Goal: Transaction & Acquisition: Purchase product/service

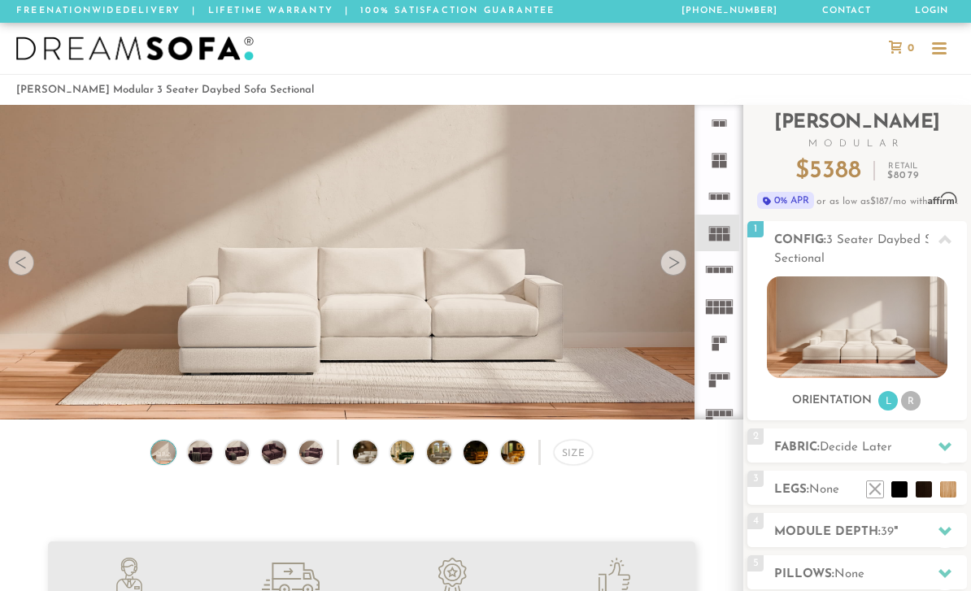
click at [727, 307] on icon at bounding box center [719, 306] width 37 height 37
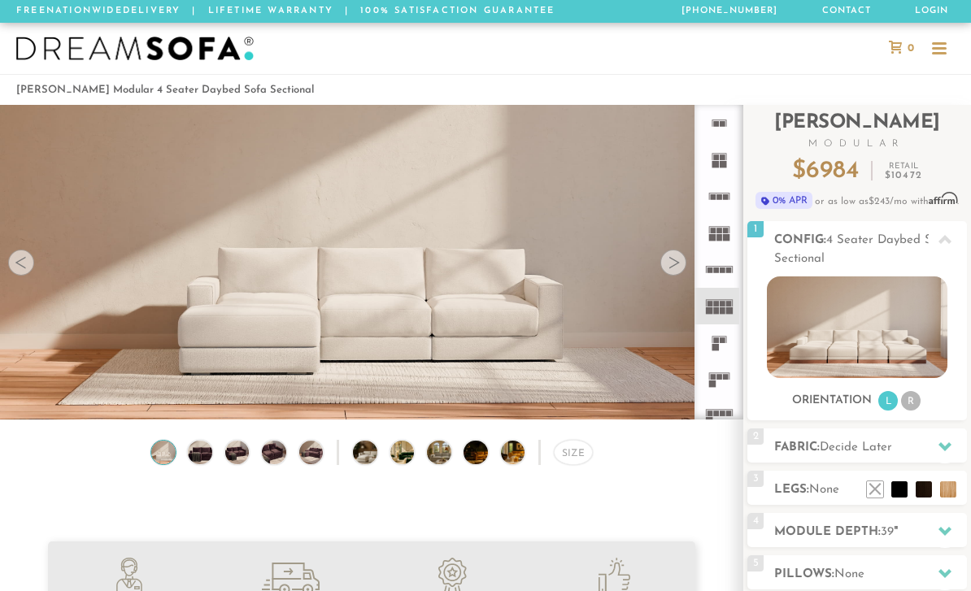
click at [726, 301] on icon at bounding box center [719, 306] width 37 height 37
click at [722, 277] on icon at bounding box center [719, 276] width 37 height 37
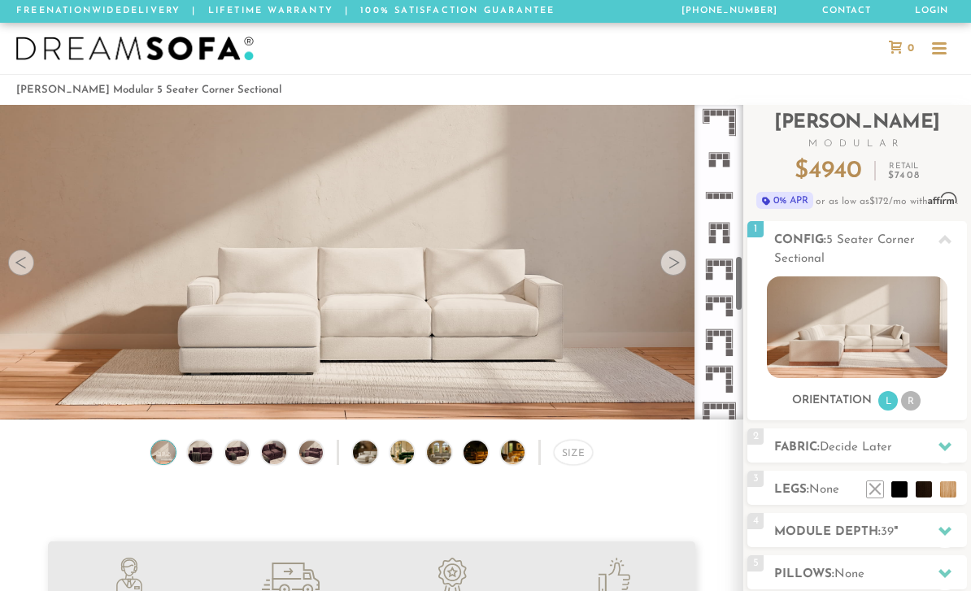
scroll to position [844, 0]
click at [717, 233] on icon at bounding box center [719, 231] width 37 height 37
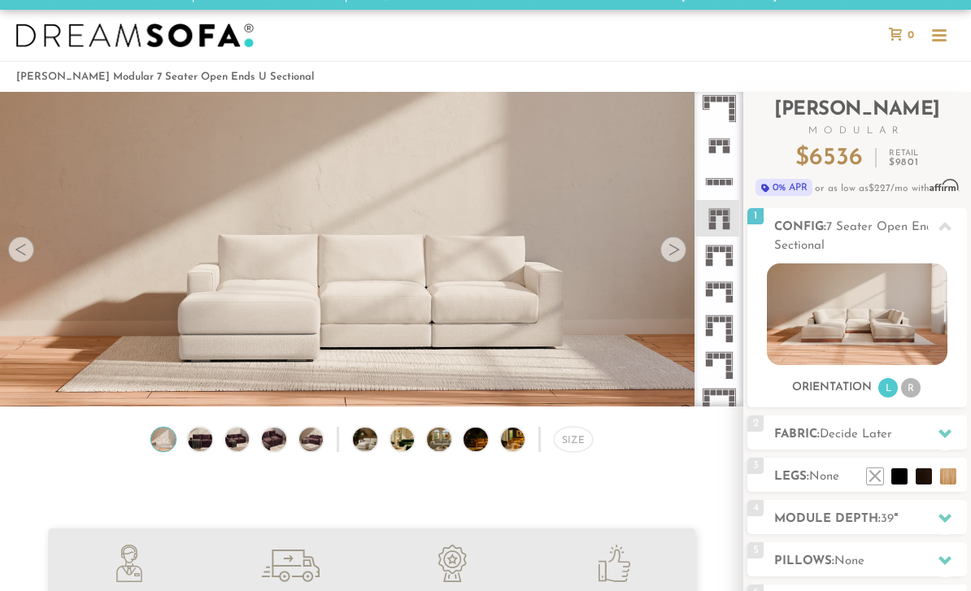
scroll to position [14, 0]
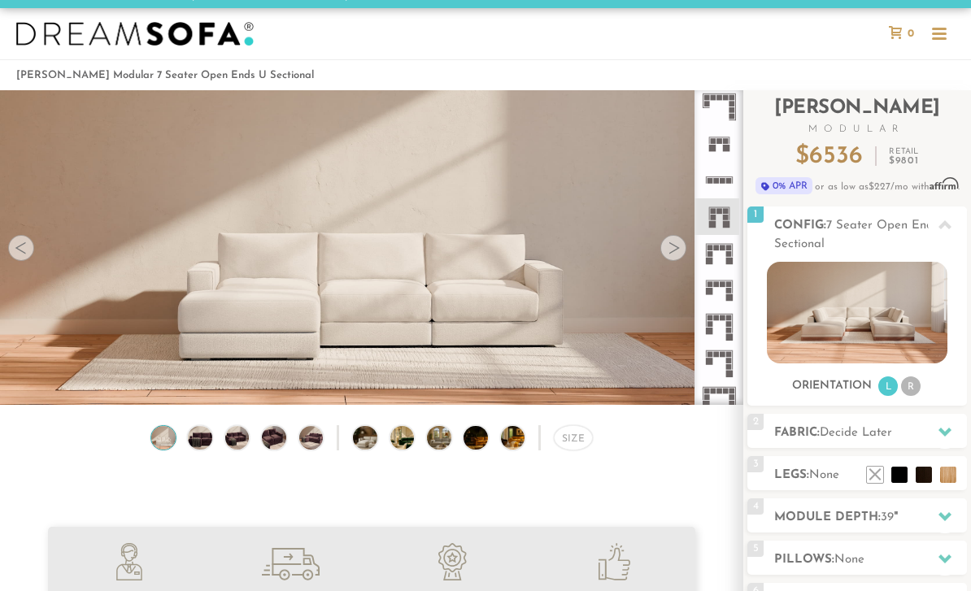
click at [912, 387] on li "R" at bounding box center [911, 387] width 20 height 20
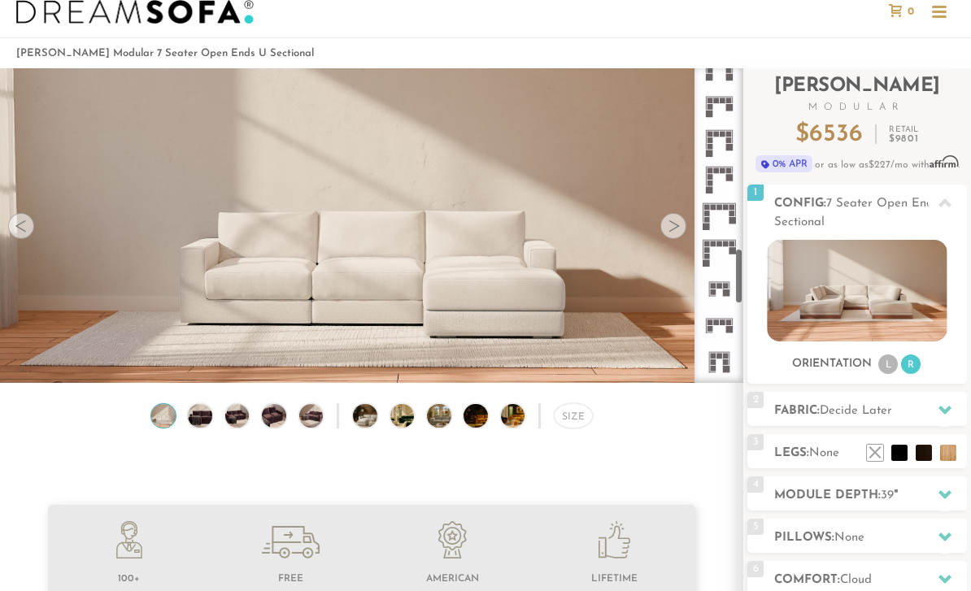
scroll to position [1005, 0]
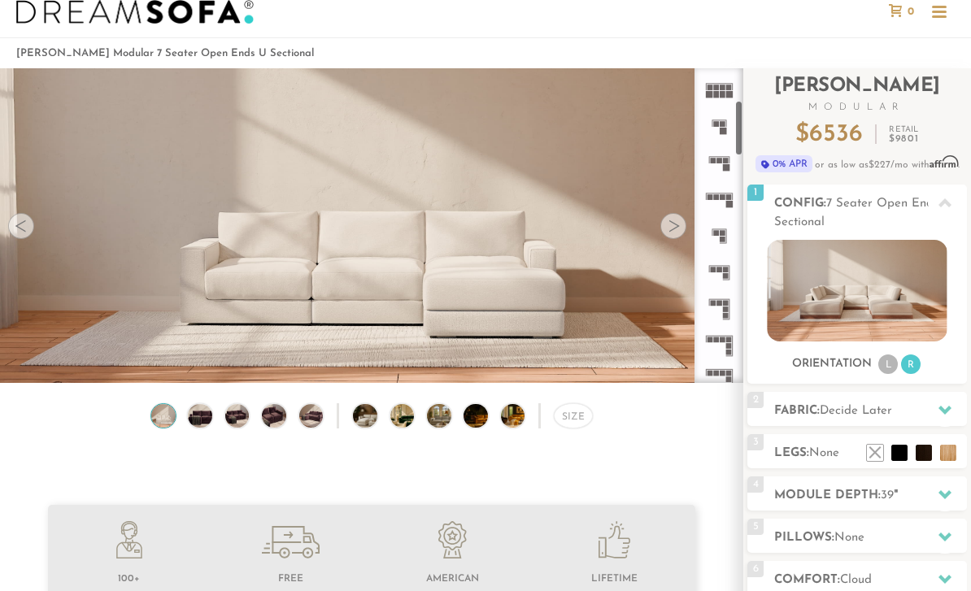
scroll to position [183, 0]
click at [733, 308] on icon at bounding box center [719, 306] width 37 height 37
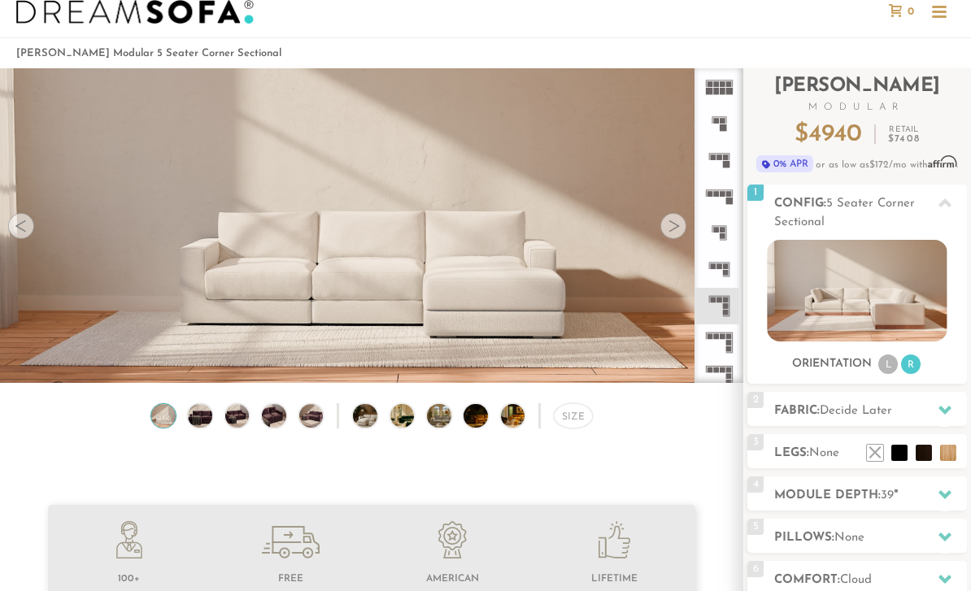
click at [931, 310] on img at bounding box center [857, 291] width 180 height 102
click at [953, 207] on div at bounding box center [945, 202] width 34 height 33
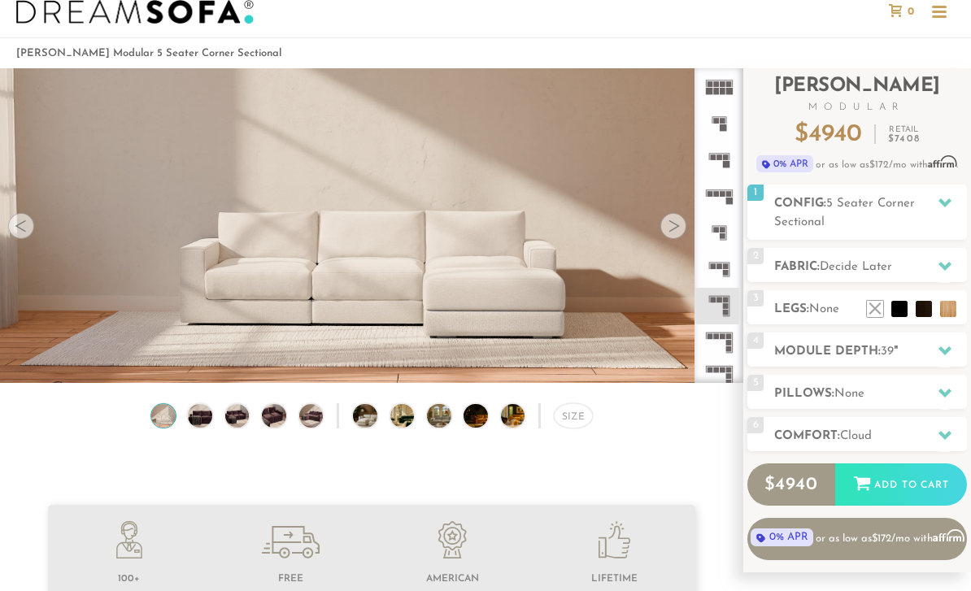
click at [948, 276] on div at bounding box center [945, 266] width 34 height 33
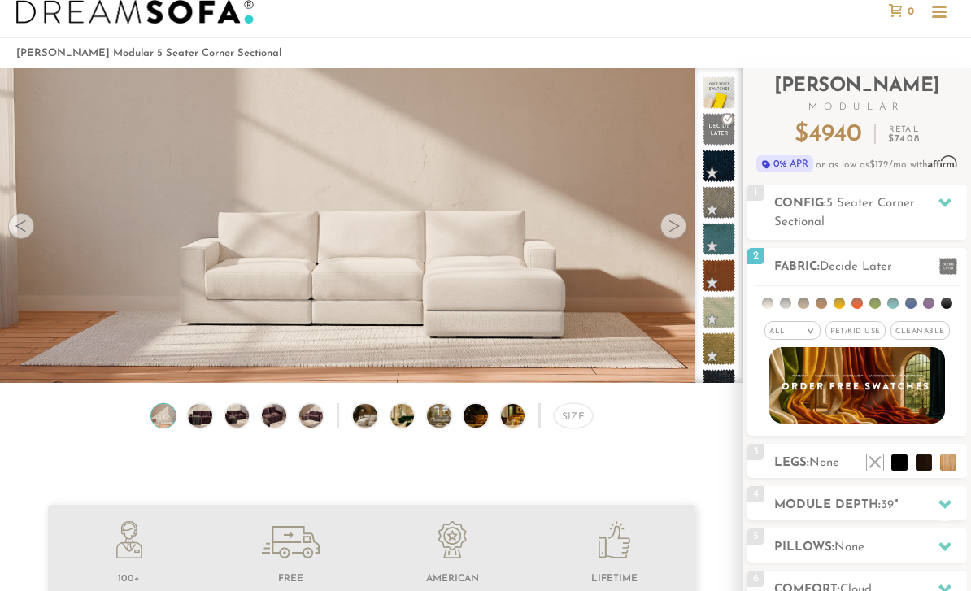
click at [909, 308] on li at bounding box center [910, 303] width 11 height 11
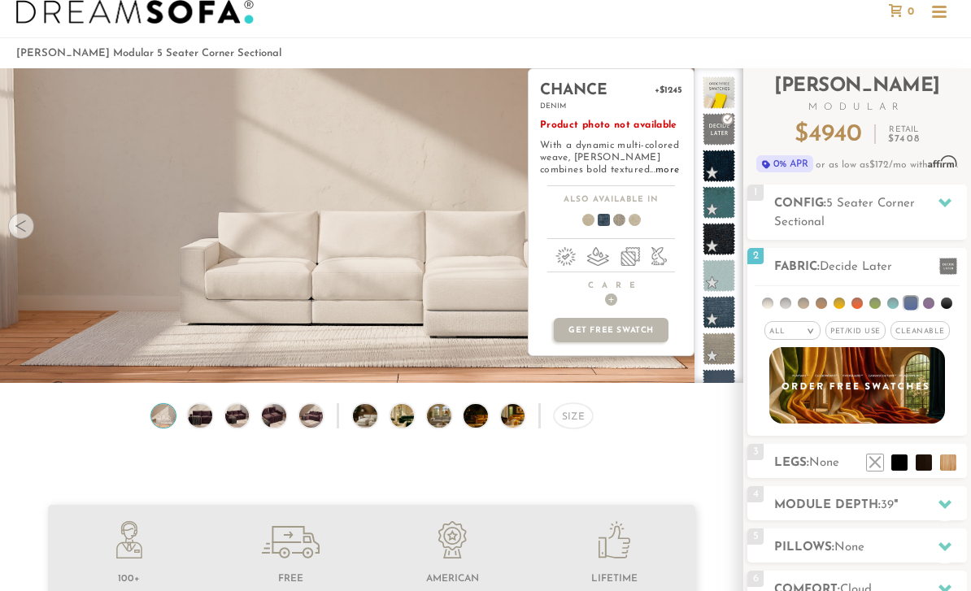
click at [607, 220] on span at bounding box center [597, 223] width 63 height 60
click at [609, 221] on span at bounding box center [597, 223] width 63 height 60
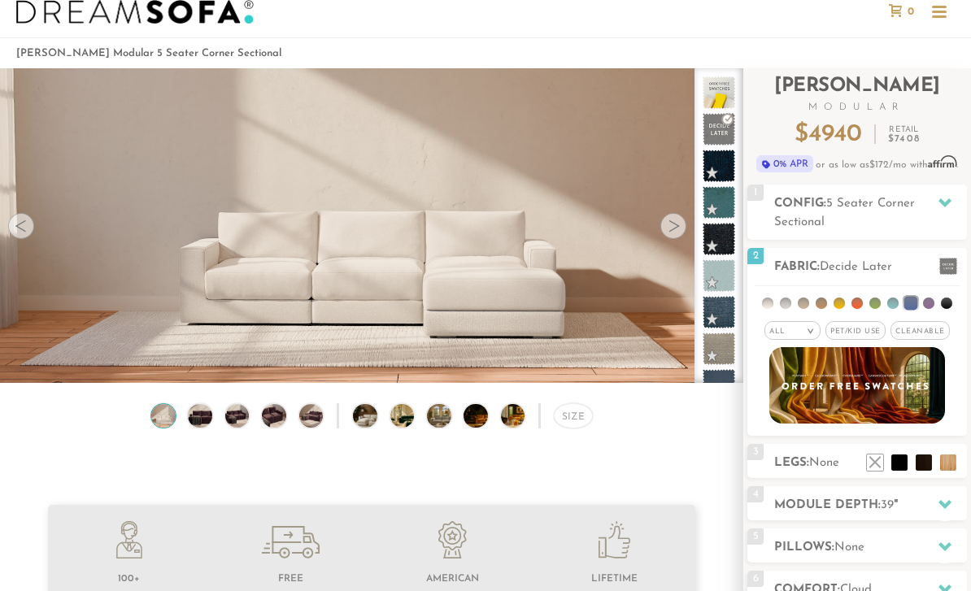
click at [909, 496] on div "4 Module Depth: 39 "" at bounding box center [858, 503] width 220 height 34
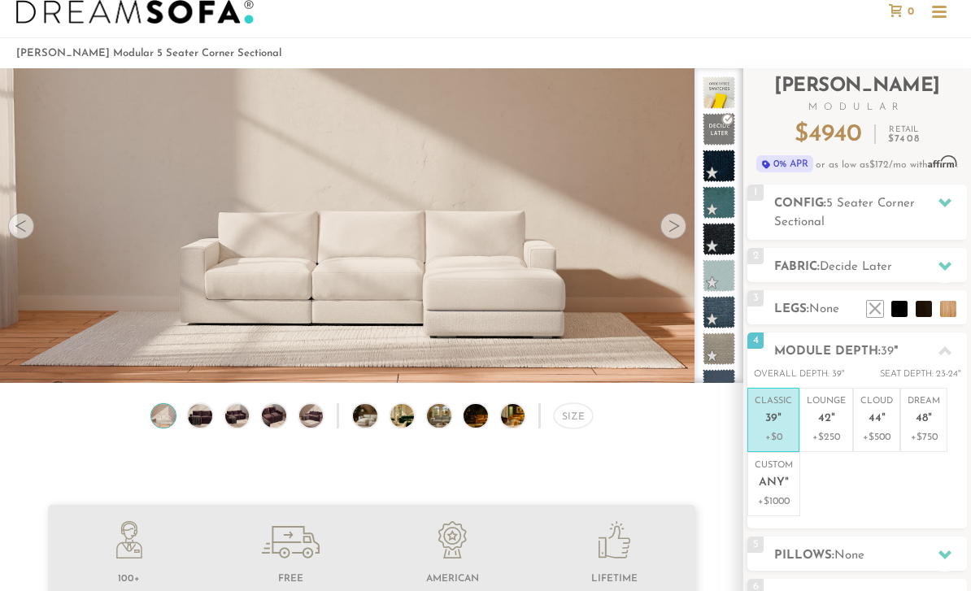
click at [947, 313] on li at bounding box center [948, 309] width 16 height 16
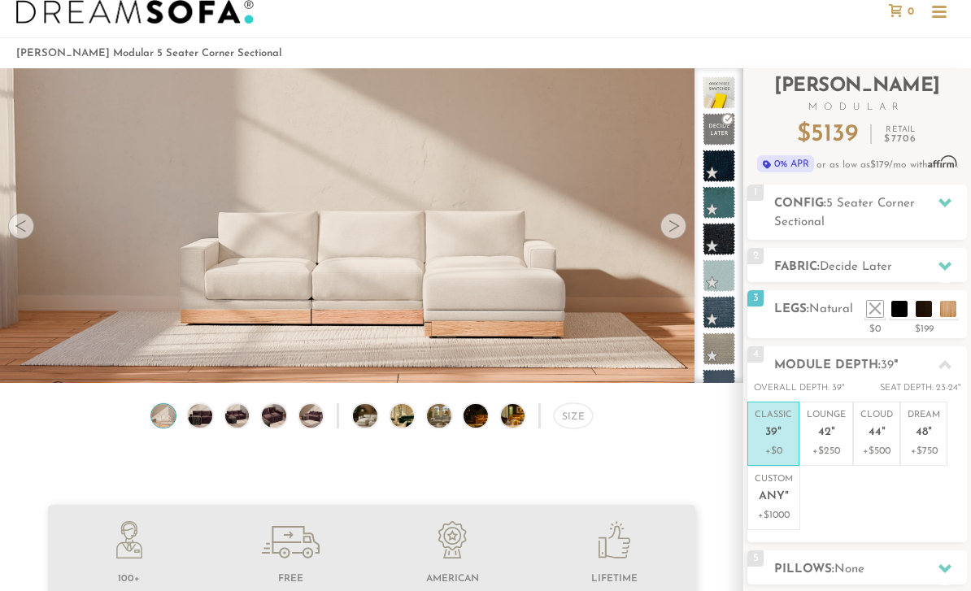
click at [905, 496] on ul "Classic 39 " +$0 Lounge 42 " +$250 Cloud 44 " +$500 Dream 48 " +$750 Custom Any…" at bounding box center [858, 466] width 220 height 129
click at [917, 313] on li at bounding box center [924, 309] width 16 height 16
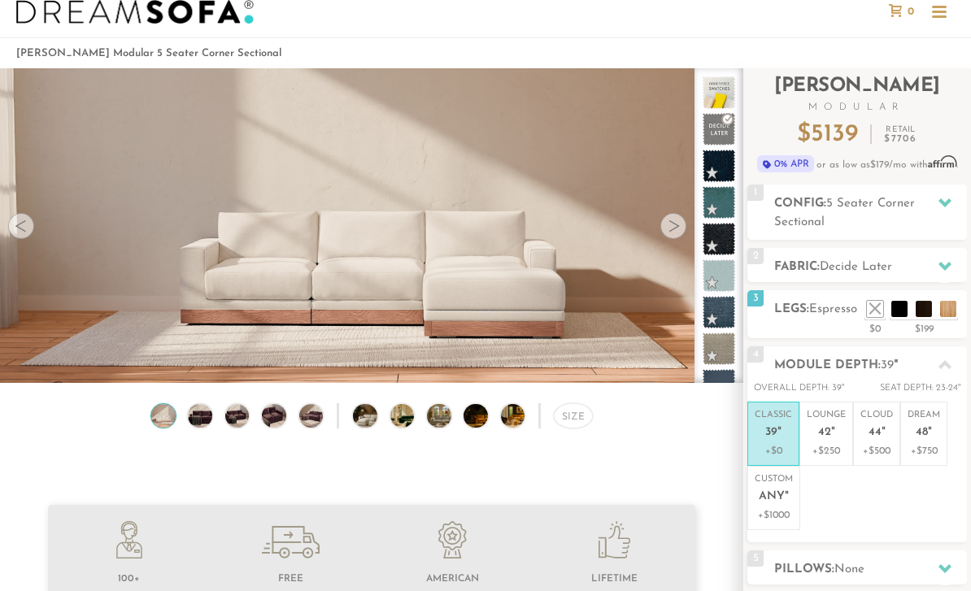
click at [858, 499] on ul "Classic 39 " +$0 Lounge 42 " +$250 Cloud 44 " +$500 Dream 48 " +$750 Custom Any…" at bounding box center [858, 466] width 220 height 129
click at [899, 312] on li at bounding box center [900, 309] width 16 height 16
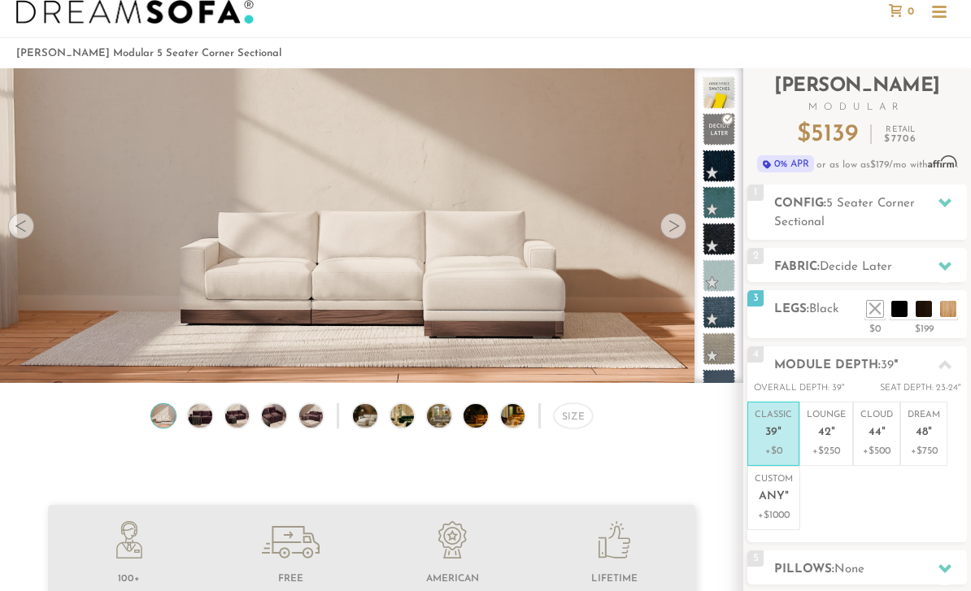
click at [852, 498] on ul "Classic 39 " +$0 Lounge 42 " +$250 Cloud 44 " +$500 Dream 48 " +$750 Custom Any…" at bounding box center [858, 466] width 220 height 129
click at [897, 312] on li at bounding box center [900, 309] width 16 height 16
click at [901, 348] on div "4 Module Depth: 39 "" at bounding box center [858, 364] width 220 height 34
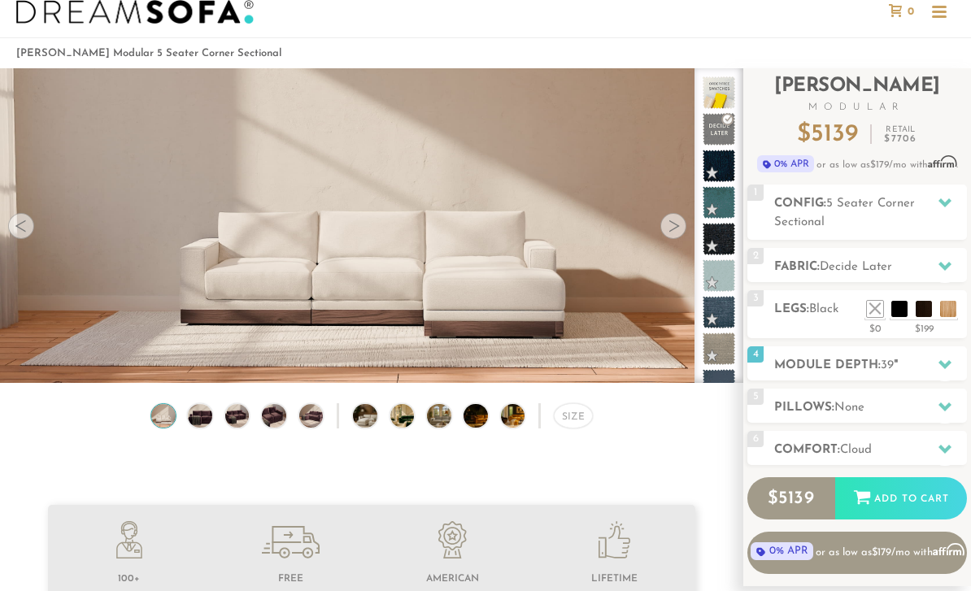
click at [902, 311] on li at bounding box center [900, 309] width 16 height 16
click at [813, 338] on div "3 Legs: Black $0 $199 Nailheads:" at bounding box center [858, 314] width 220 height 48
click at [922, 311] on li at bounding box center [924, 309] width 16 height 16
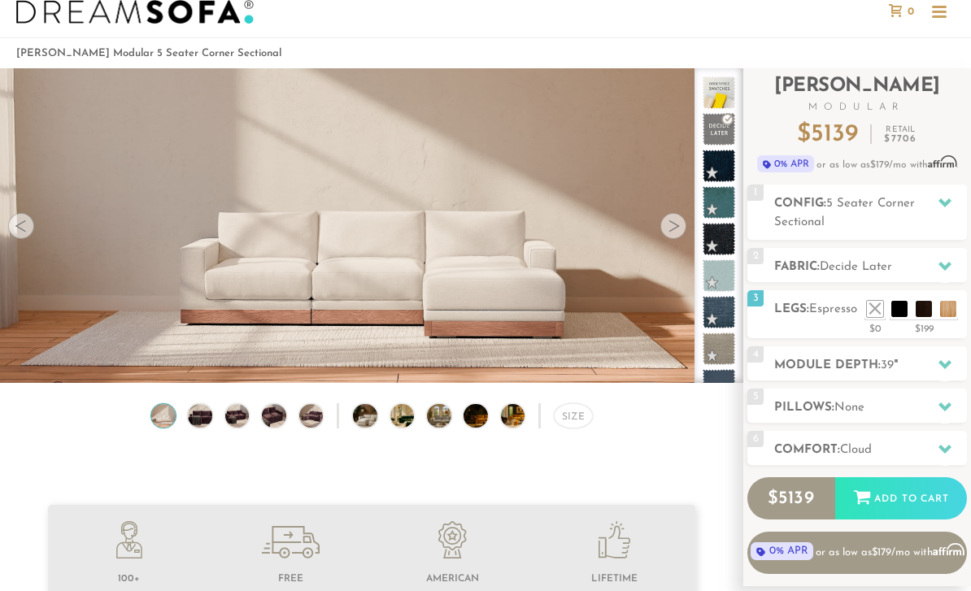
click at [815, 338] on div "3 Legs: Espresso $0 $199 Nailheads:" at bounding box center [858, 314] width 220 height 48
click at [924, 310] on li at bounding box center [924, 309] width 16 height 16
click at [916, 301] on li at bounding box center [924, 309] width 16 height 16
click at [917, 311] on li at bounding box center [924, 309] width 16 height 16
click at [914, 336] on div "$0 $199" at bounding box center [916, 328] width 102 height 16
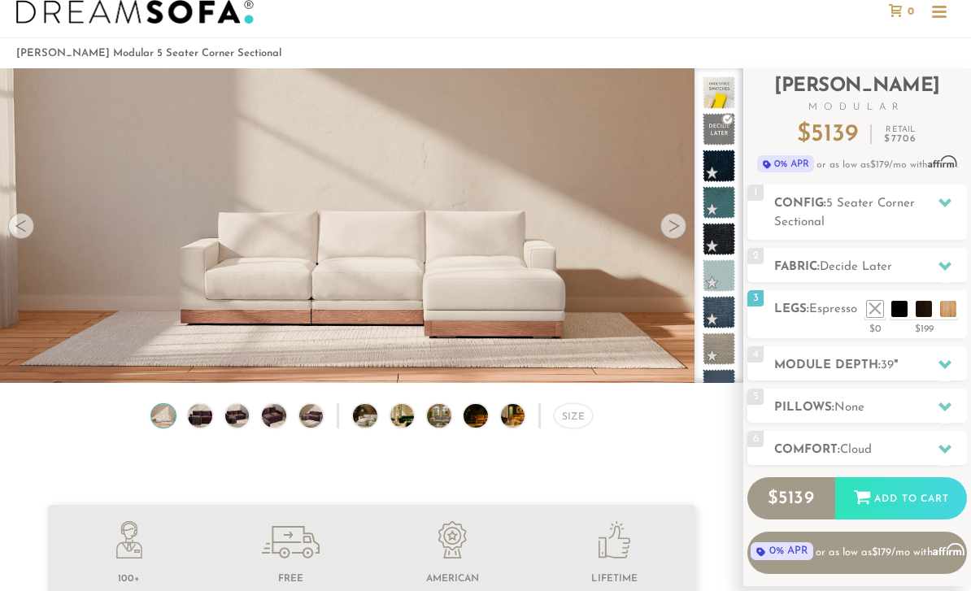
click at [923, 312] on li at bounding box center [924, 309] width 16 height 16
click at [821, 338] on div "3 Legs: Espresso $0 $199 Nailheads:" at bounding box center [858, 314] width 220 height 48
click at [936, 371] on div at bounding box center [945, 364] width 34 height 33
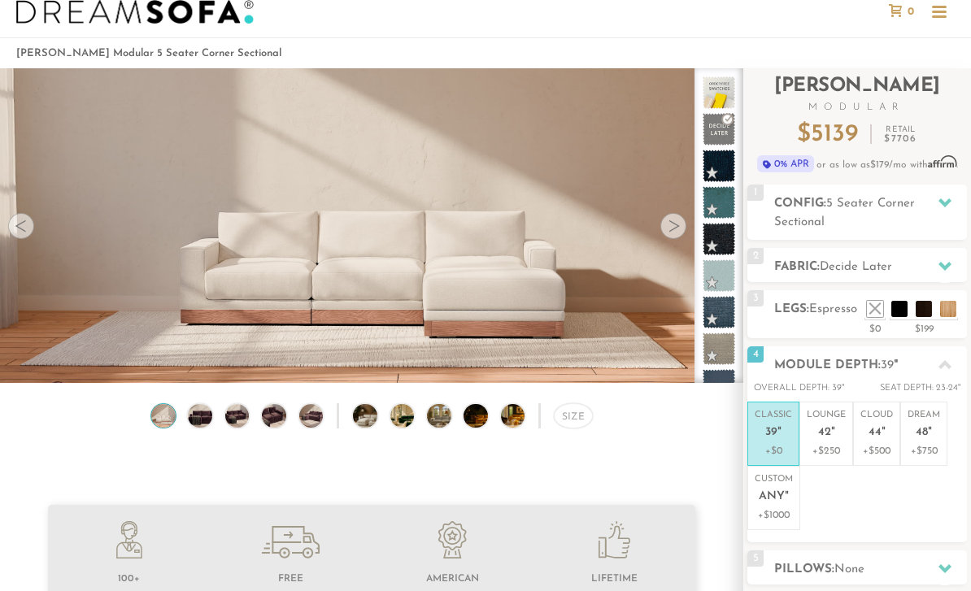
click at [937, 438] on p "Dream 48 "" at bounding box center [924, 426] width 33 height 35
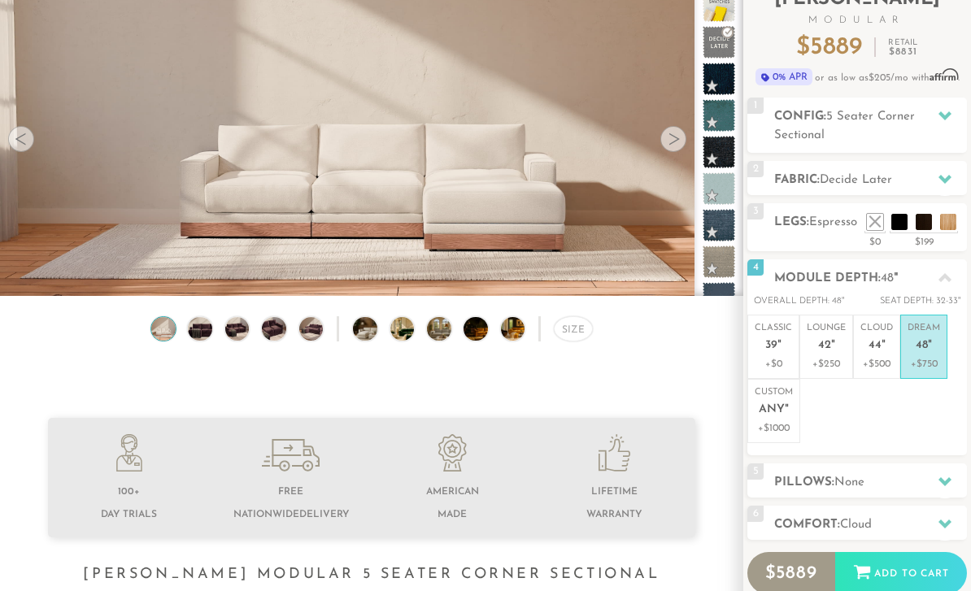
scroll to position [124, 0]
click at [888, 482] on h2 "Pillows: None" at bounding box center [870, 482] width 193 height 19
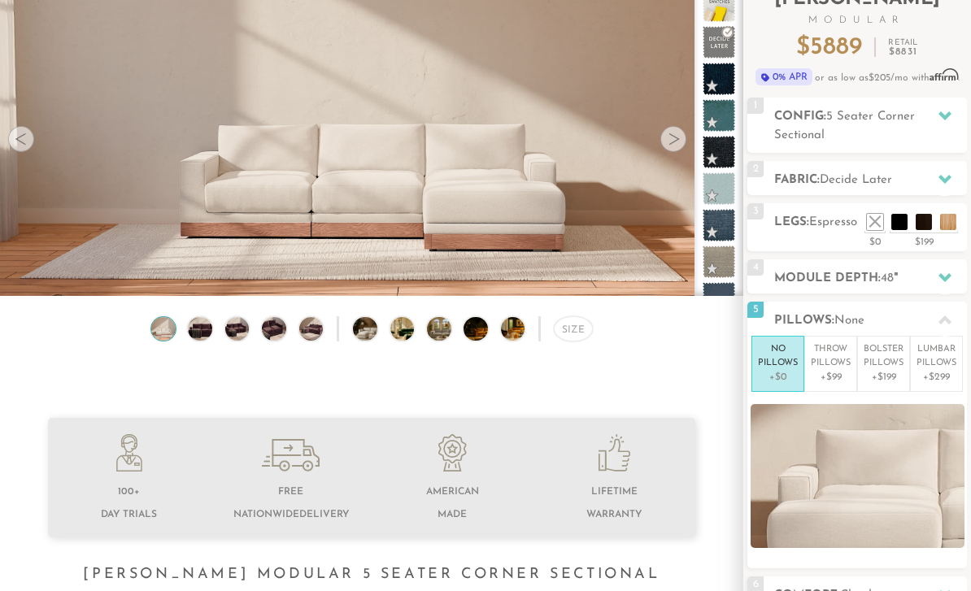
click at [831, 374] on p "+$99" at bounding box center [831, 377] width 40 height 15
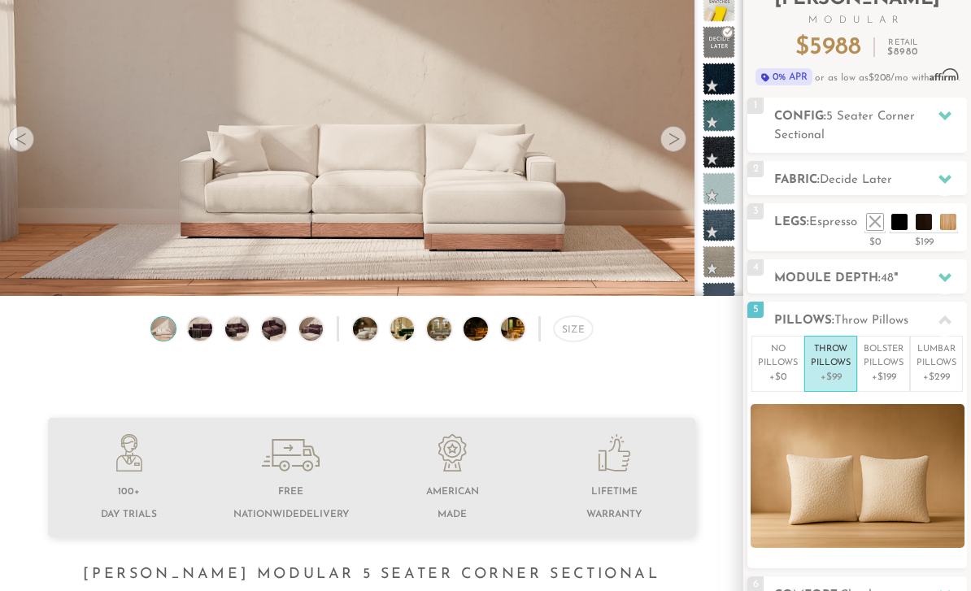
click at [882, 374] on p "+$199" at bounding box center [884, 377] width 40 height 15
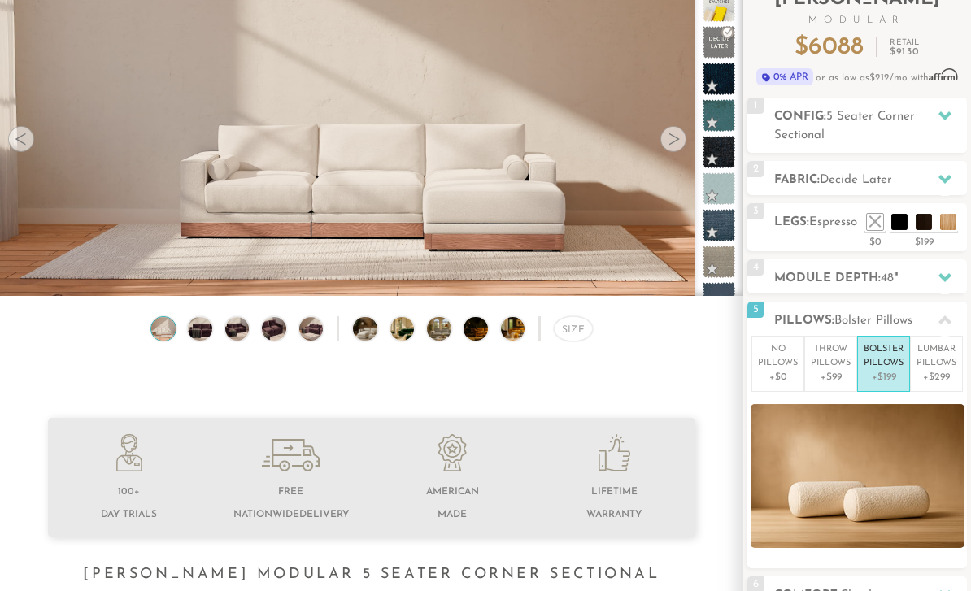
click at [936, 373] on p "+$299" at bounding box center [937, 377] width 40 height 15
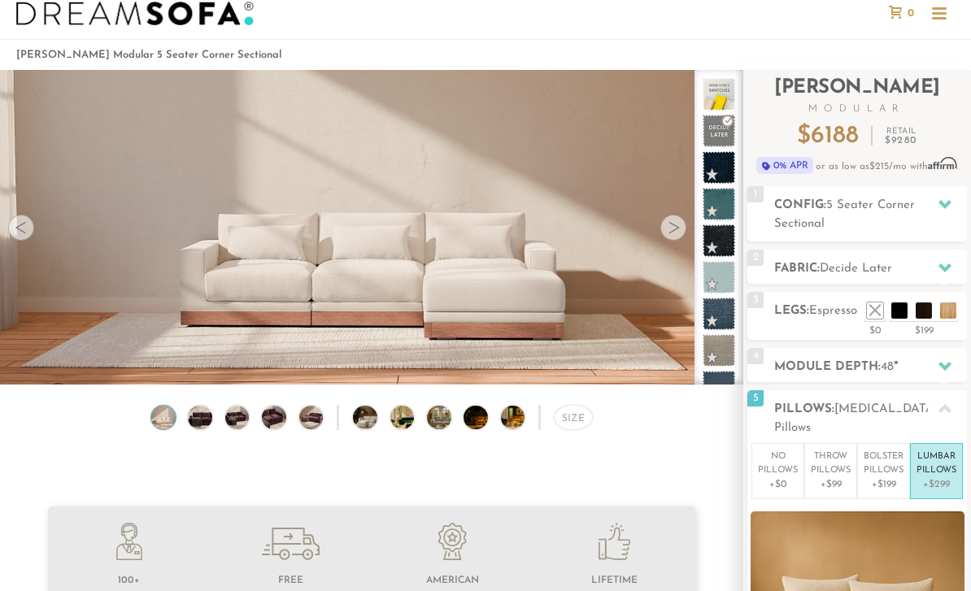
scroll to position [18, 0]
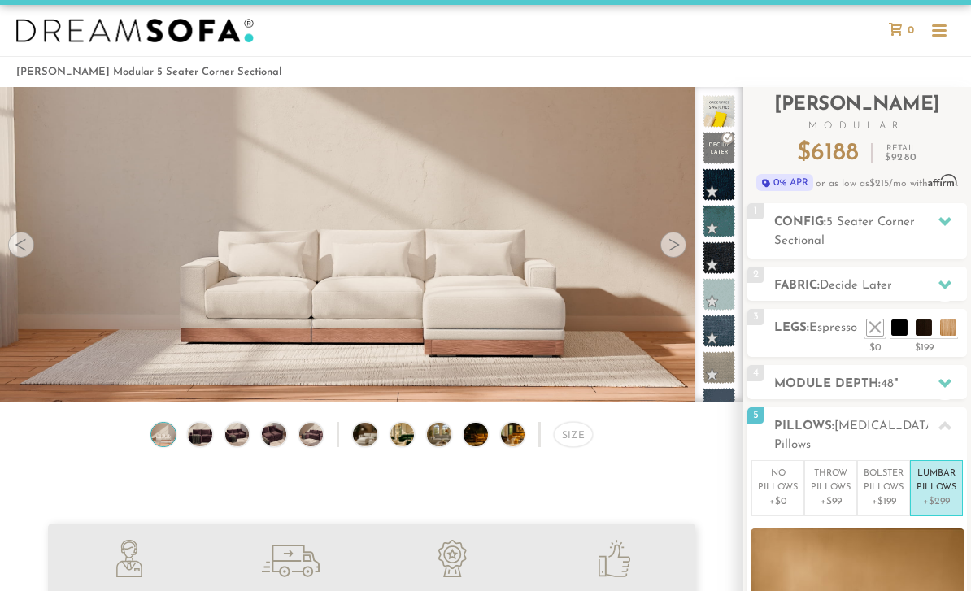
click at [937, 231] on div at bounding box center [945, 221] width 34 height 33
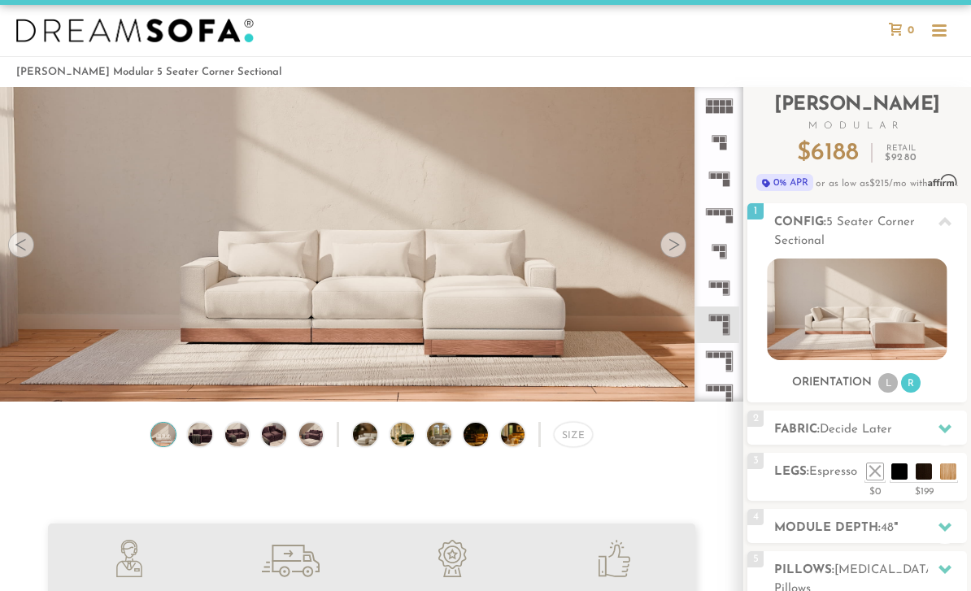
click at [949, 229] on icon at bounding box center [945, 222] width 13 height 13
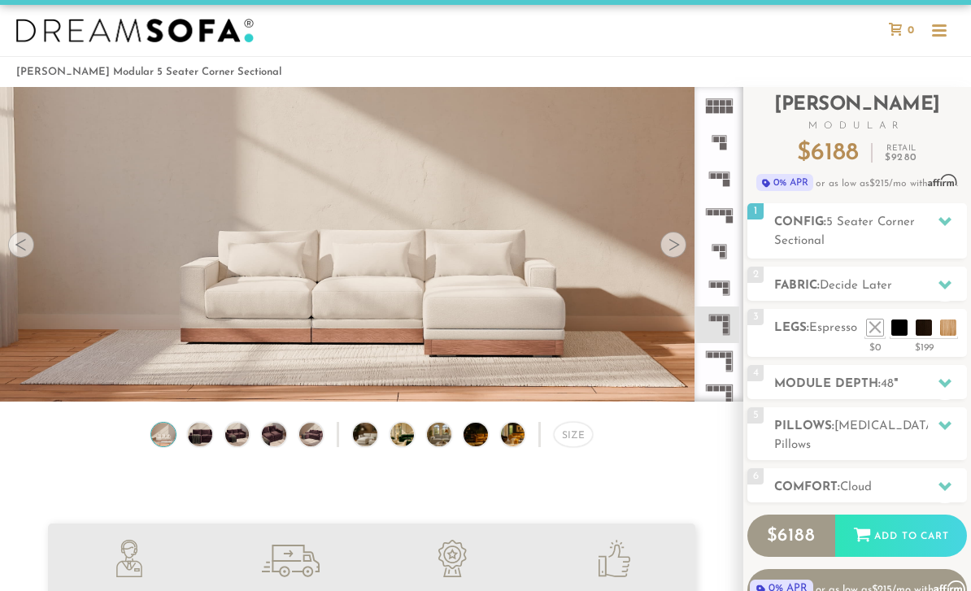
click at [962, 382] on h2 "Module Depth: 48 "" at bounding box center [870, 384] width 193 height 19
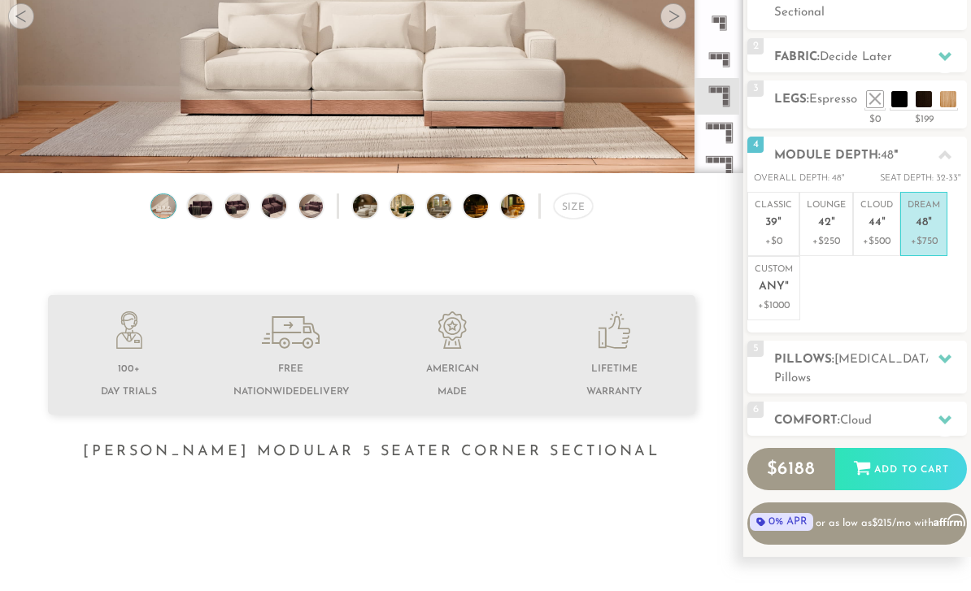
scroll to position [246, 0]
click at [879, 230] on p "Cloud 44 "" at bounding box center [877, 216] width 33 height 35
click at [952, 366] on div at bounding box center [945, 358] width 34 height 33
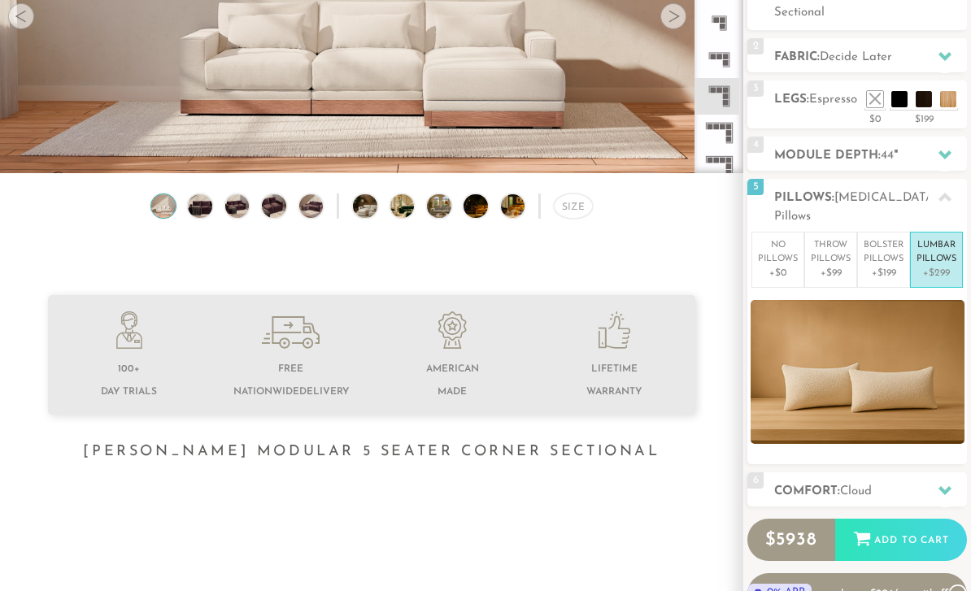
click at [940, 484] on icon at bounding box center [945, 490] width 13 height 13
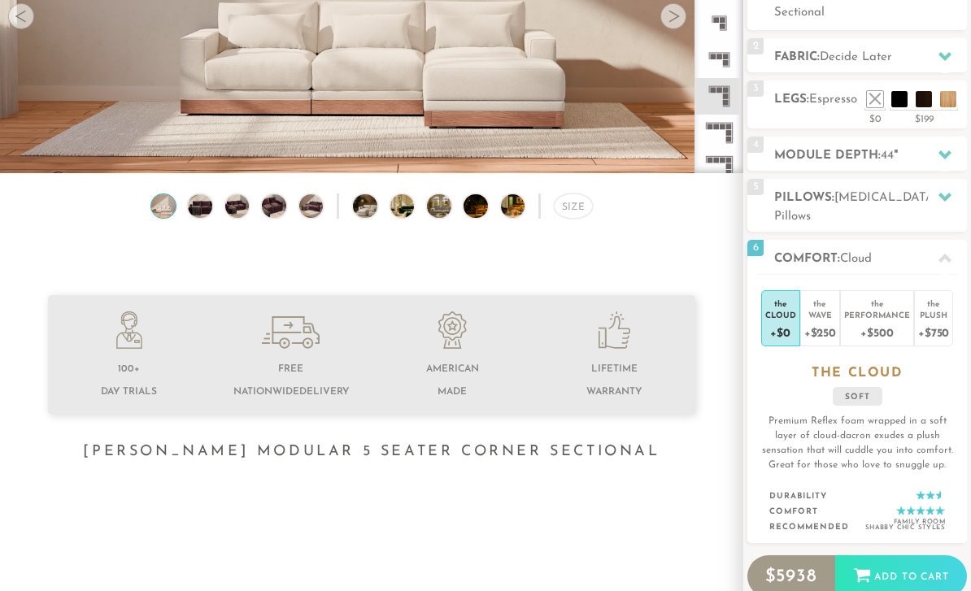
click at [887, 309] on div "Performance" at bounding box center [877, 314] width 66 height 11
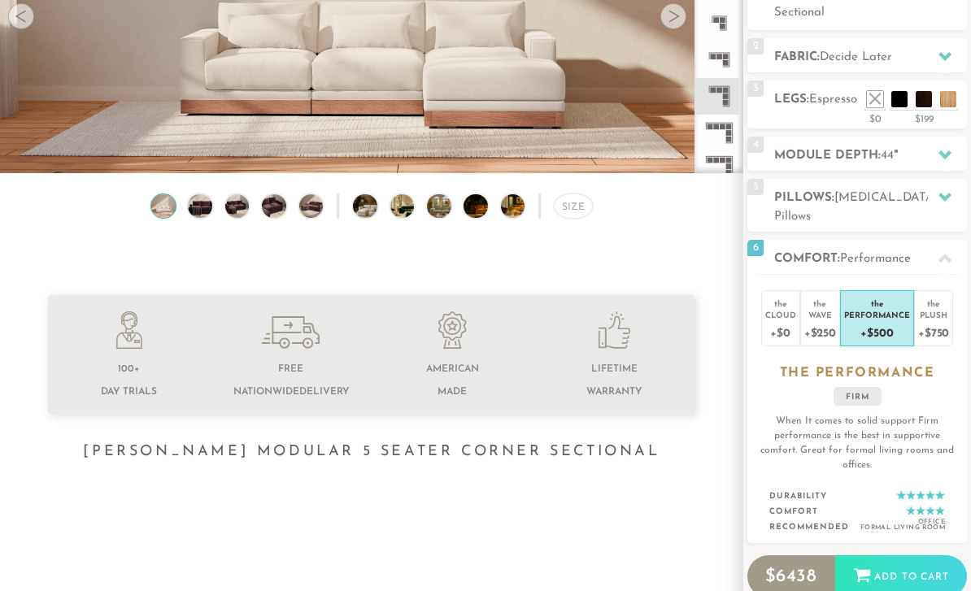
click at [943, 321] on div "+$750" at bounding box center [933, 333] width 31 height 24
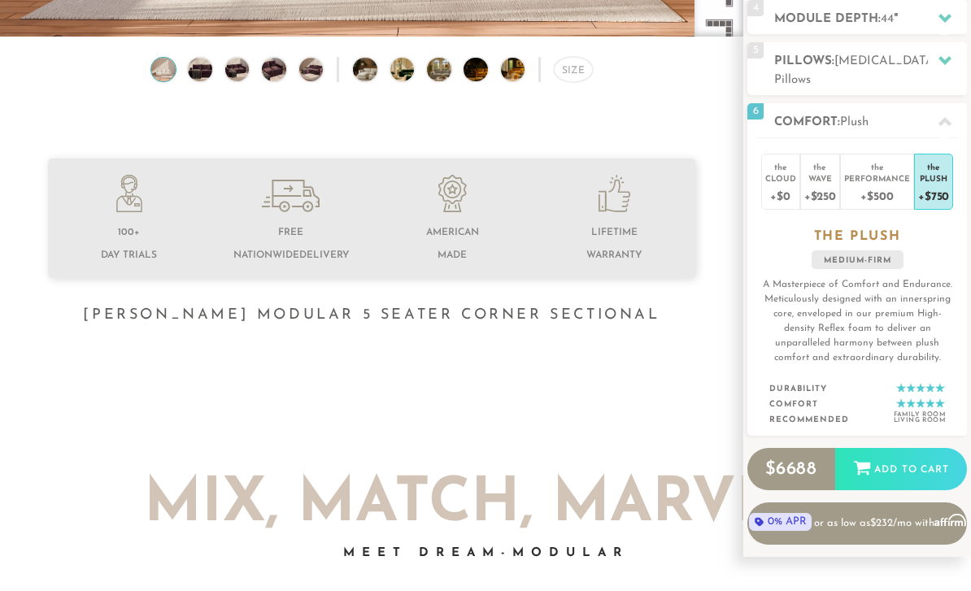
scroll to position [372, 0]
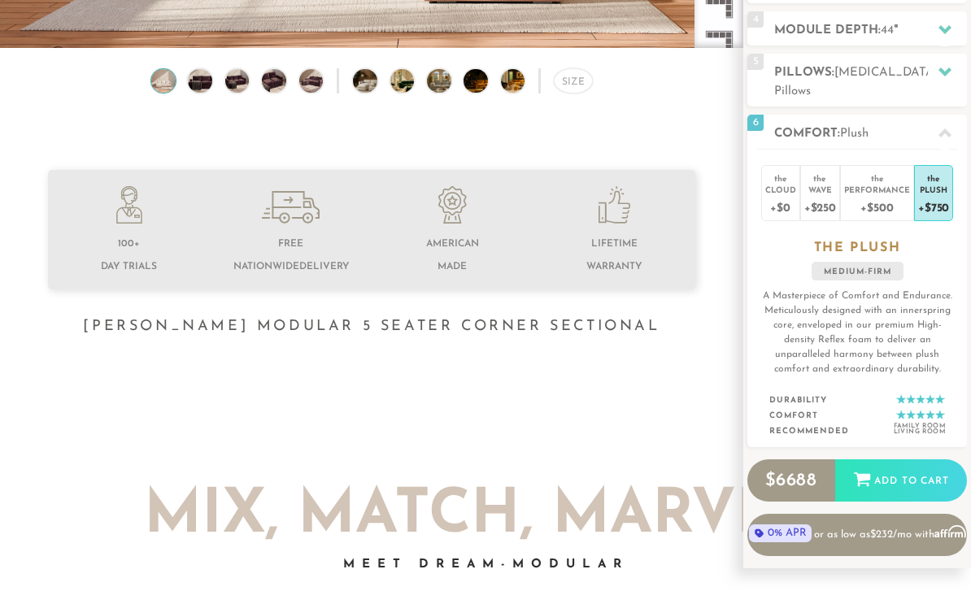
click at [773, 184] on div "Cloud" at bounding box center [780, 189] width 31 height 11
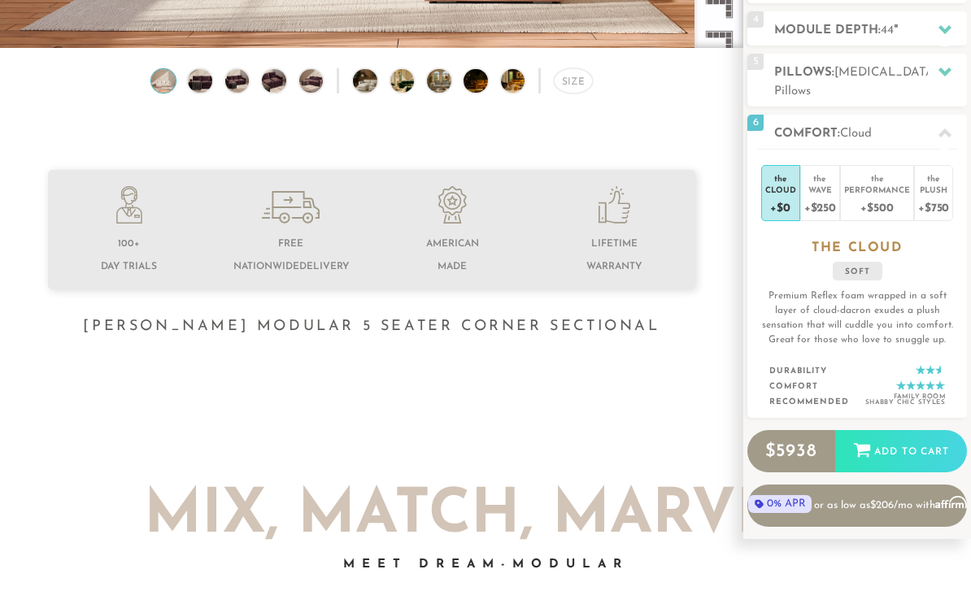
click at [822, 195] on div "+$250" at bounding box center [821, 207] width 32 height 24
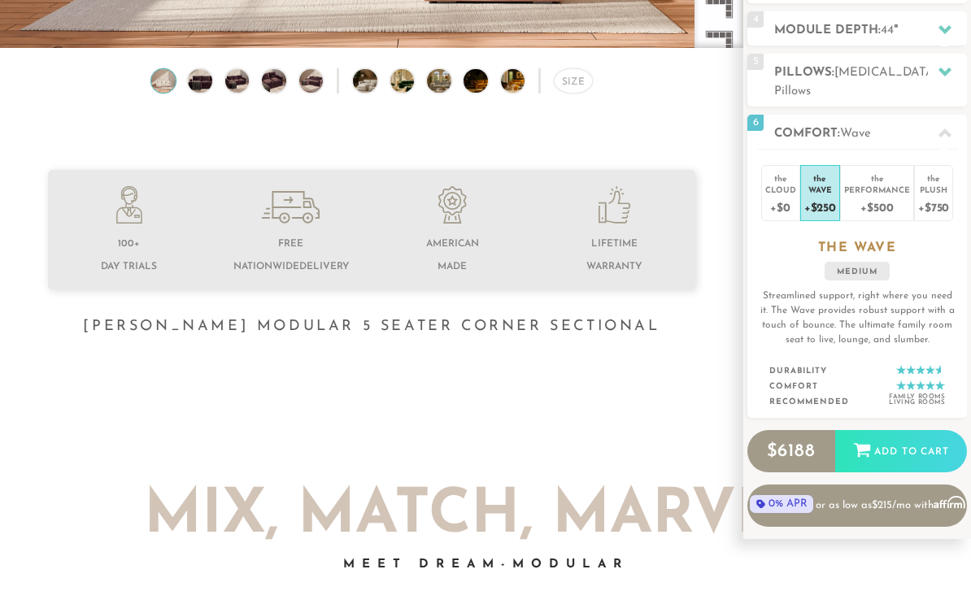
click at [864, 195] on div "+$500" at bounding box center [877, 207] width 66 height 24
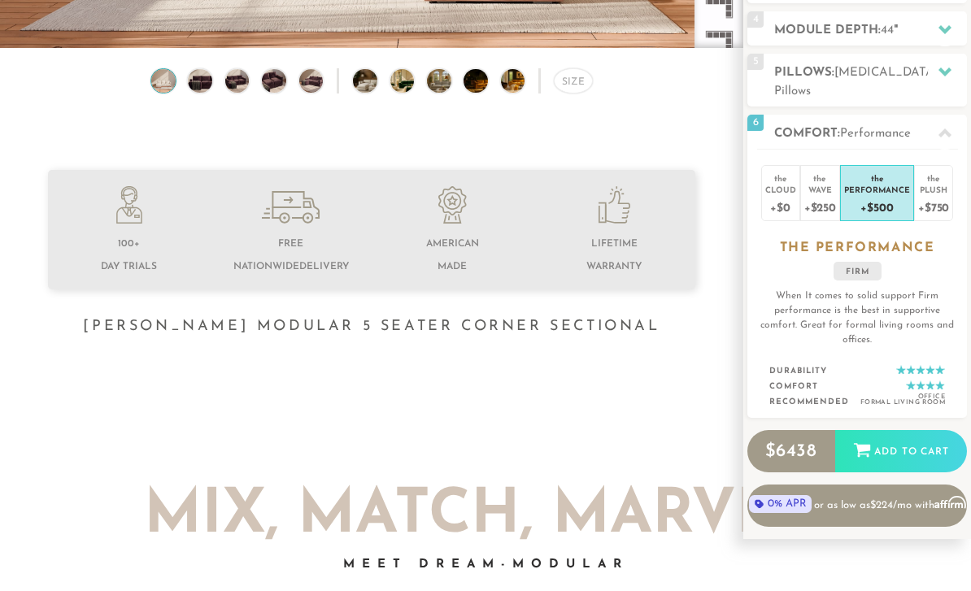
click at [929, 184] on div "Plush" at bounding box center [933, 189] width 31 height 11
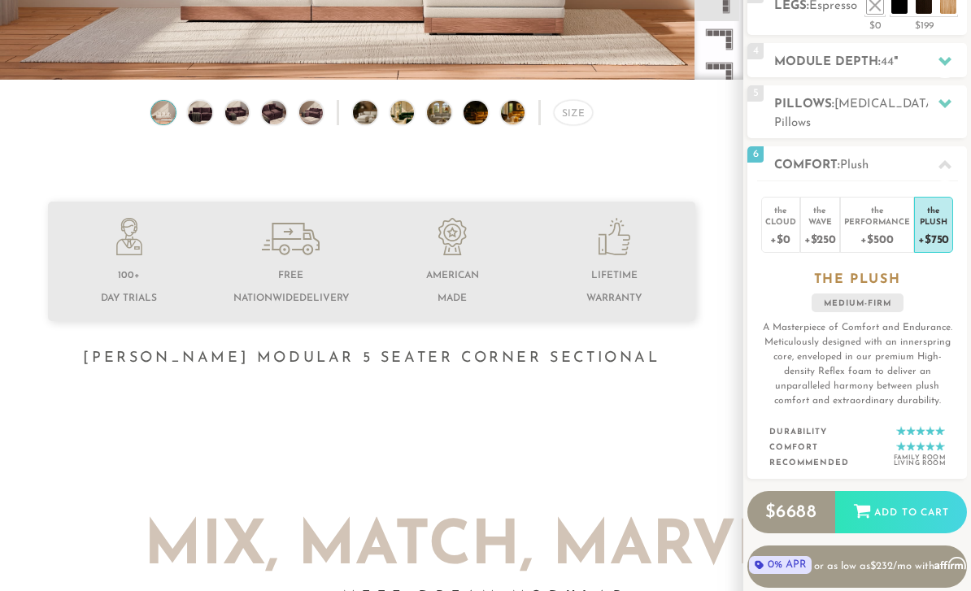
scroll to position [337, 0]
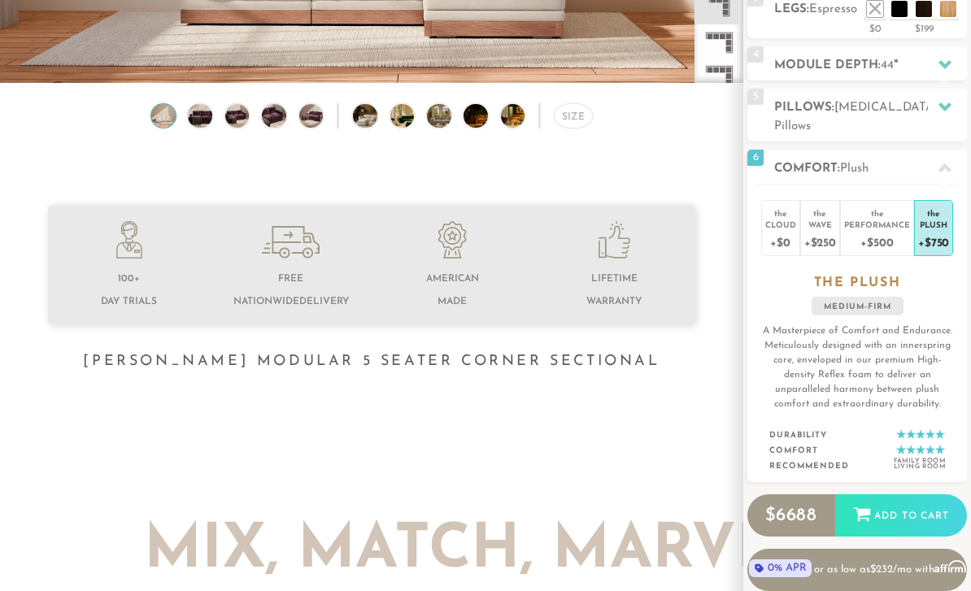
click at [819, 219] on div "Wave" at bounding box center [821, 224] width 32 height 11
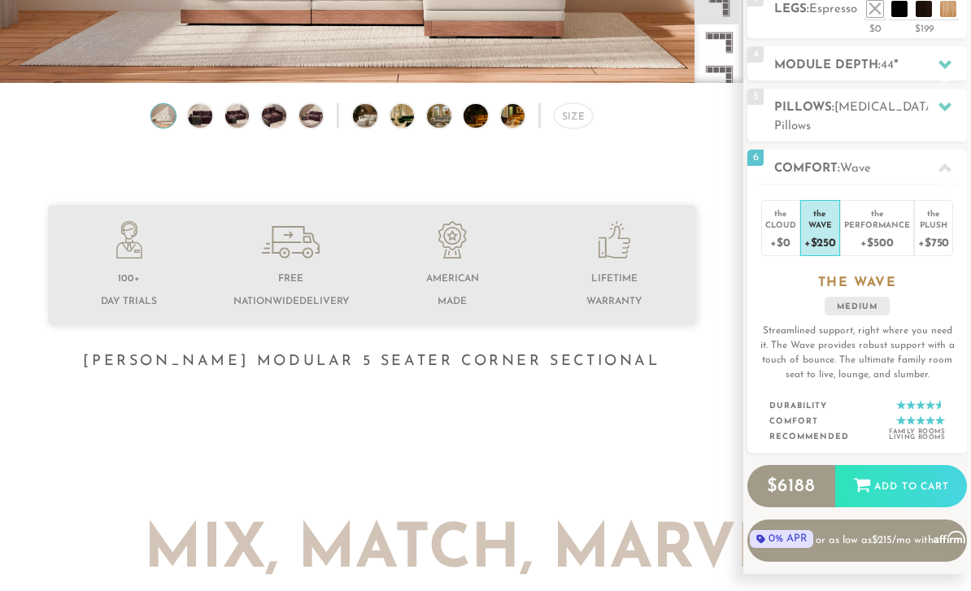
click at [781, 219] on div "Cloud" at bounding box center [780, 224] width 31 height 11
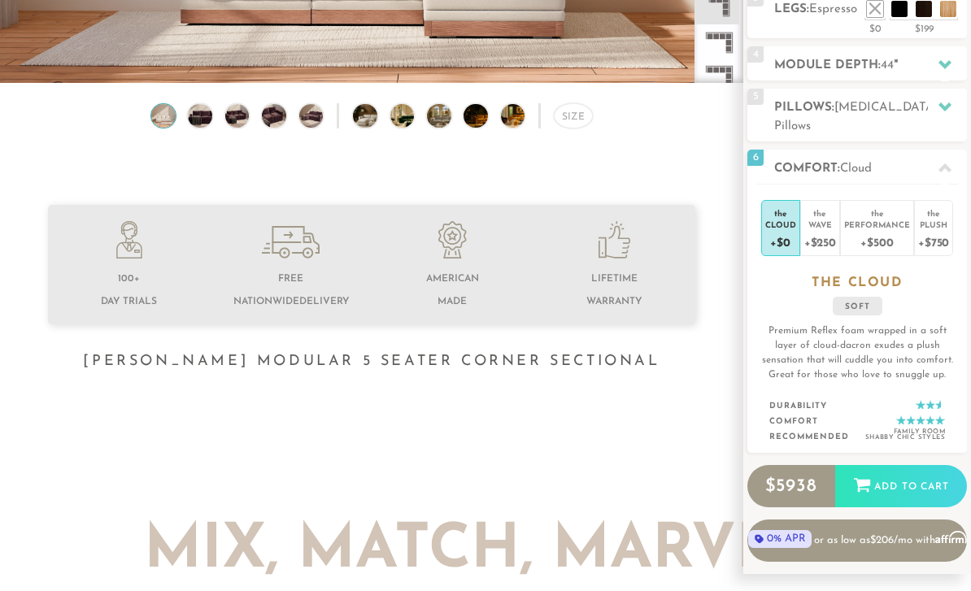
click at [820, 230] on div "+$250" at bounding box center [821, 242] width 32 height 24
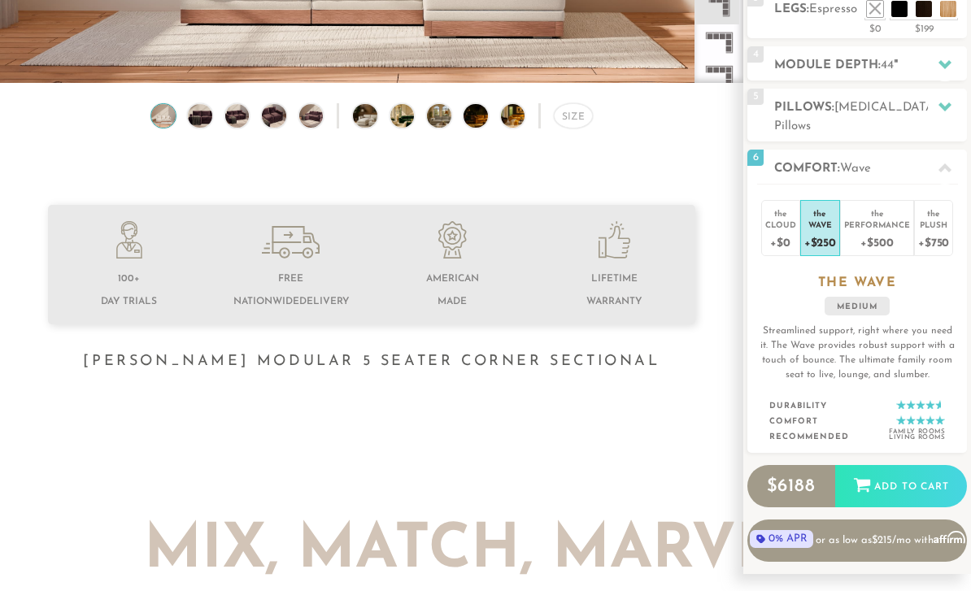
click at [879, 219] on div "Performance" at bounding box center [877, 224] width 66 height 11
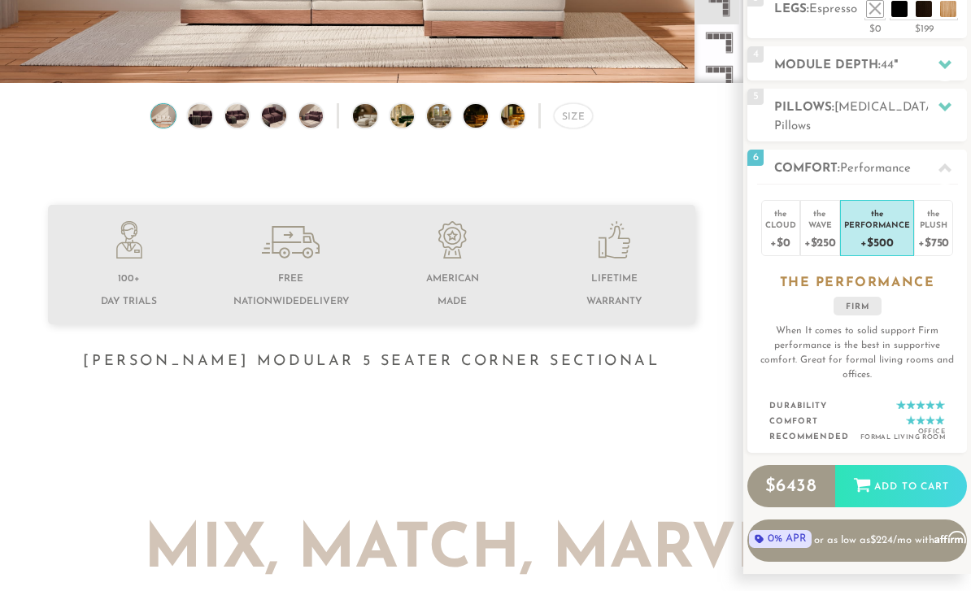
click at [940, 219] on div "Plush" at bounding box center [933, 224] width 31 height 11
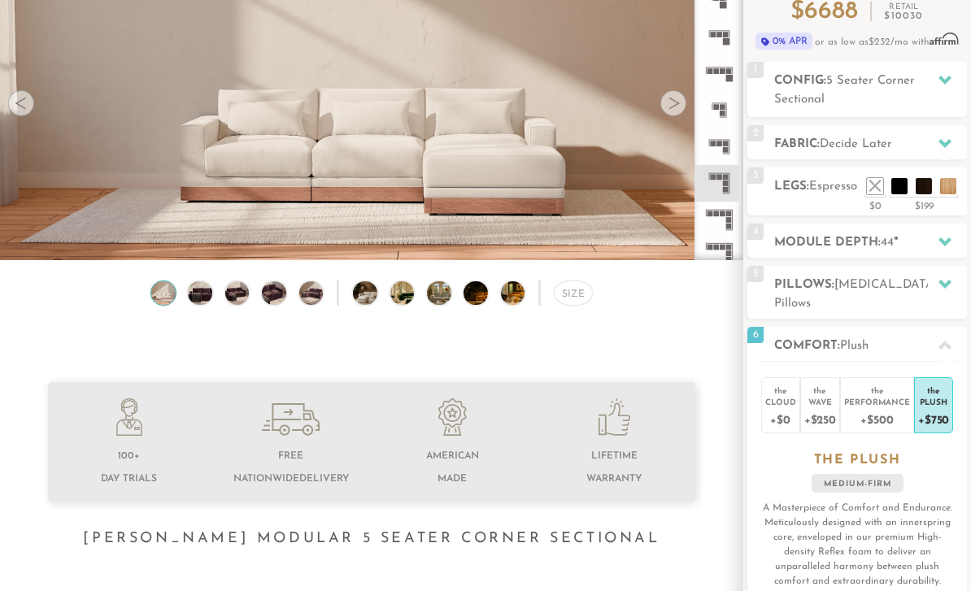
scroll to position [158, 0]
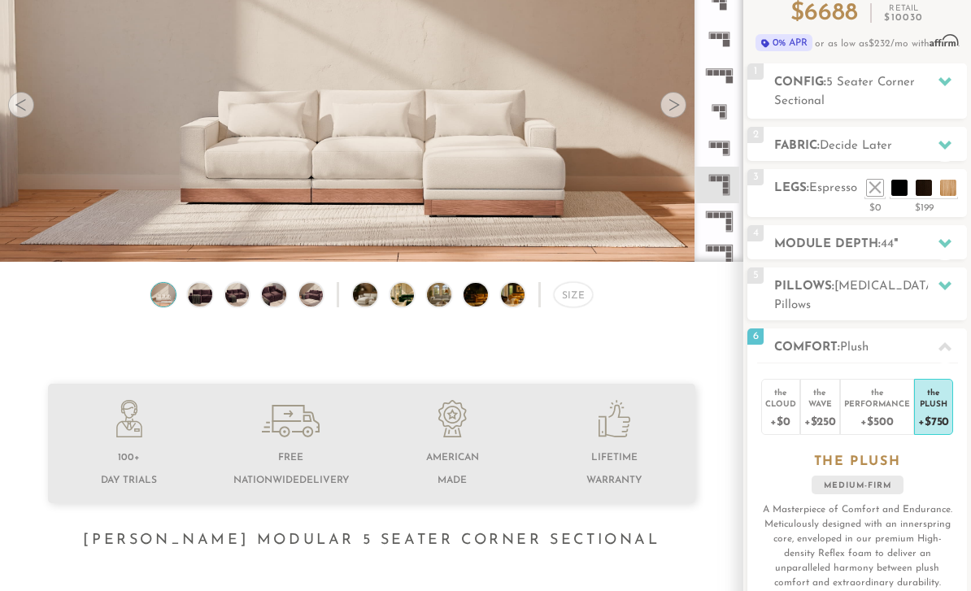
click at [941, 238] on icon at bounding box center [945, 243] width 13 height 13
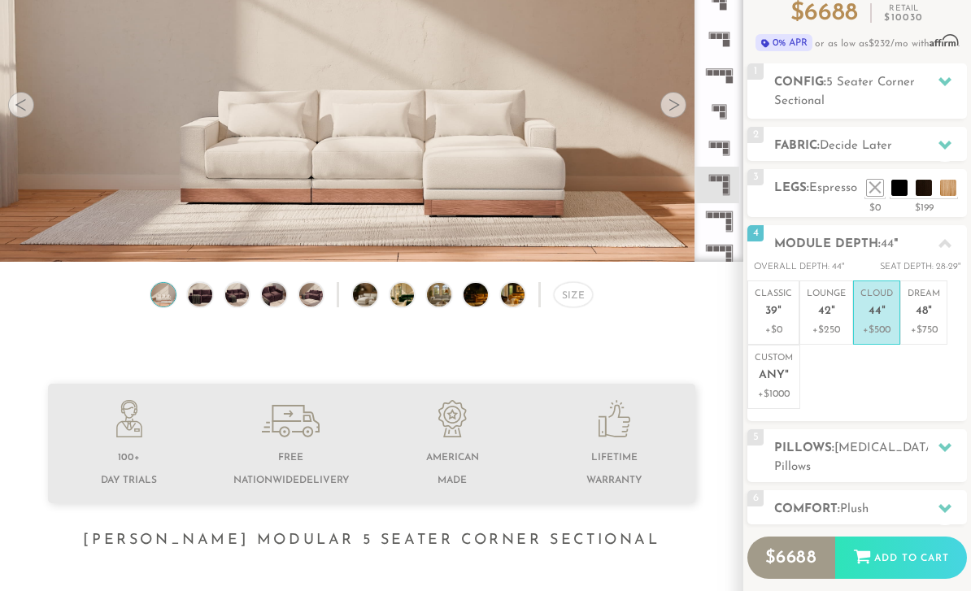
click at [884, 318] on p "Cloud 44 "" at bounding box center [877, 305] width 33 height 35
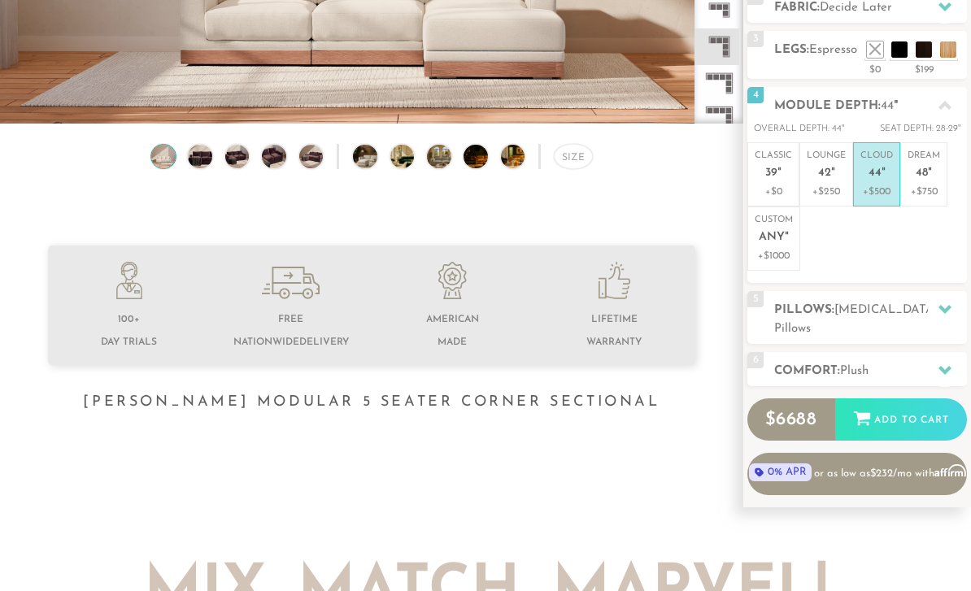
scroll to position [296, 0]
click at [944, 366] on icon at bounding box center [945, 370] width 13 height 9
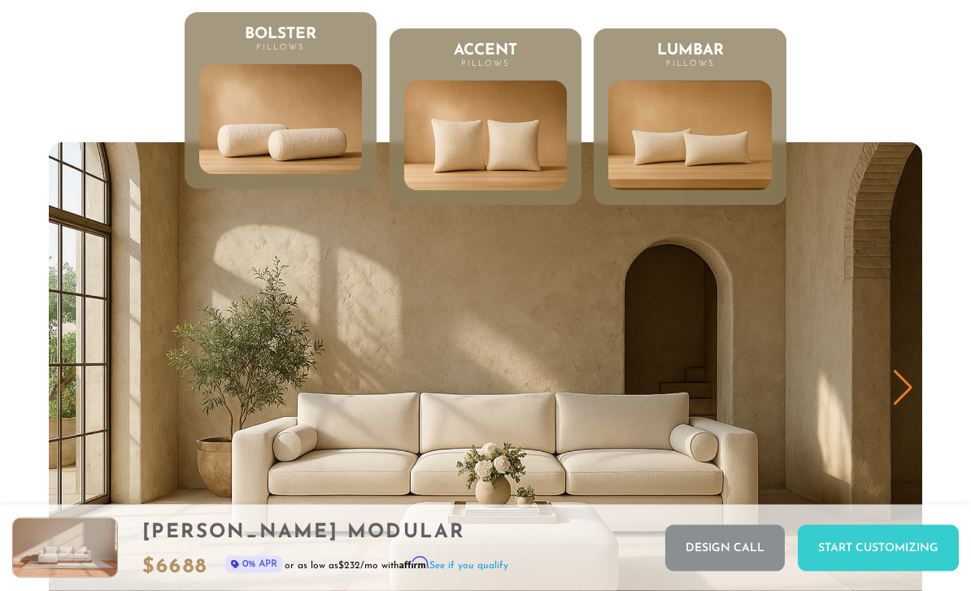
scroll to position [7320, 0]
click at [719, 161] on img at bounding box center [690, 136] width 164 height 110
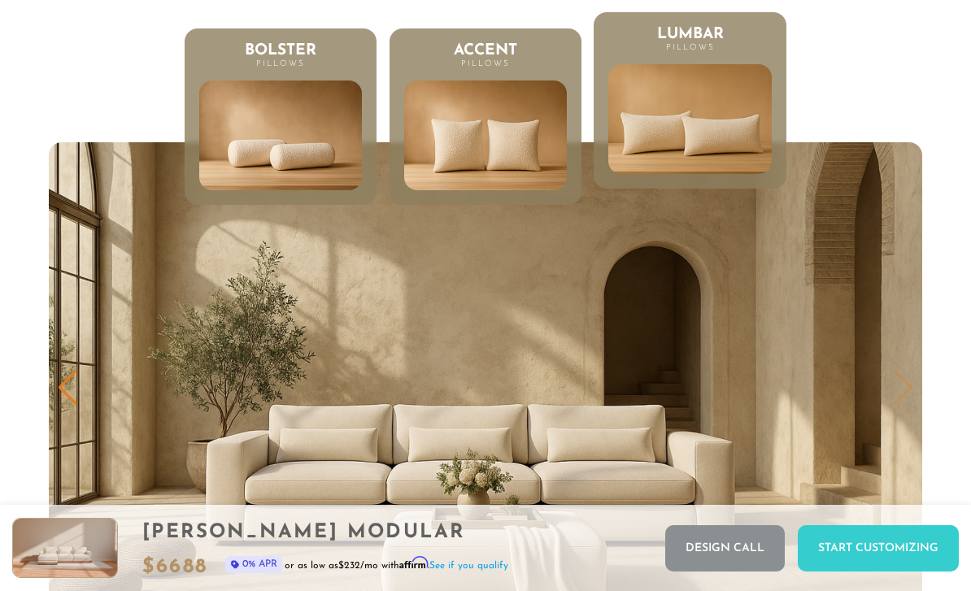
click at [477, 154] on img at bounding box center [486, 136] width 164 height 110
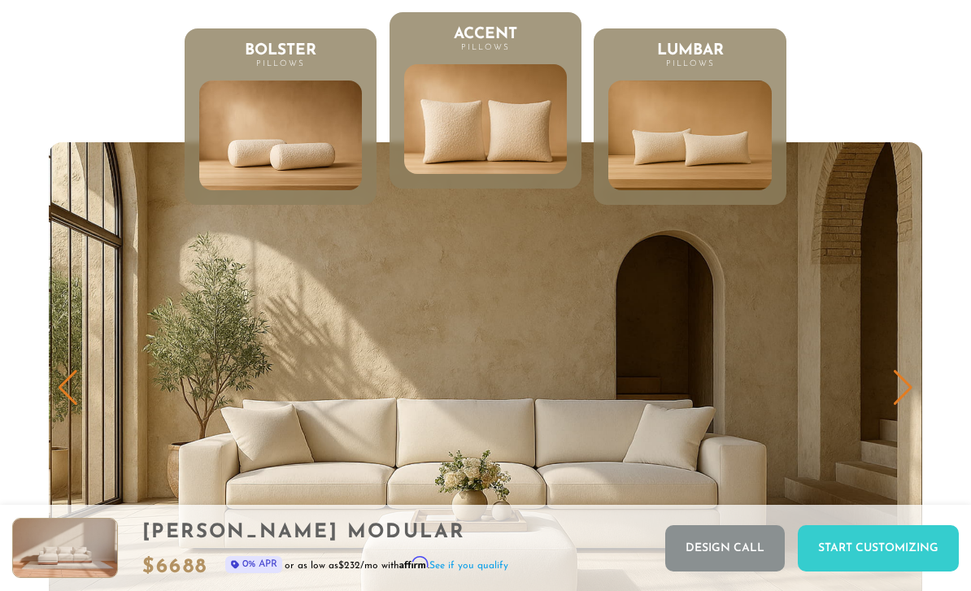
click at [297, 144] on img at bounding box center [281, 136] width 164 height 110
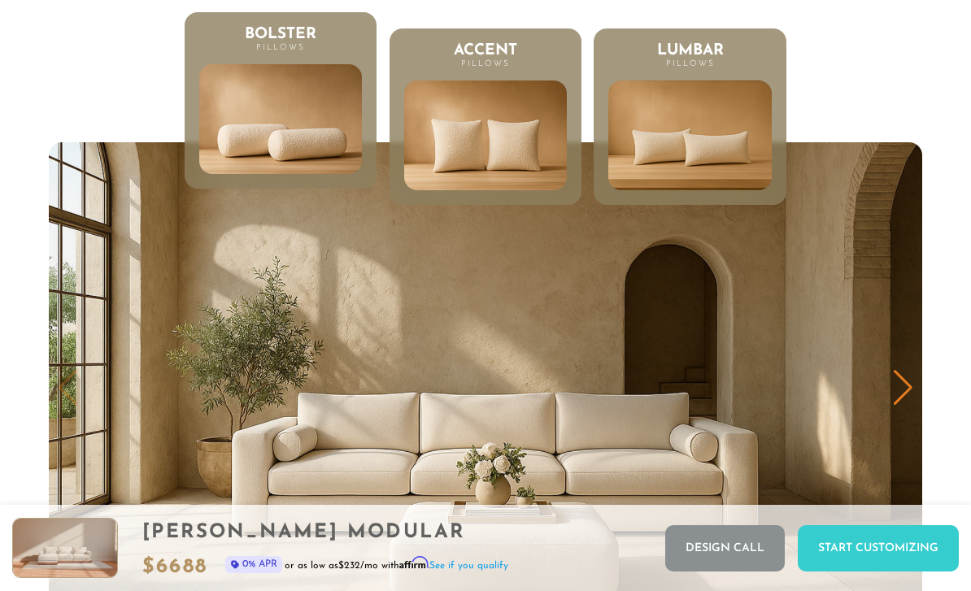
click at [691, 142] on img at bounding box center [690, 136] width 164 height 110
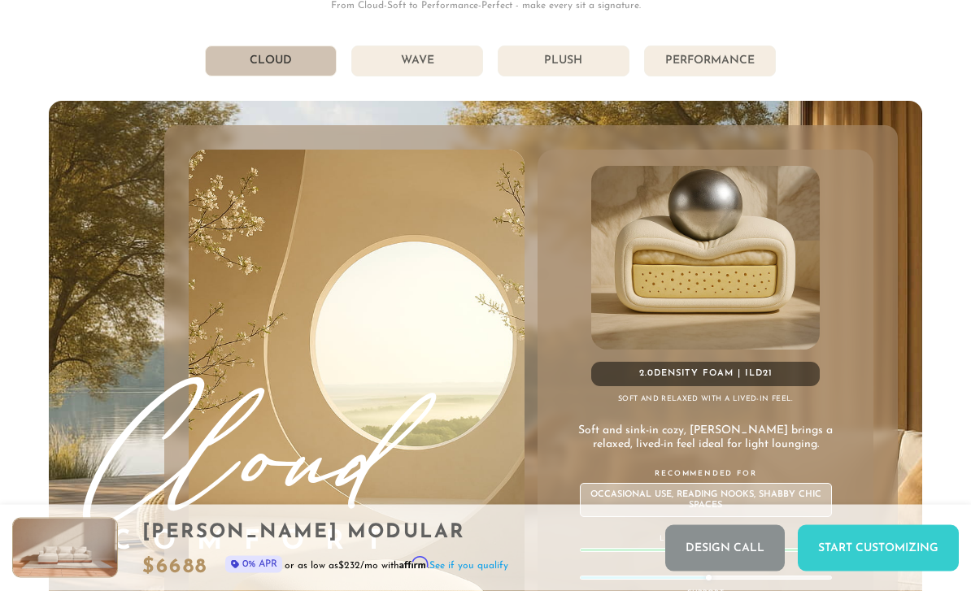
scroll to position [8188, 0]
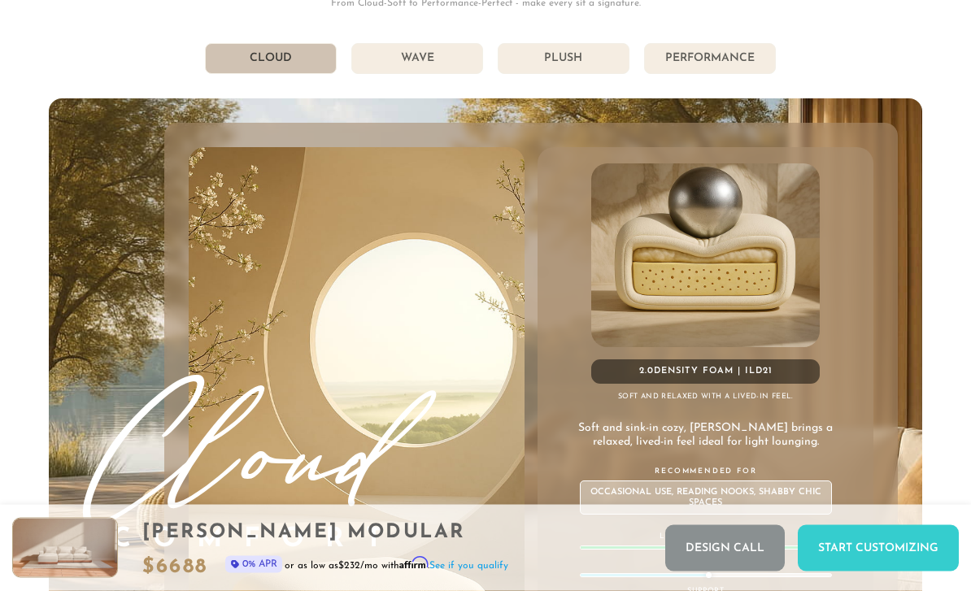
click at [422, 62] on li "Wave" at bounding box center [417, 59] width 132 height 31
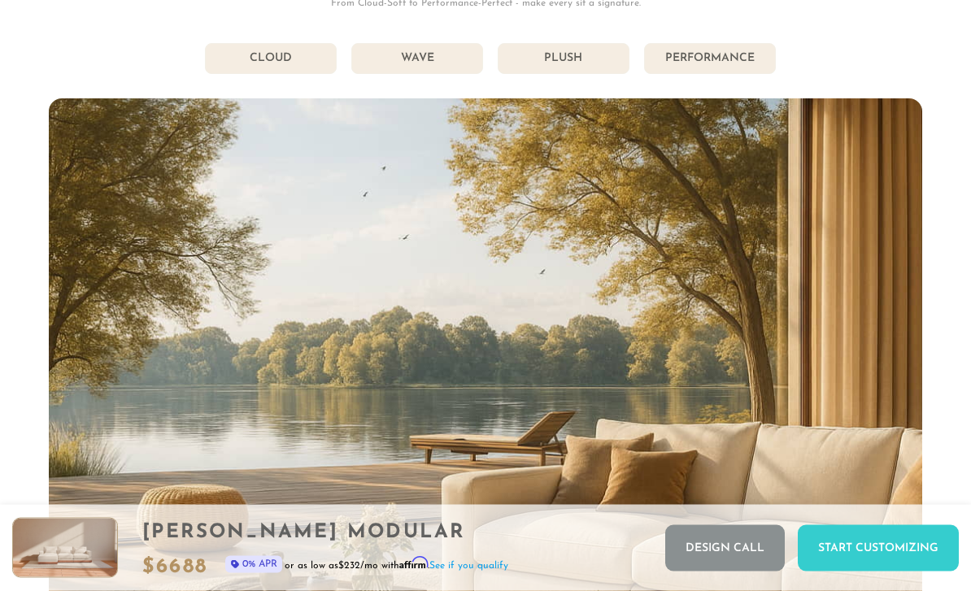
scroll to position [8189, 0]
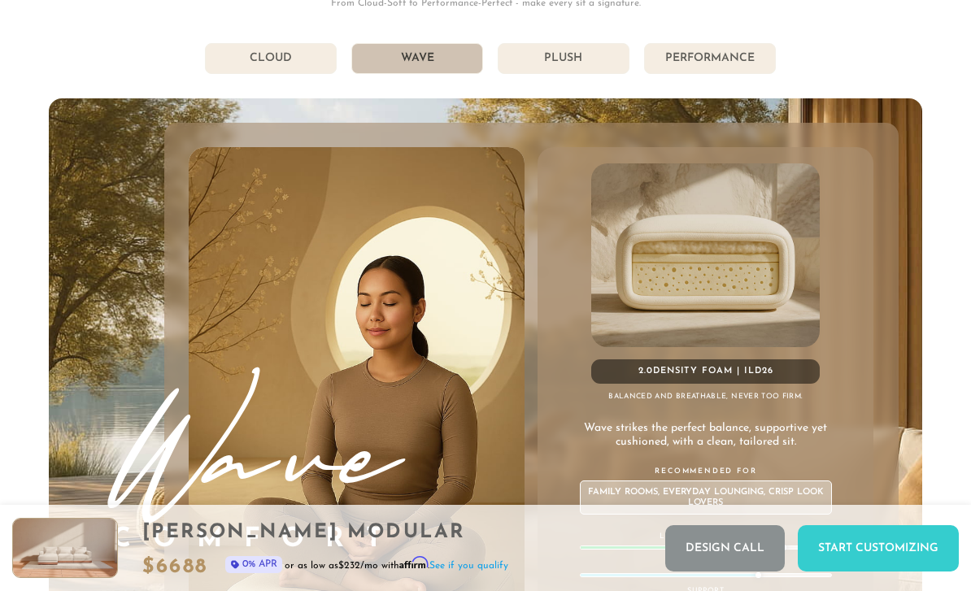
click at [582, 71] on li "Plush" at bounding box center [564, 58] width 132 height 31
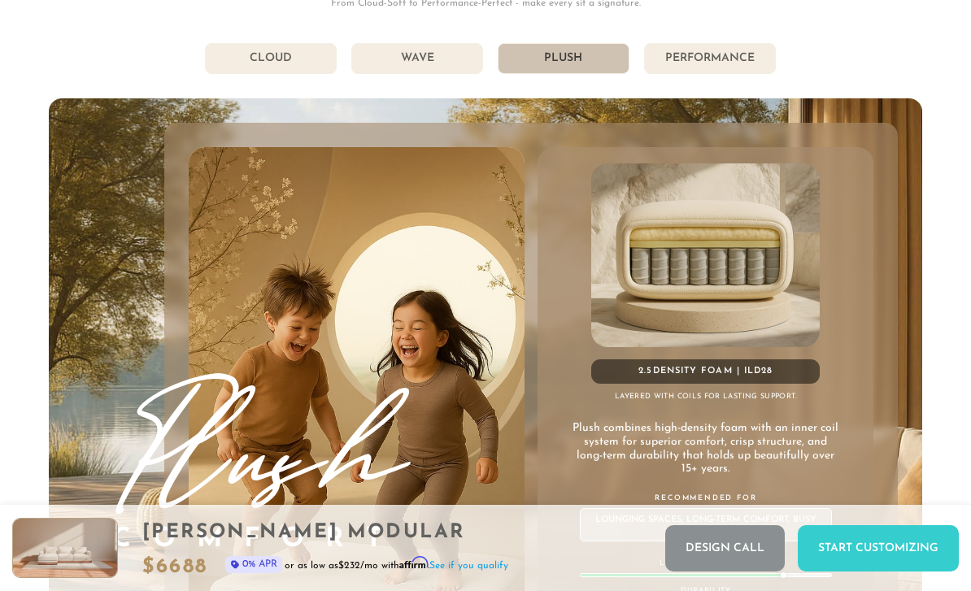
click at [715, 61] on li "Performance" at bounding box center [710, 58] width 132 height 31
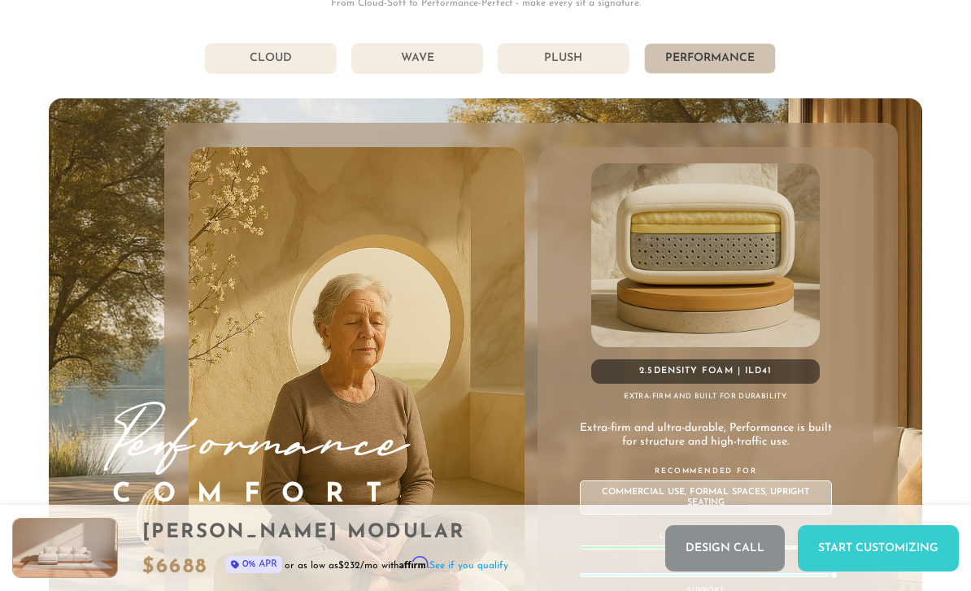
click at [571, 60] on li "Plush" at bounding box center [564, 58] width 132 height 31
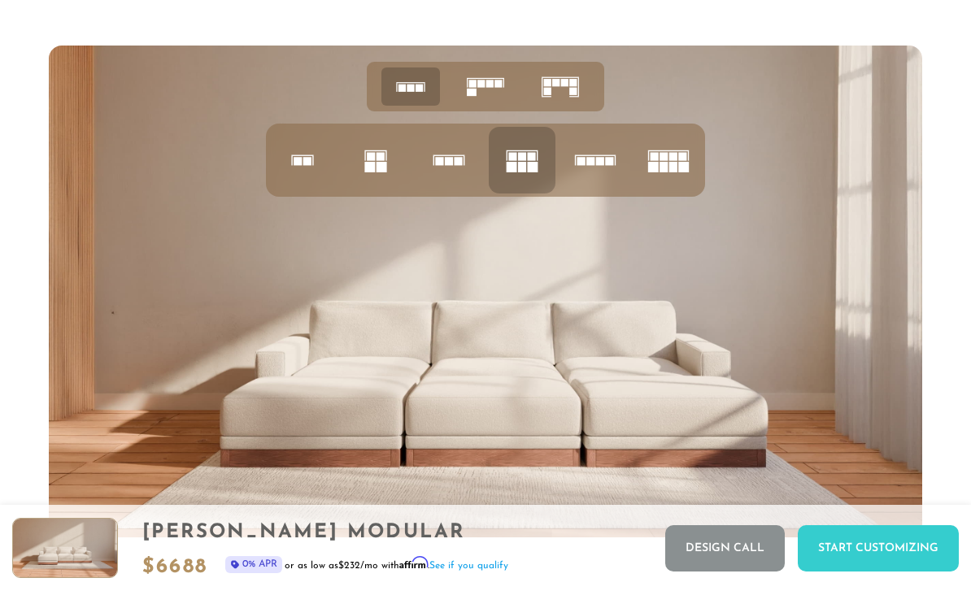
scroll to position [5802, 0]
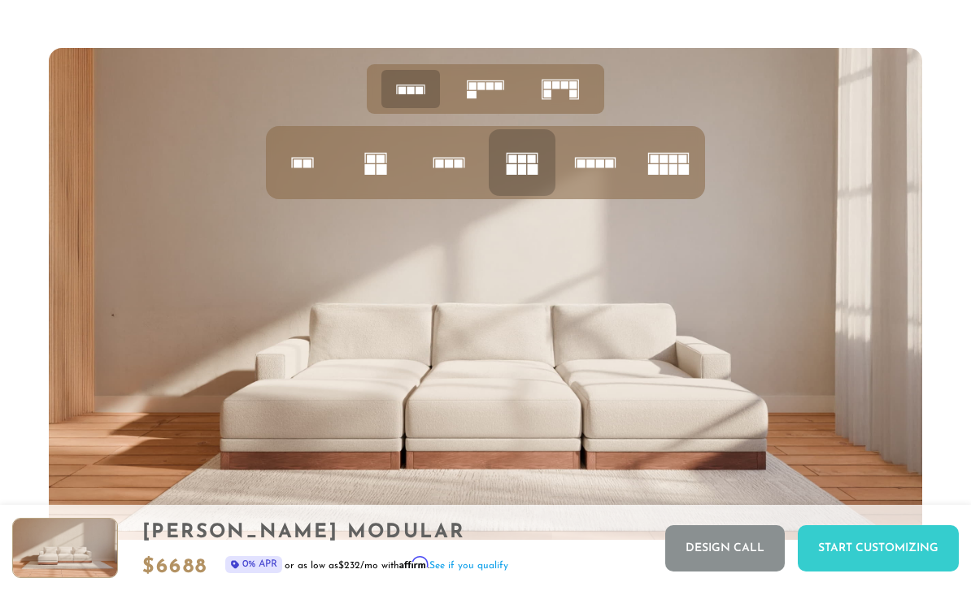
click at [572, 80] on icon at bounding box center [560, 89] width 50 height 50
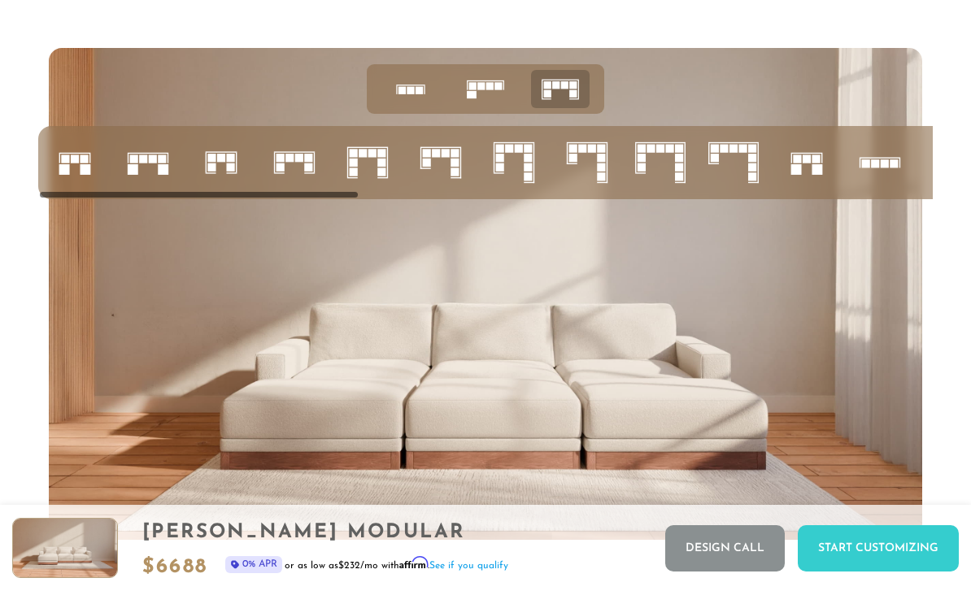
click at [497, 88] on rect at bounding box center [498, 85] width 7 height 7
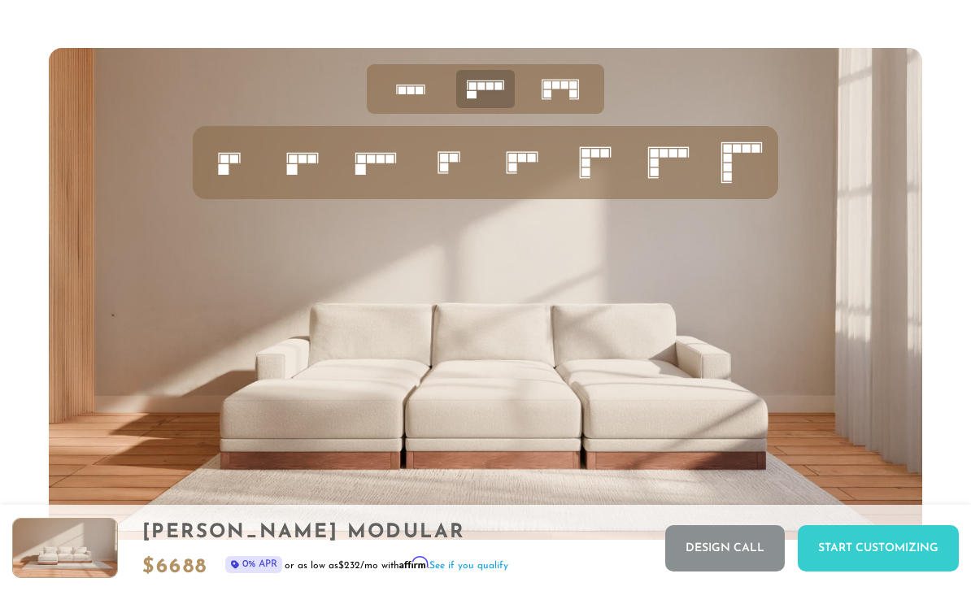
click at [672, 168] on icon at bounding box center [668, 162] width 55 height 55
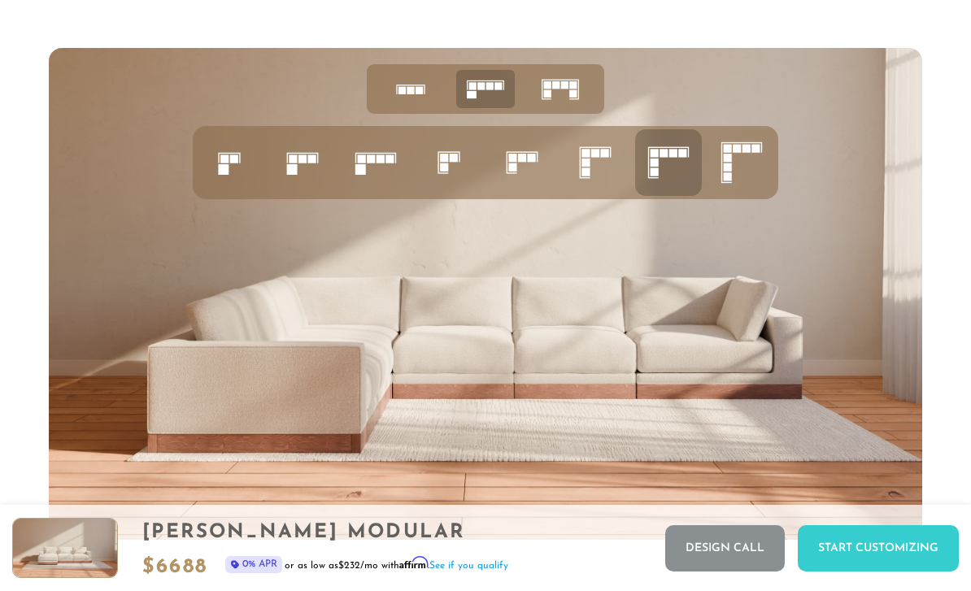
click at [597, 164] on icon at bounding box center [595, 162] width 55 height 55
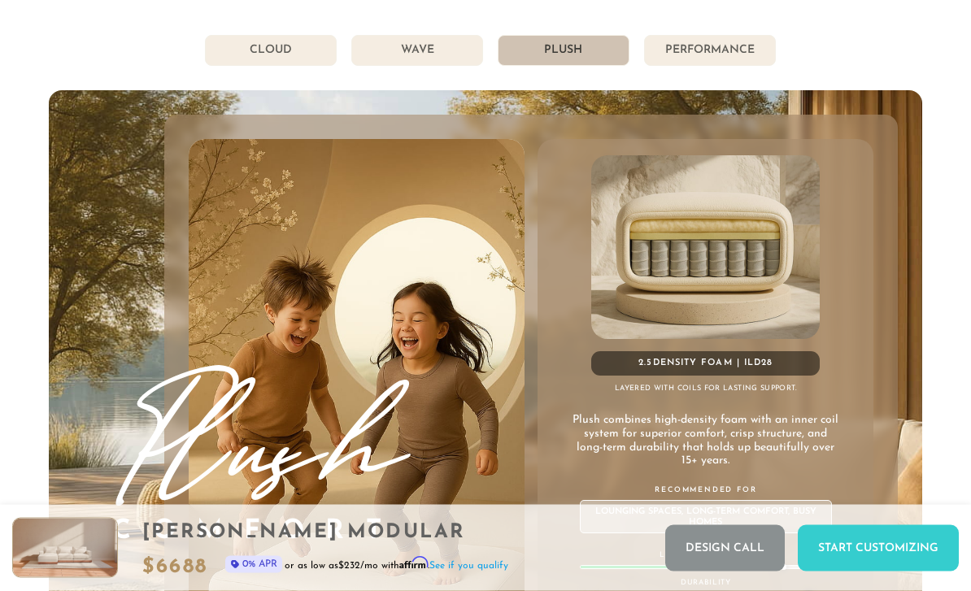
scroll to position [8187, 0]
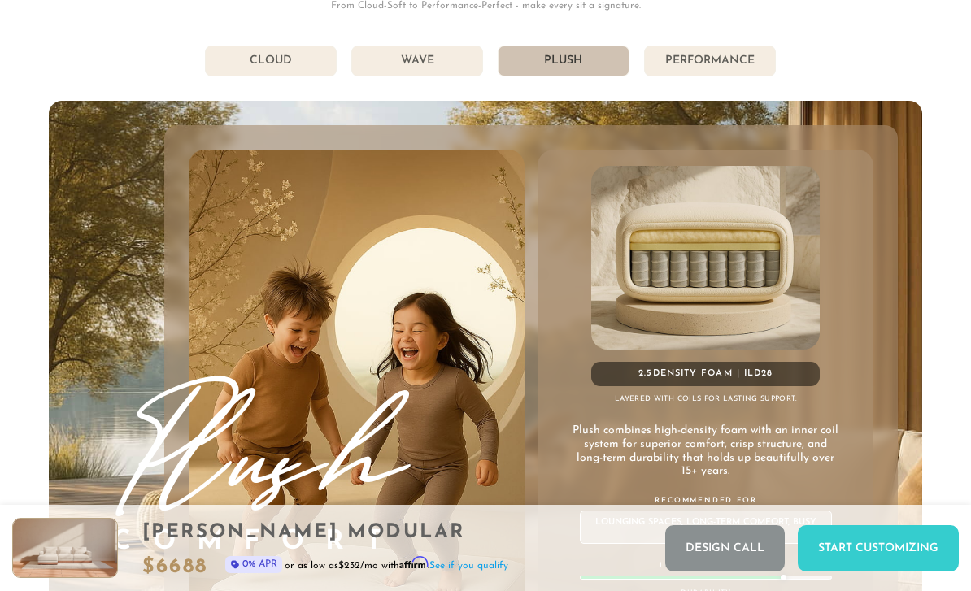
click at [713, 58] on li "Performance" at bounding box center [710, 61] width 132 height 31
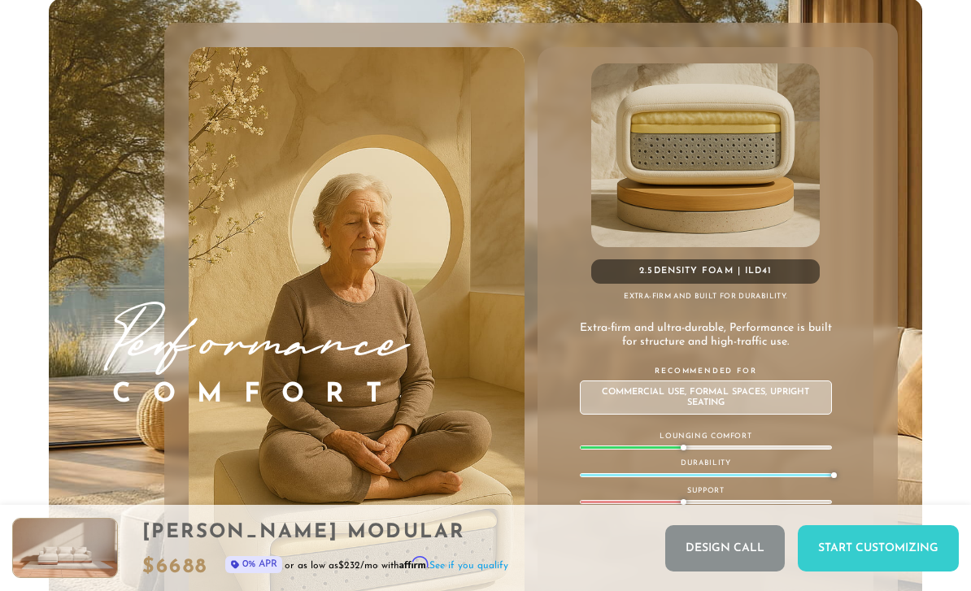
scroll to position [8287, 0]
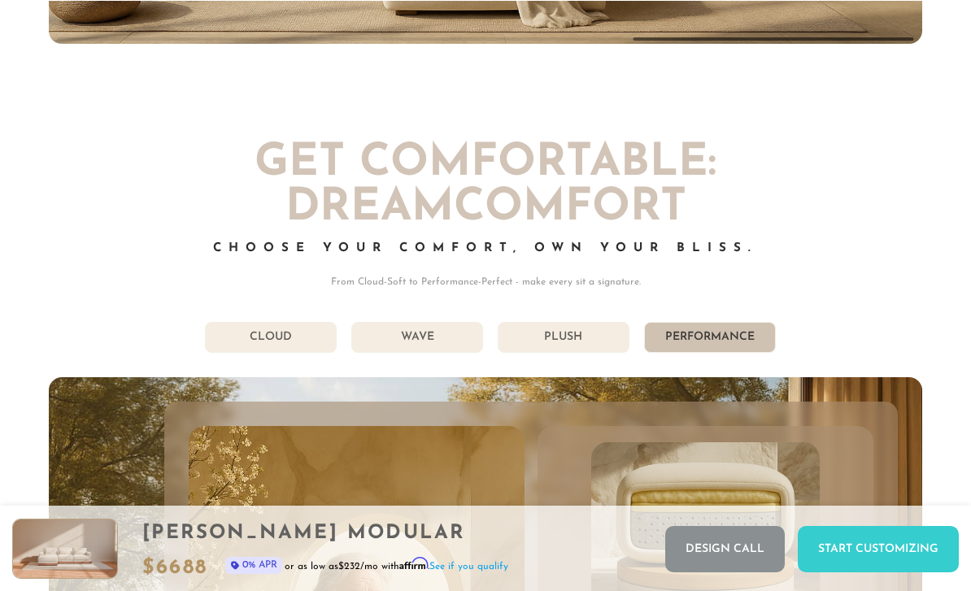
click at [270, 338] on li "Cloud" at bounding box center [271, 336] width 132 height 31
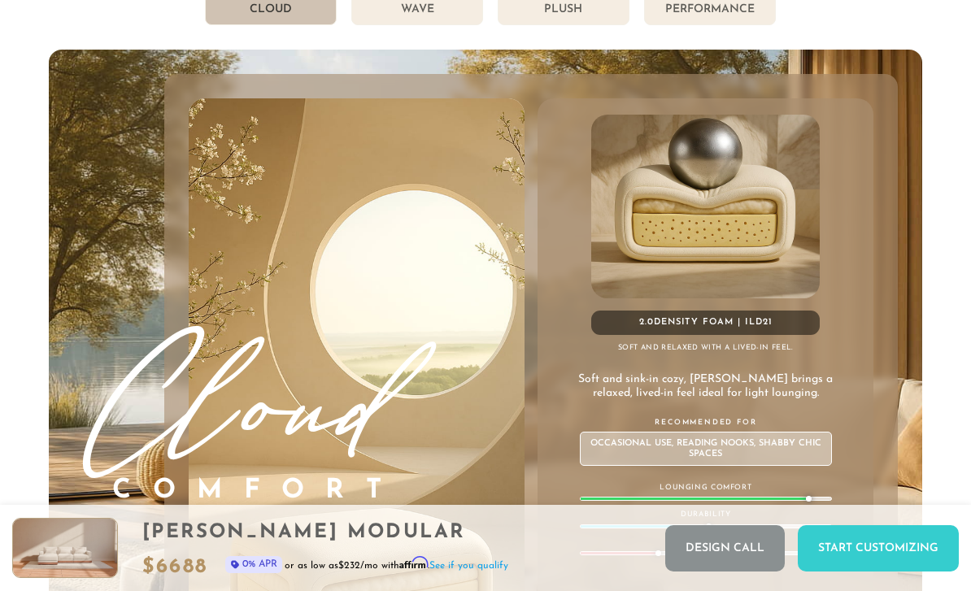
scroll to position [8237, 0]
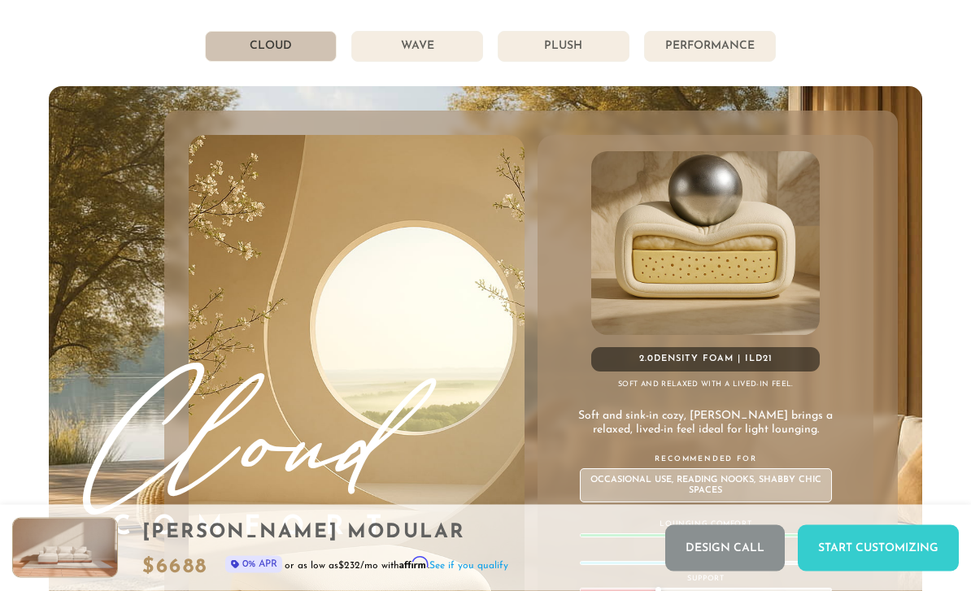
click at [421, 48] on li "Wave" at bounding box center [417, 47] width 132 height 31
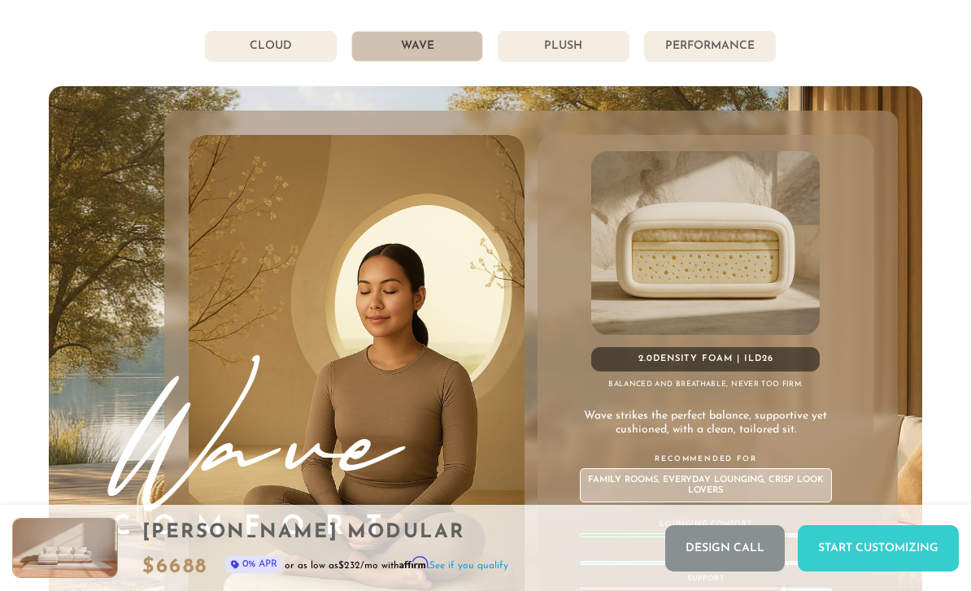
scroll to position [8197, 0]
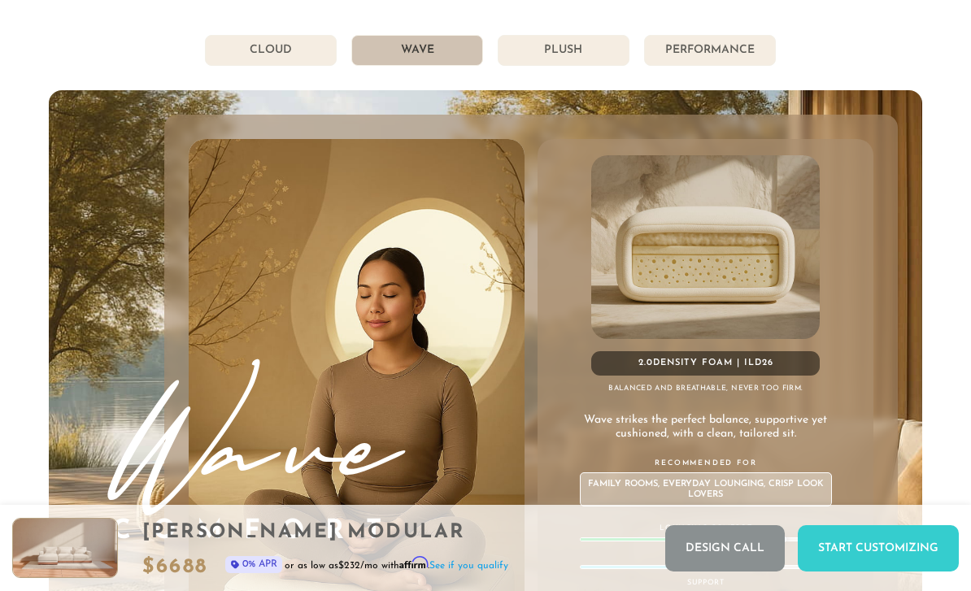
click at [555, 53] on li "Plush" at bounding box center [564, 50] width 132 height 31
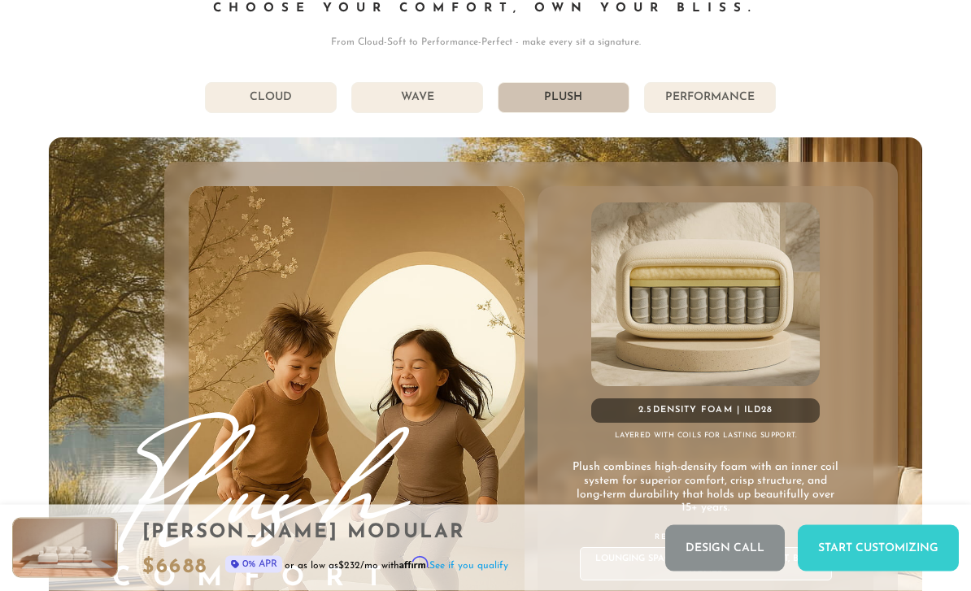
click at [420, 94] on li "Wave" at bounding box center [417, 98] width 132 height 31
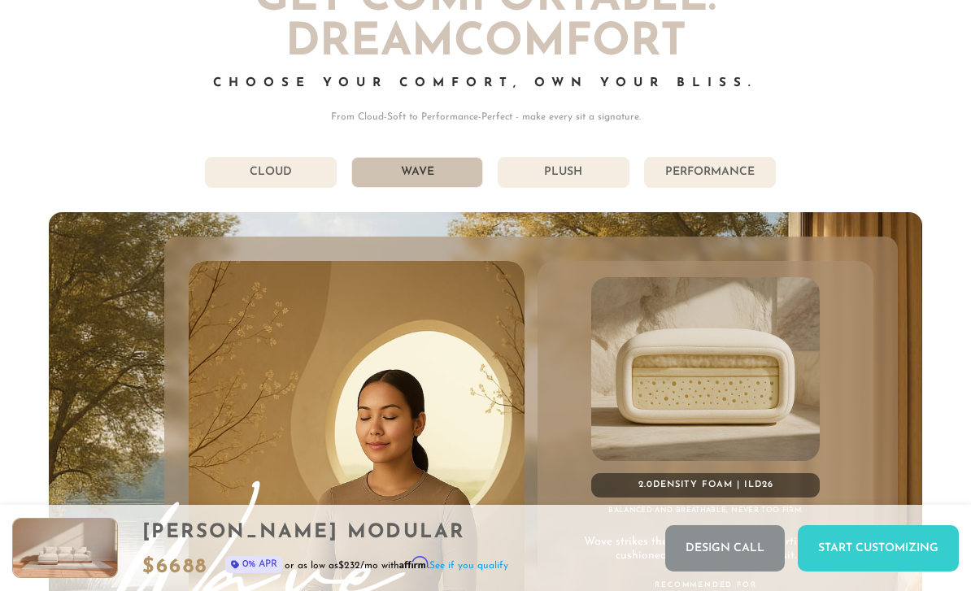
scroll to position [8036, 0]
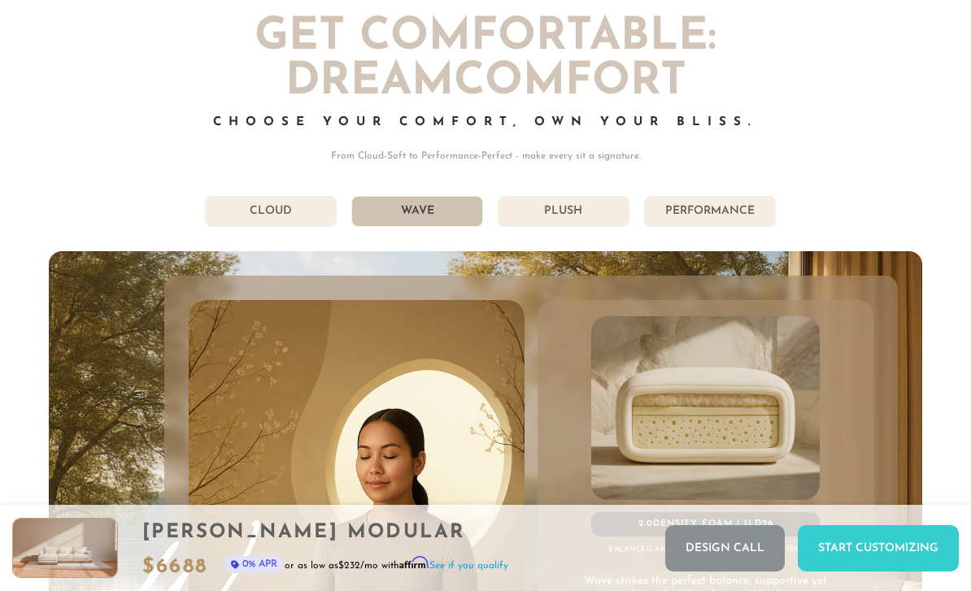
click at [290, 210] on li "Cloud" at bounding box center [271, 211] width 132 height 31
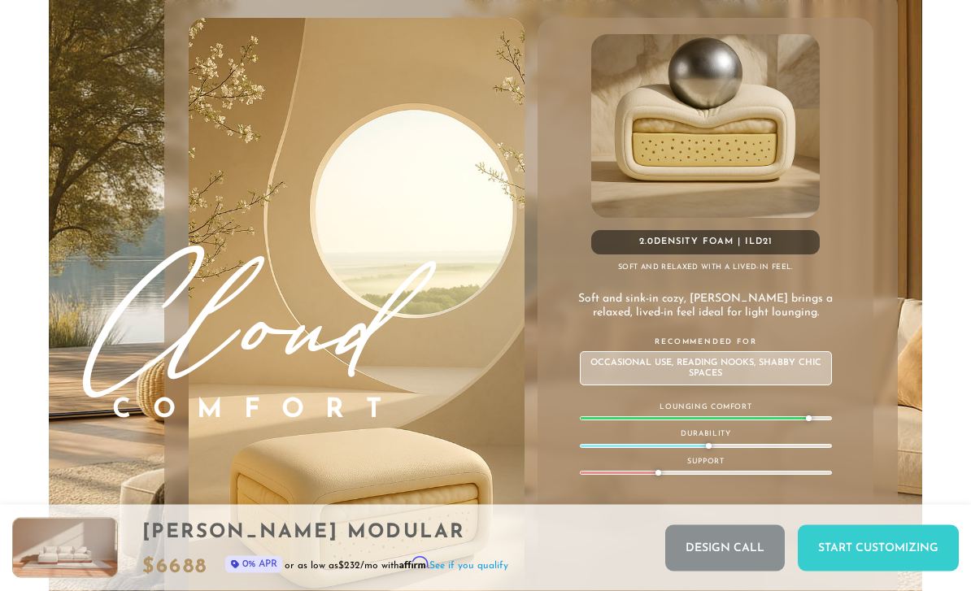
scroll to position [8343, 0]
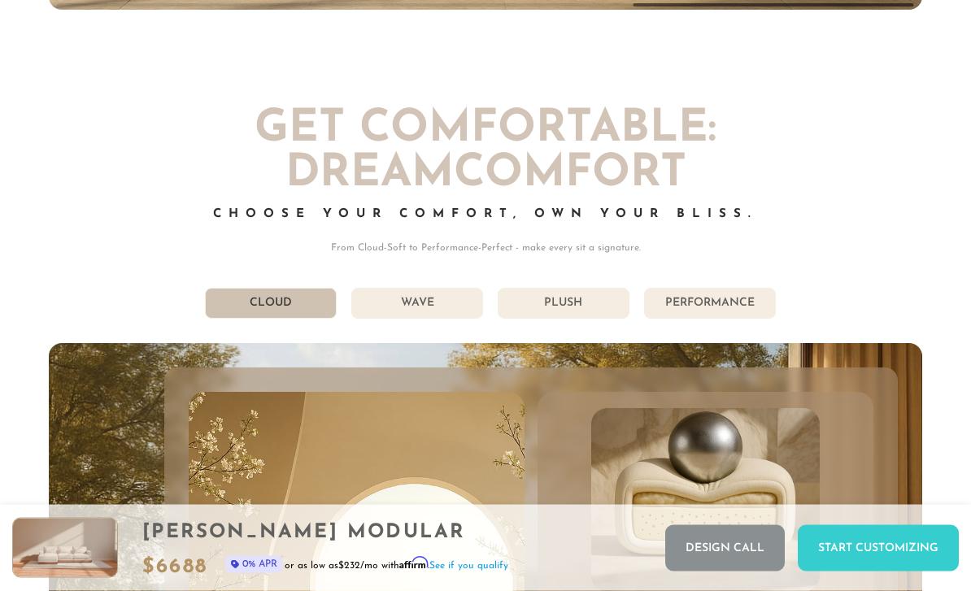
click at [719, 301] on li "Performance" at bounding box center [710, 304] width 132 height 31
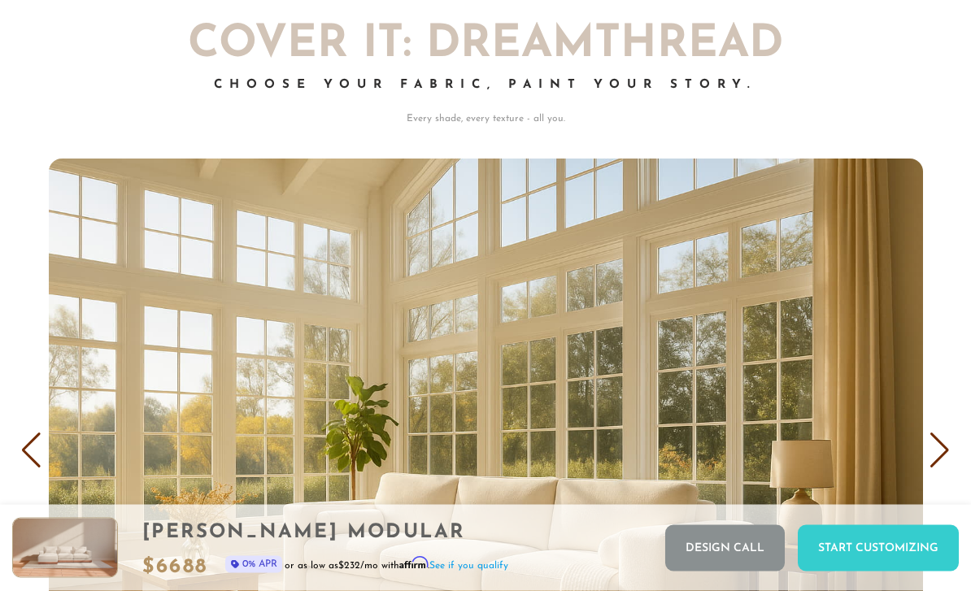
click at [933, 442] on div "Next slide" at bounding box center [940, 452] width 22 height 36
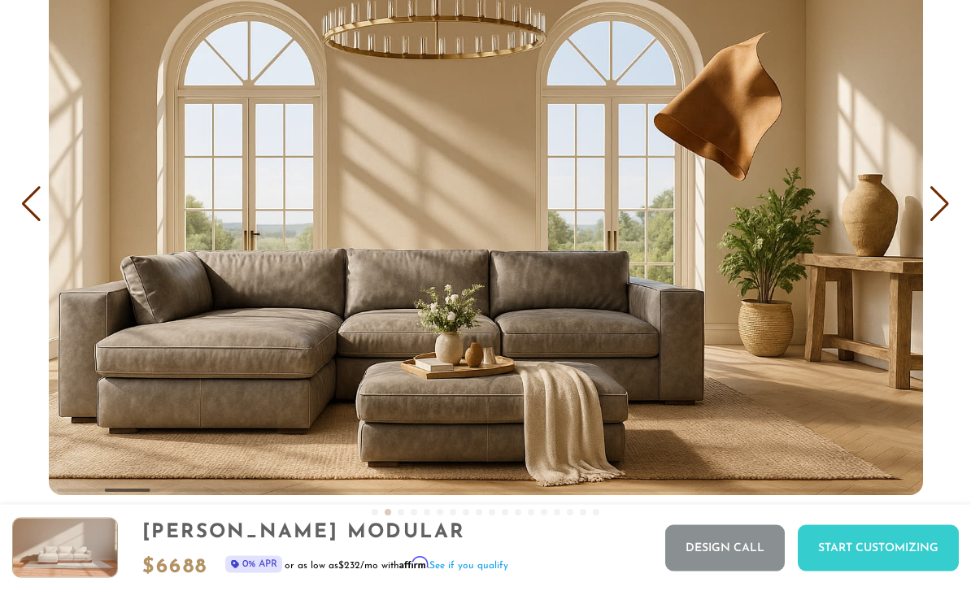
scroll to position [9308, 0]
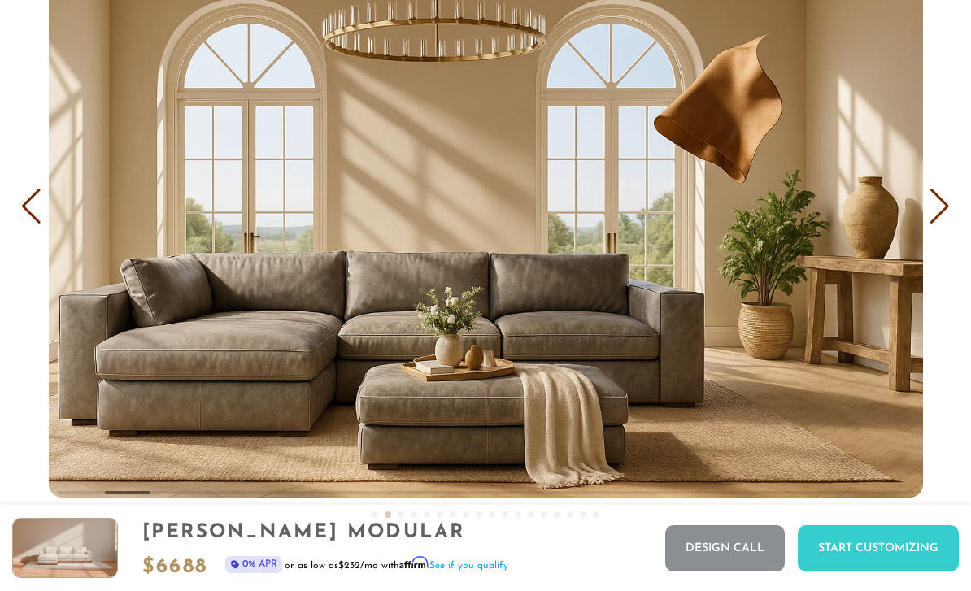
click at [951, 208] on div "Next slide" at bounding box center [940, 207] width 22 height 36
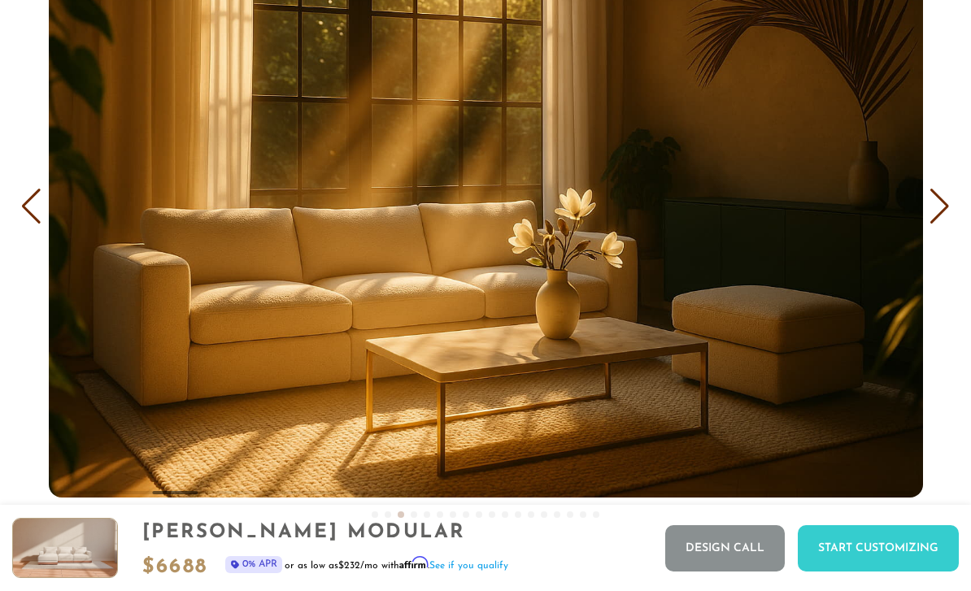
click at [941, 209] on div "Next slide" at bounding box center [940, 207] width 22 height 36
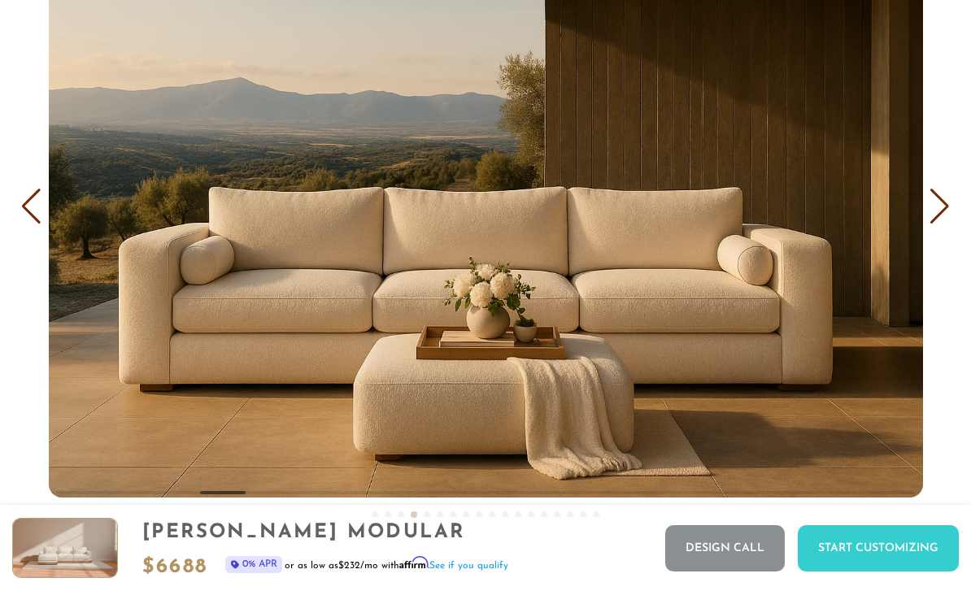
click at [937, 217] on div "Next slide" at bounding box center [940, 207] width 22 height 36
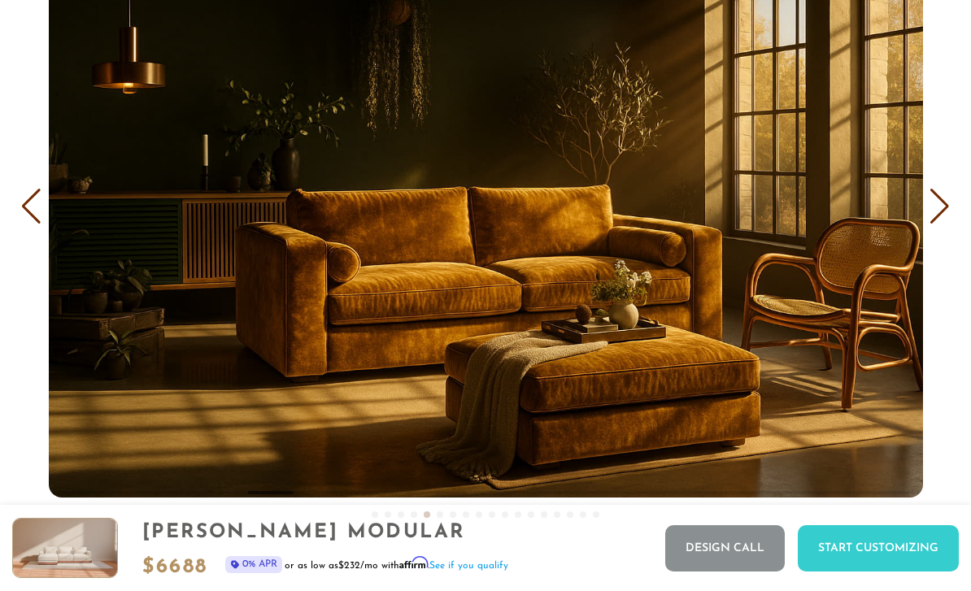
click at [937, 218] on div "Next slide" at bounding box center [940, 207] width 22 height 36
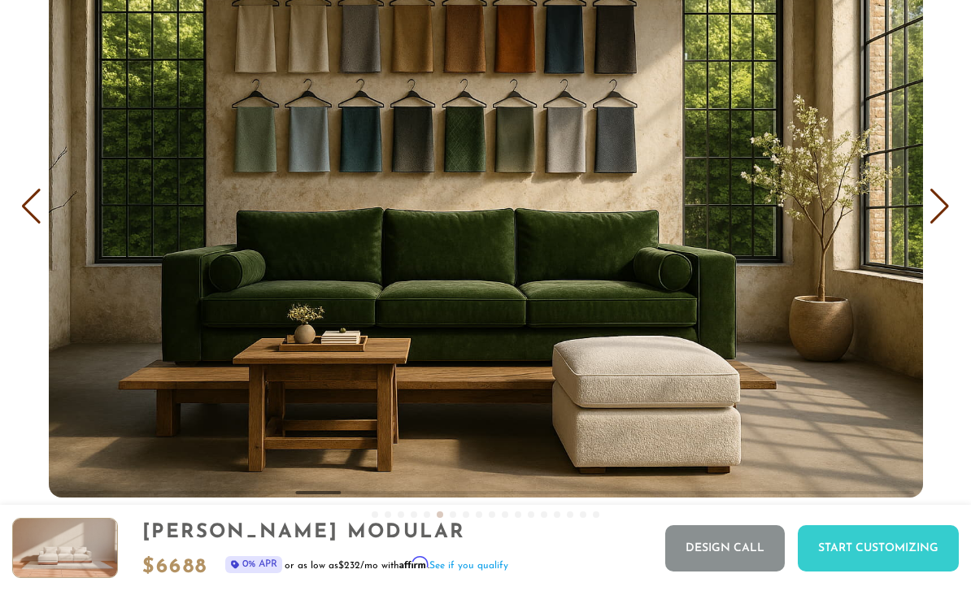
click at [935, 224] on div "Next slide" at bounding box center [940, 207] width 22 height 36
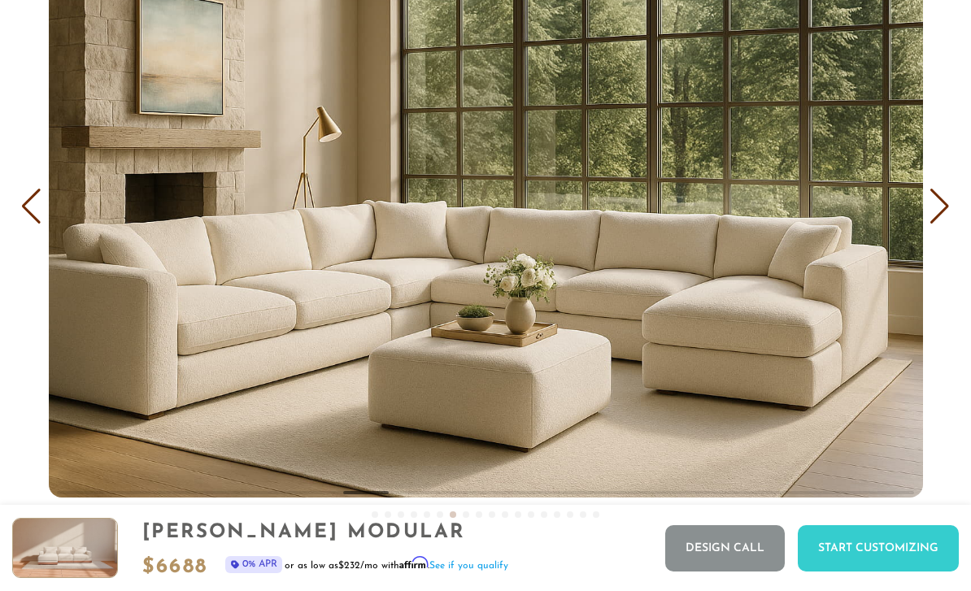
click at [930, 225] on div "Next slide" at bounding box center [940, 207] width 22 height 36
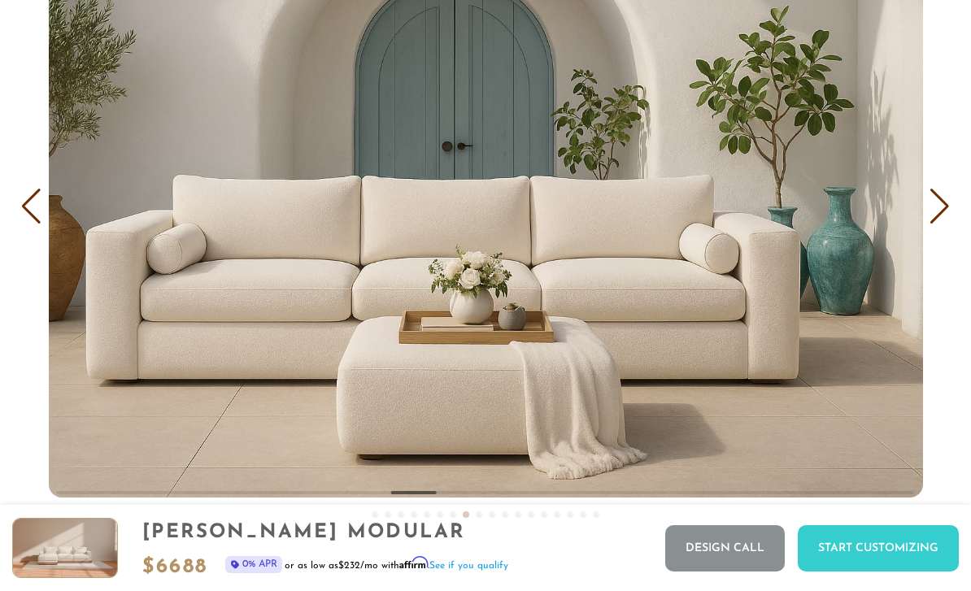
click at [950, 219] on div "Next slide" at bounding box center [940, 207] width 22 height 36
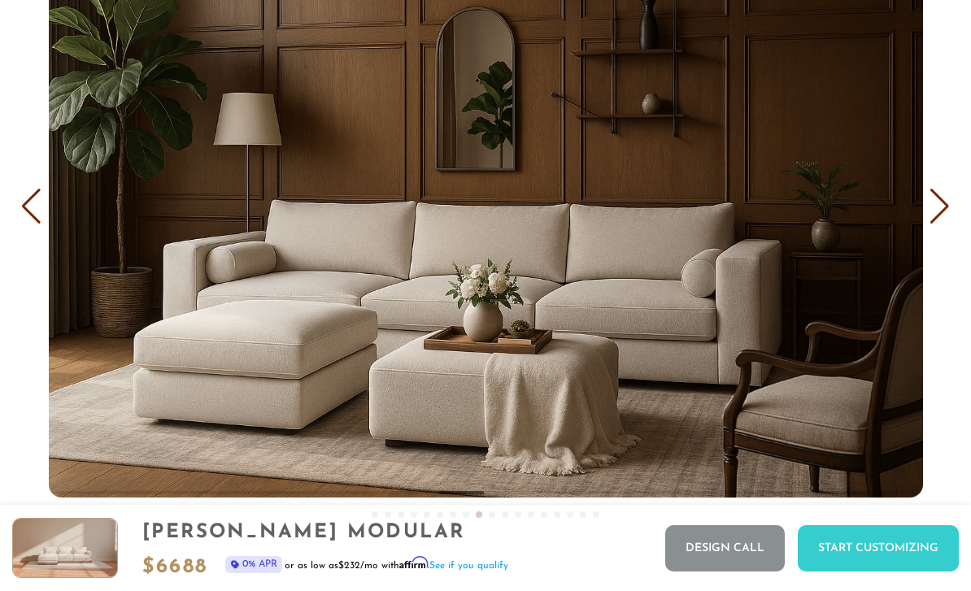
click at [963, 208] on div "COVER IT: DreamThread Choose Your Fabric, Paint Your Story. Every shade, every …" at bounding box center [485, 138] width 971 height 817
click at [966, 207] on div "COVER IT: DreamThread Choose Your Fabric, Paint Your Story. Every shade, every …" at bounding box center [485, 138] width 971 height 817
click at [941, 212] on div "Next slide" at bounding box center [940, 207] width 22 height 36
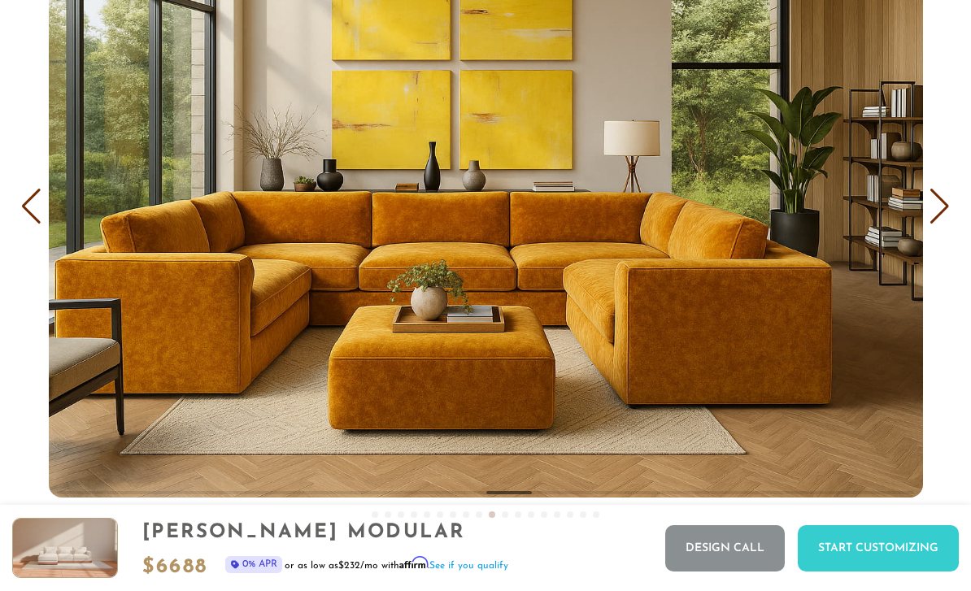
click at [934, 218] on div "Next slide" at bounding box center [940, 207] width 22 height 36
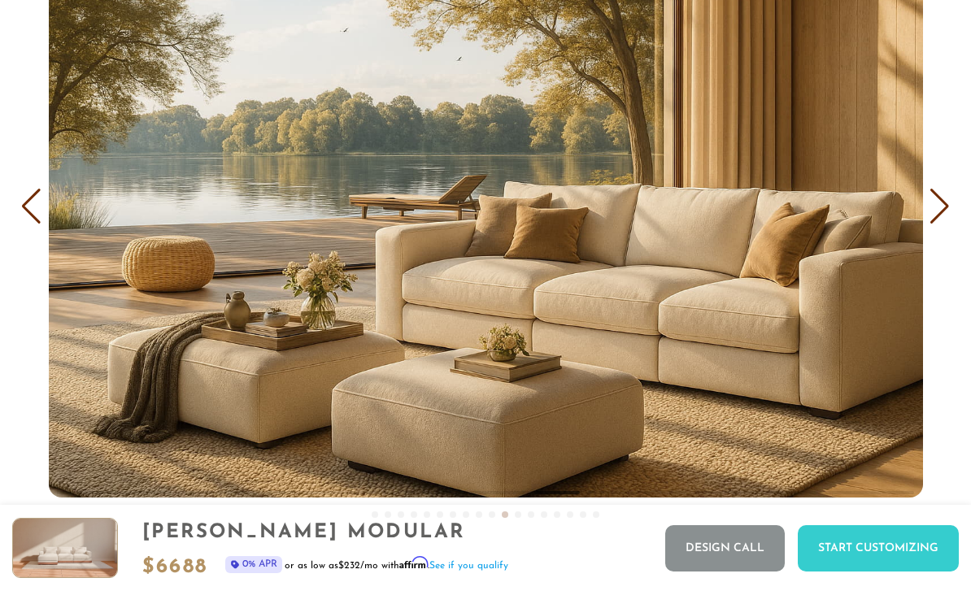
click at [944, 219] on div "Next slide" at bounding box center [940, 207] width 22 height 36
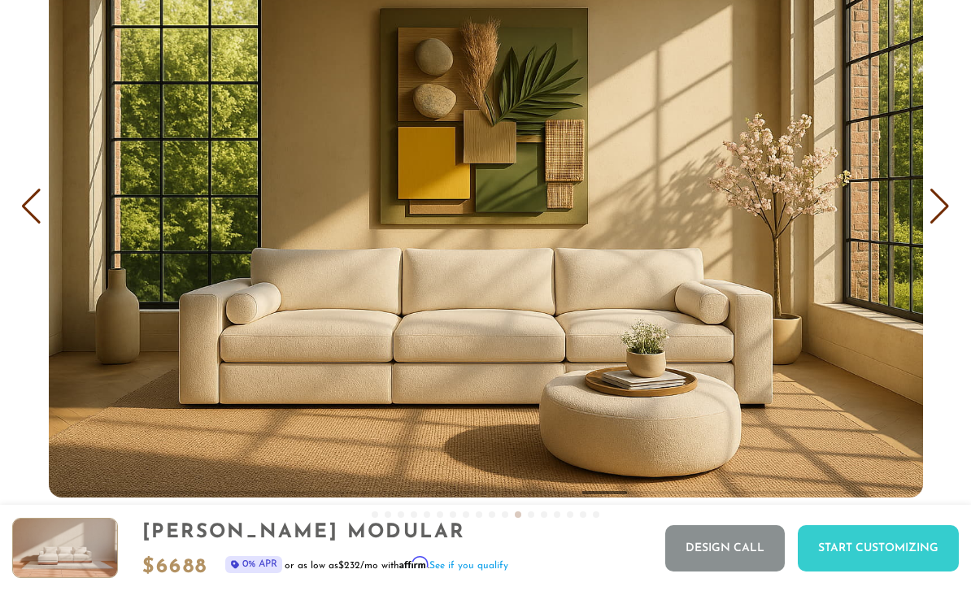
click at [940, 219] on div "Next slide" at bounding box center [940, 207] width 22 height 36
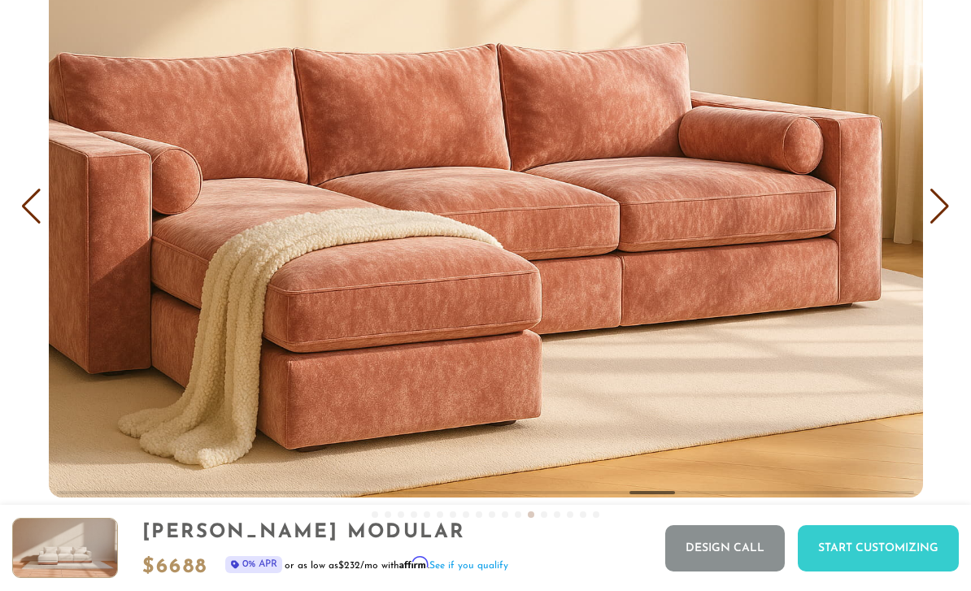
click at [943, 217] on div "Next slide" at bounding box center [940, 207] width 22 height 36
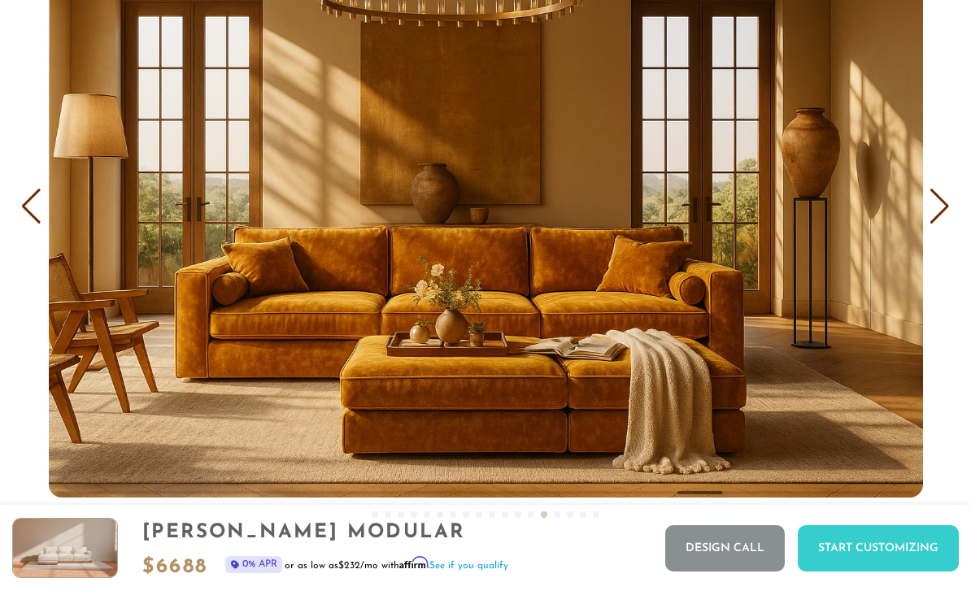
click at [945, 216] on div "Next slide" at bounding box center [940, 207] width 22 height 36
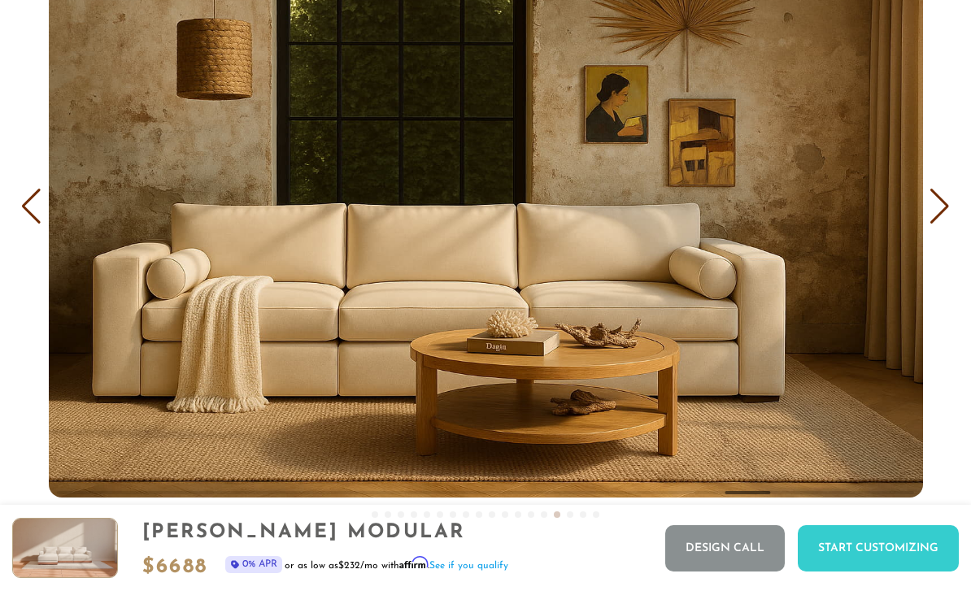
click at [943, 220] on div "Next slide" at bounding box center [940, 207] width 22 height 36
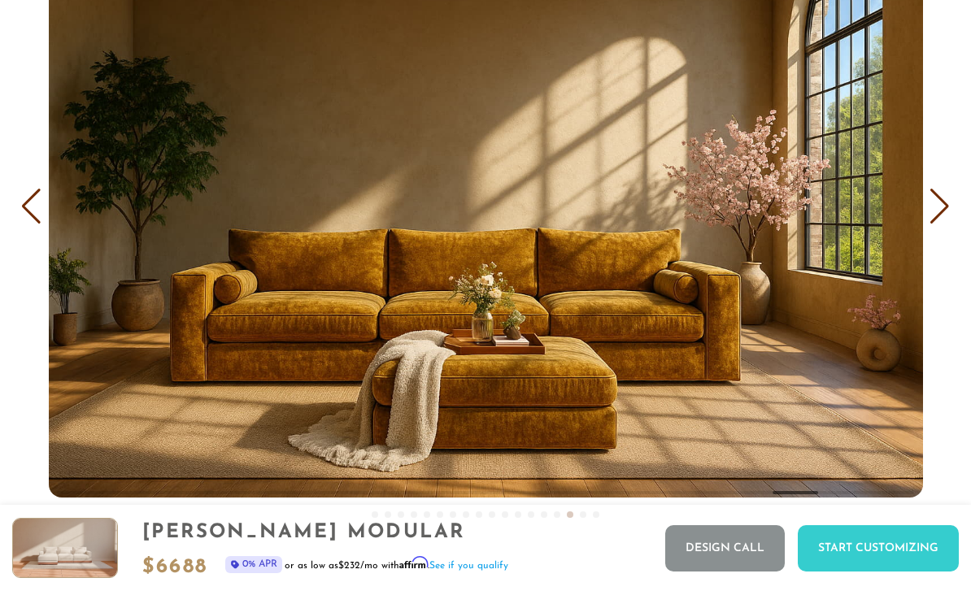
click at [946, 218] on div "Next slide" at bounding box center [940, 207] width 22 height 36
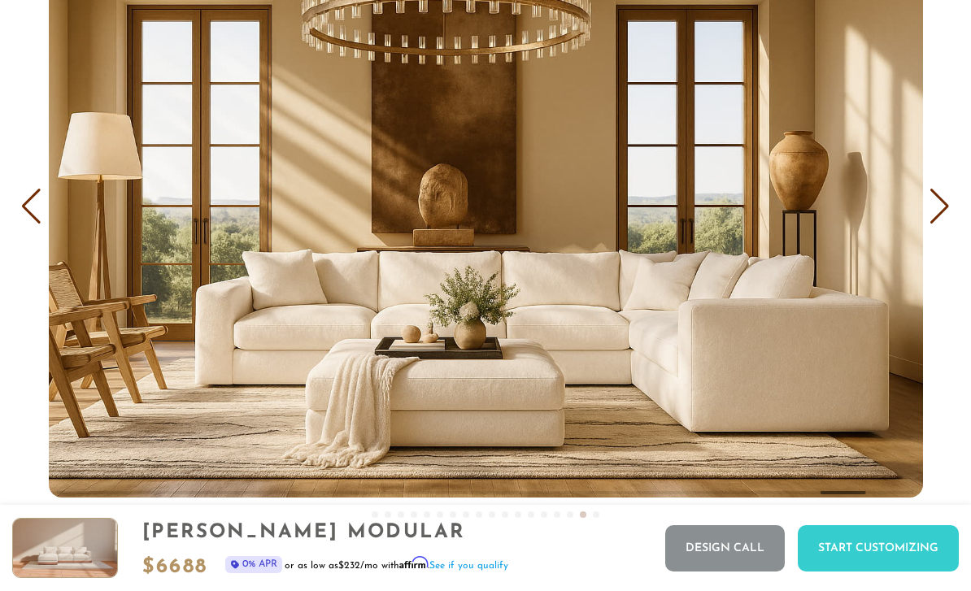
click at [944, 219] on div "Next slide" at bounding box center [940, 207] width 22 height 36
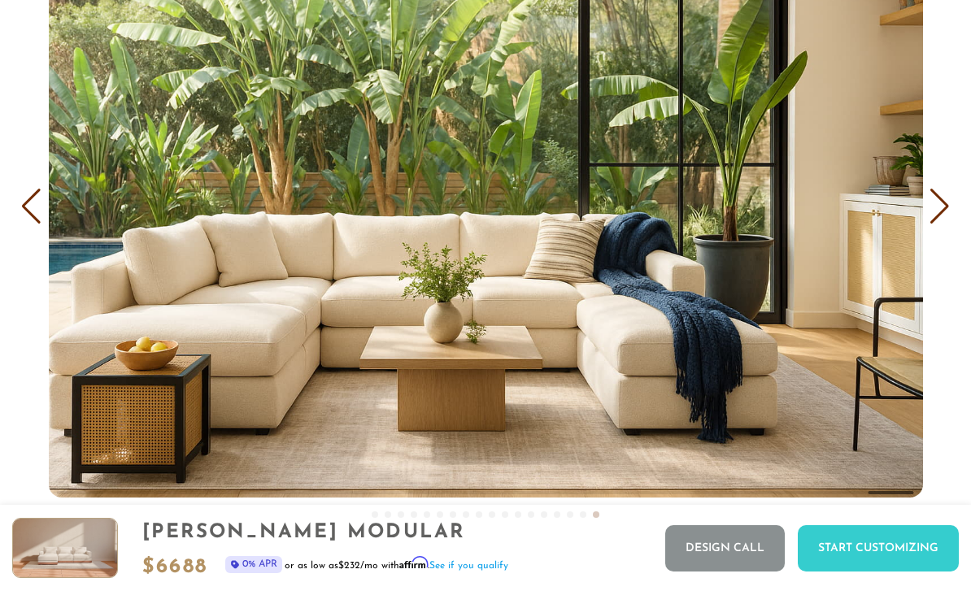
click at [947, 217] on div "Next slide" at bounding box center [940, 207] width 22 height 36
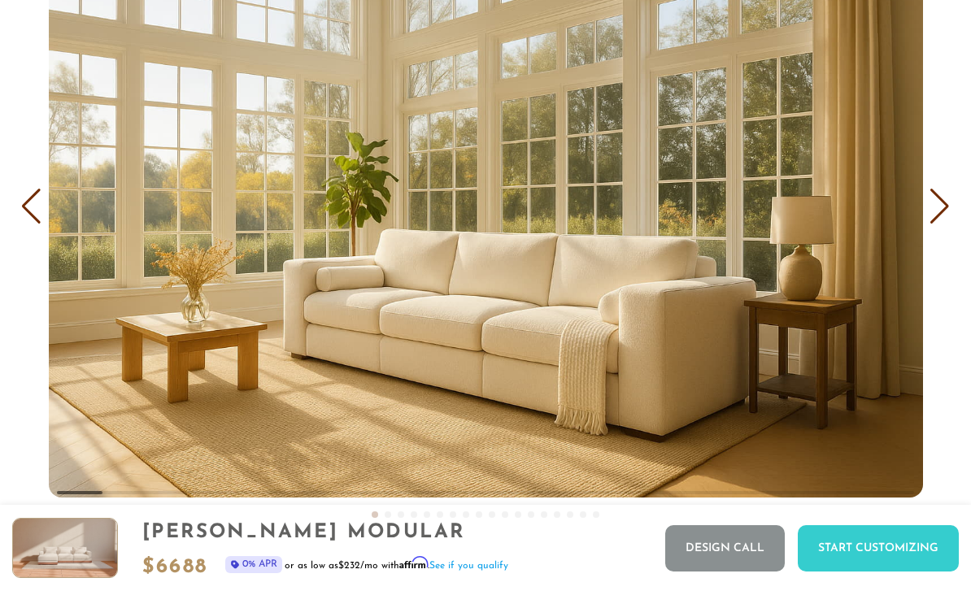
click at [946, 218] on div "Next slide" at bounding box center [940, 207] width 22 height 36
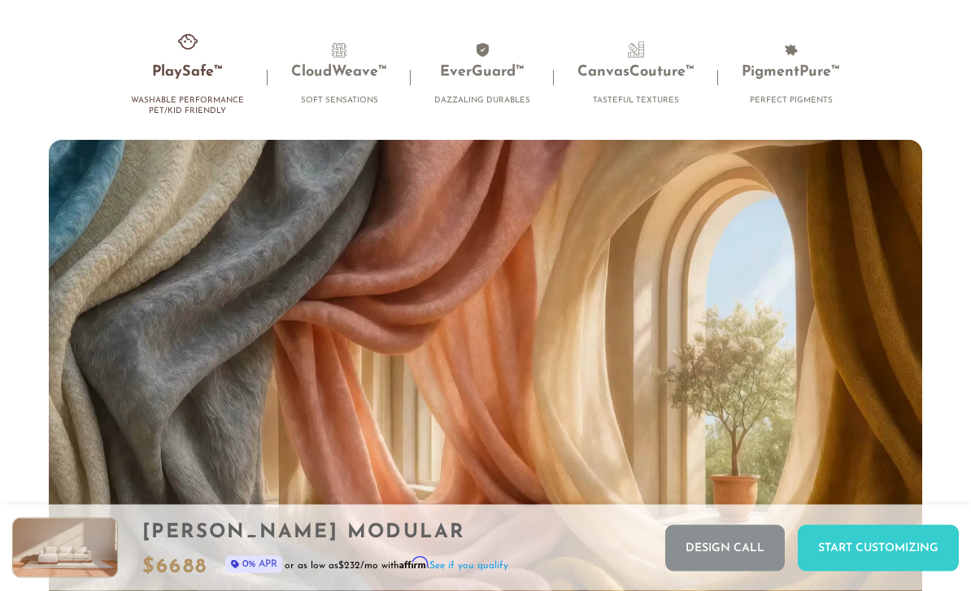
scroll to position [10024, 0]
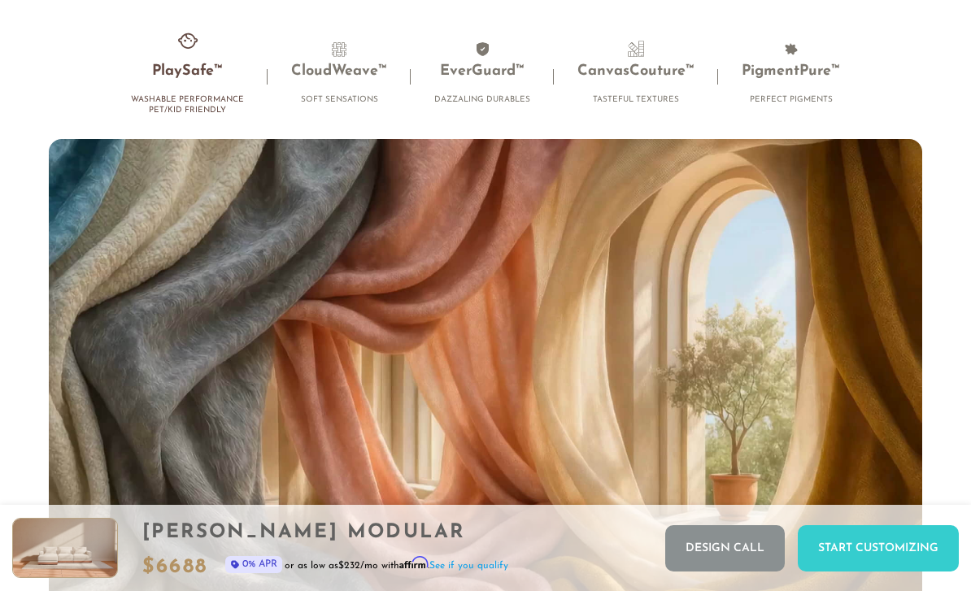
click at [803, 97] on h4 "Perfect Pigments" at bounding box center [791, 99] width 98 height 11
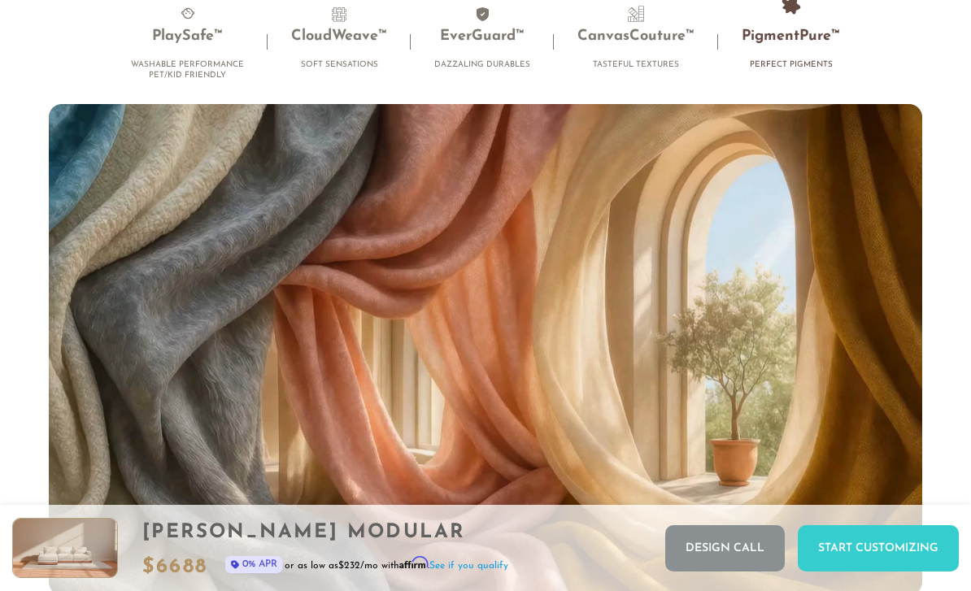
scroll to position [10059, 0]
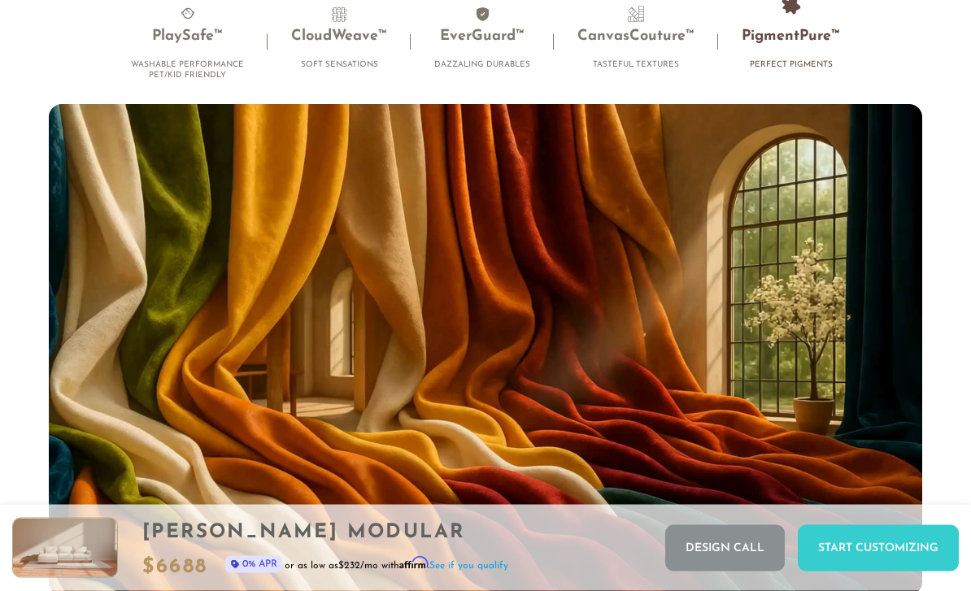
click at [650, 66] on h4 "Tasteful Textures" at bounding box center [636, 65] width 117 height 11
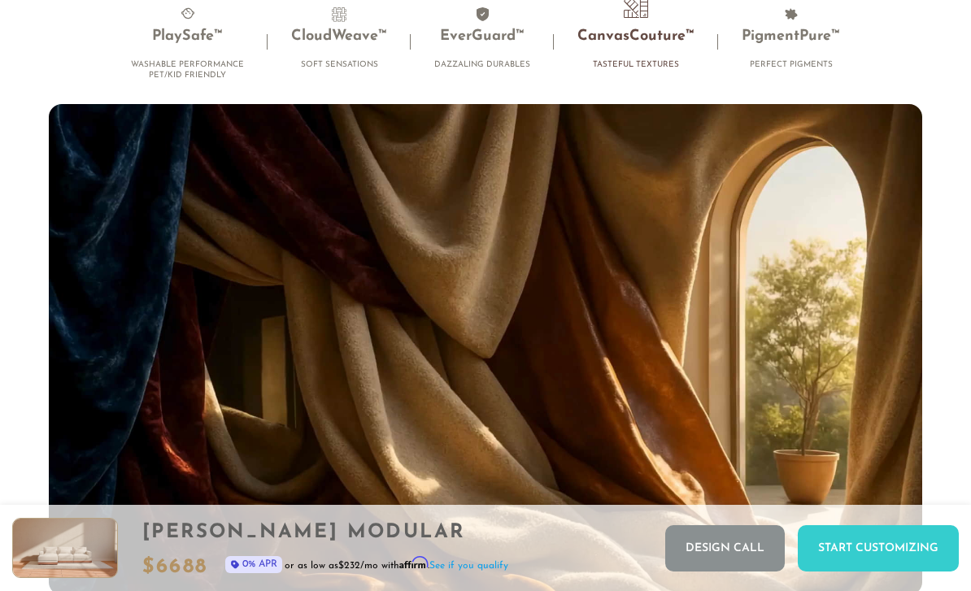
click at [455, 59] on li "EverGuard™ Dazzaling Durables" at bounding box center [482, 42] width 143 height 72
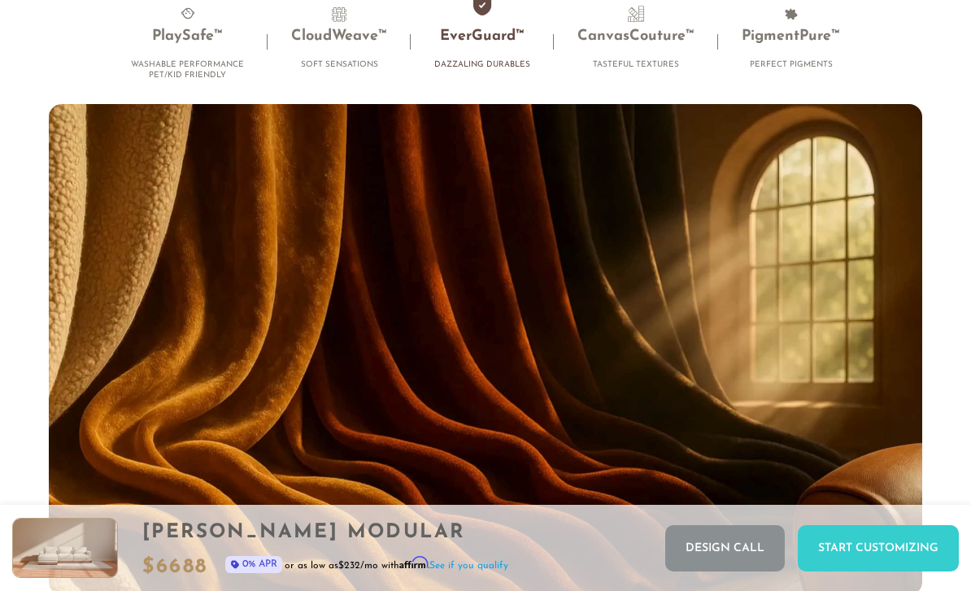
click at [332, 56] on li "CloudWeave™ Soft Sensations" at bounding box center [339, 42] width 143 height 72
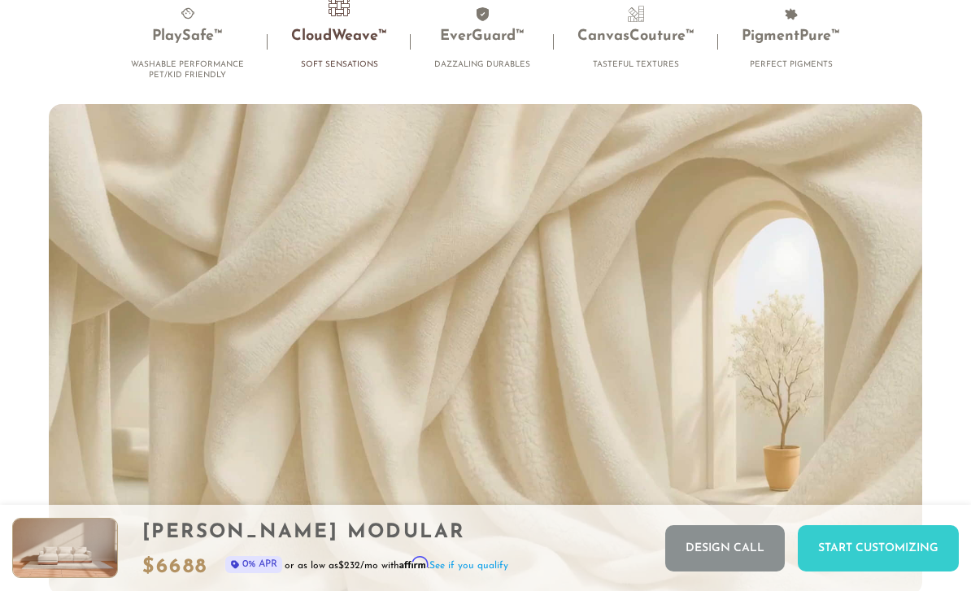
click at [169, 35] on h3 "PlaySafe™" at bounding box center [187, 37] width 113 height 19
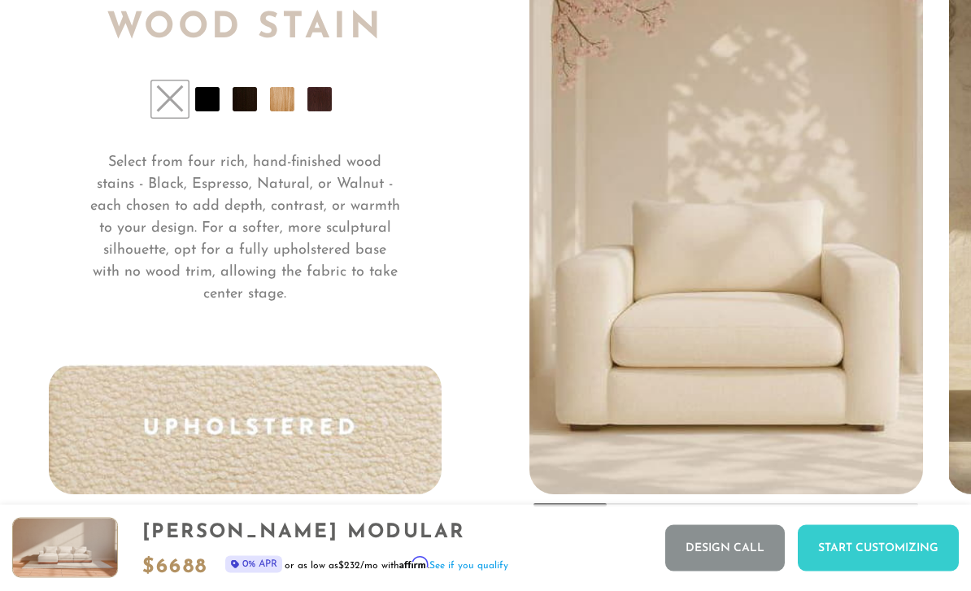
scroll to position [11625, 0]
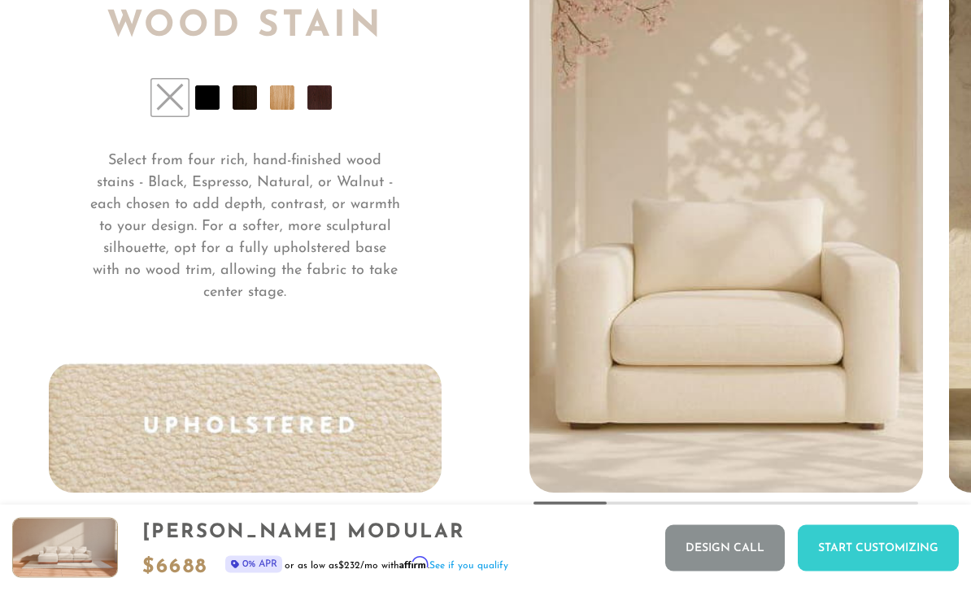
click at [324, 96] on li at bounding box center [319, 98] width 24 height 24
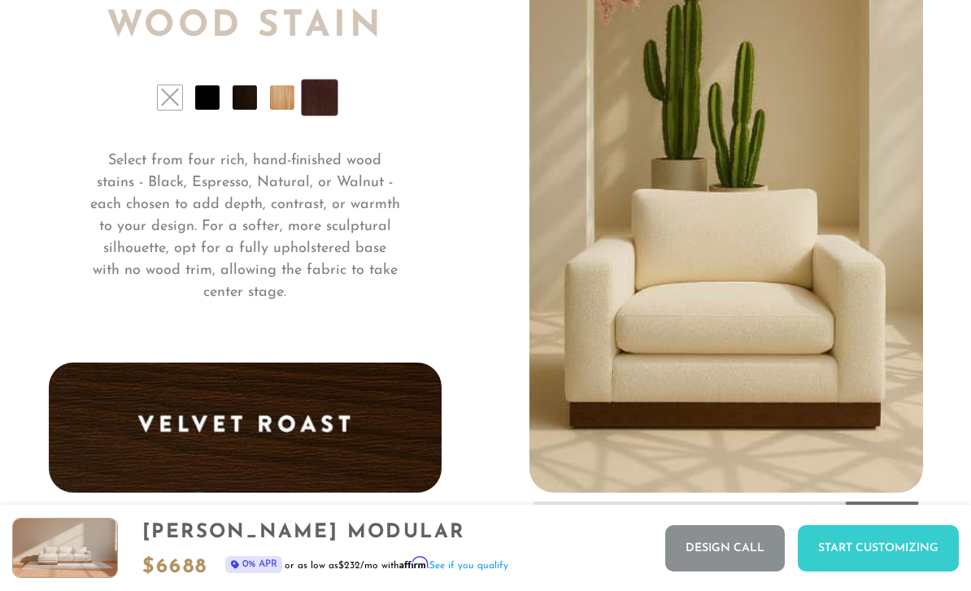
click at [247, 91] on li at bounding box center [245, 97] width 24 height 24
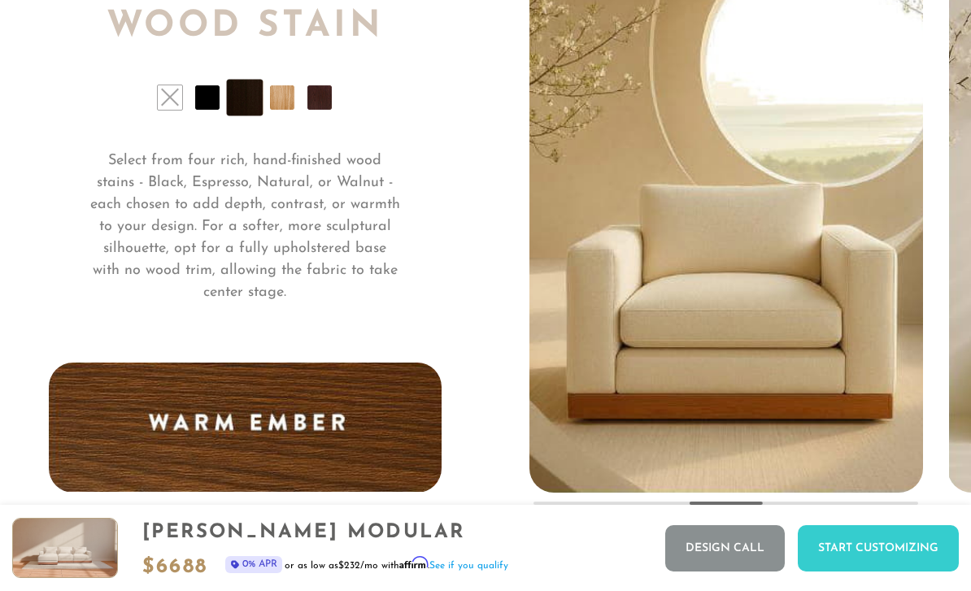
click at [291, 94] on li at bounding box center [282, 97] width 24 height 24
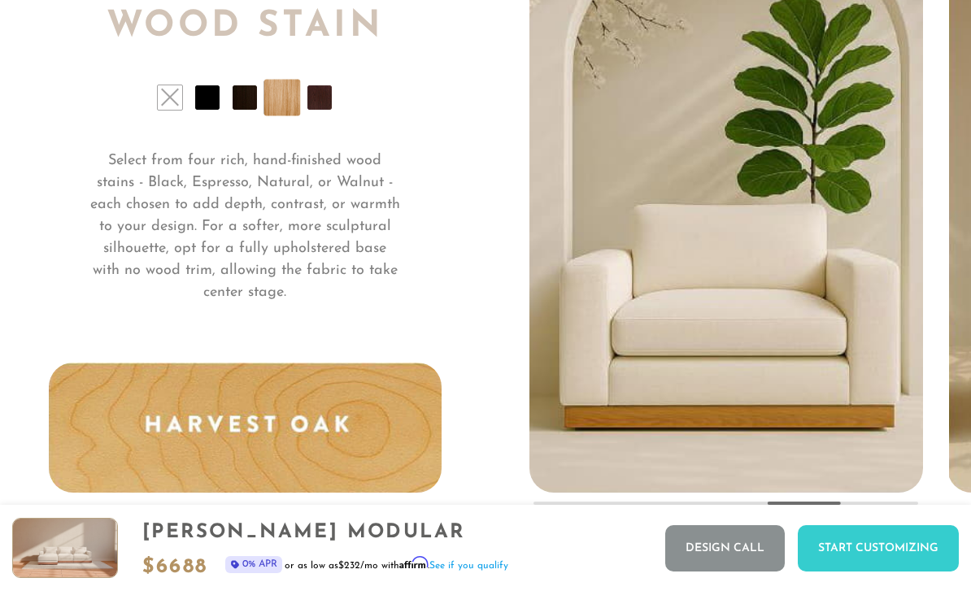
click at [210, 98] on li at bounding box center [207, 97] width 24 height 24
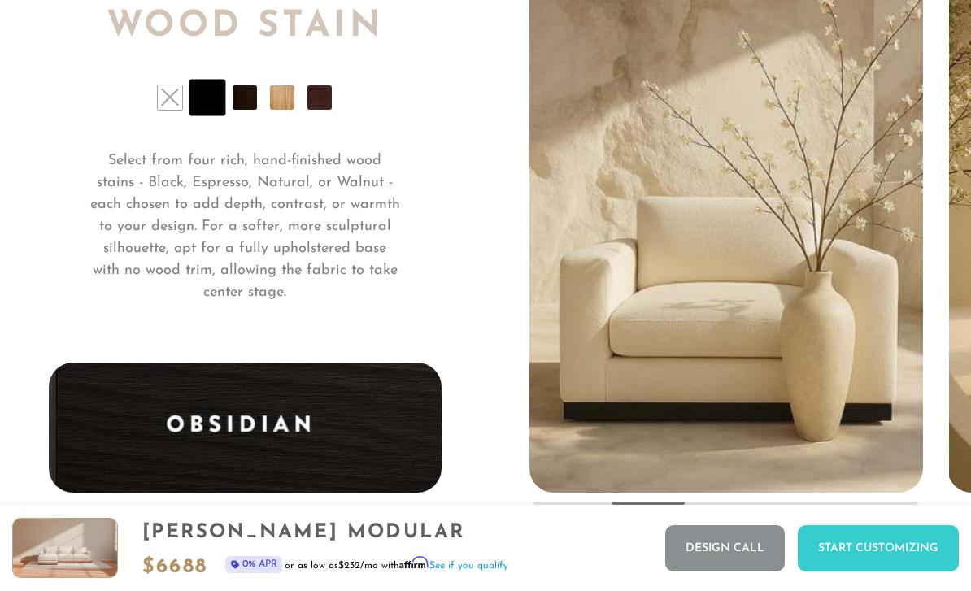
click at [325, 100] on li at bounding box center [319, 97] width 24 height 24
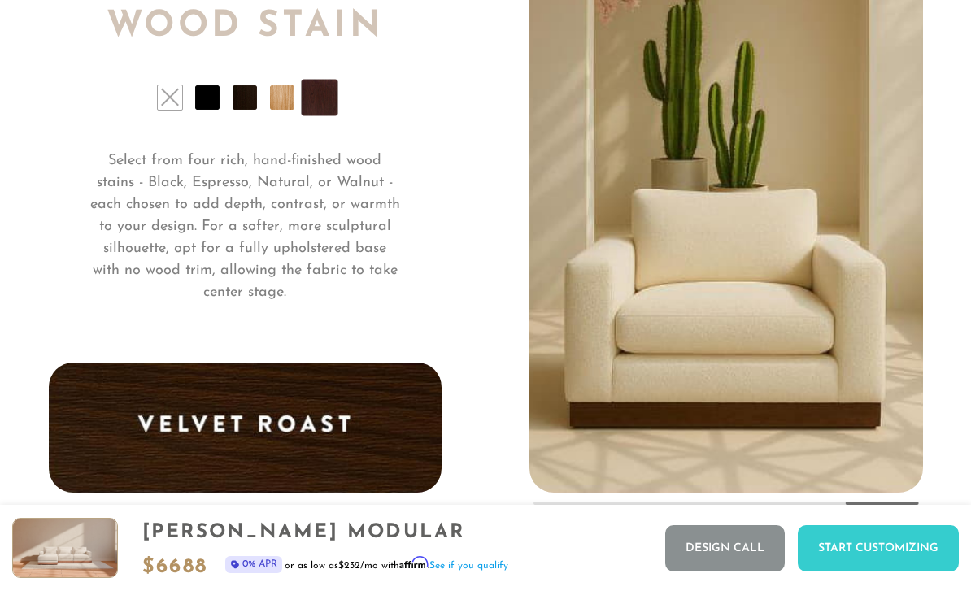
click at [168, 97] on li at bounding box center [170, 97] width 24 height 24
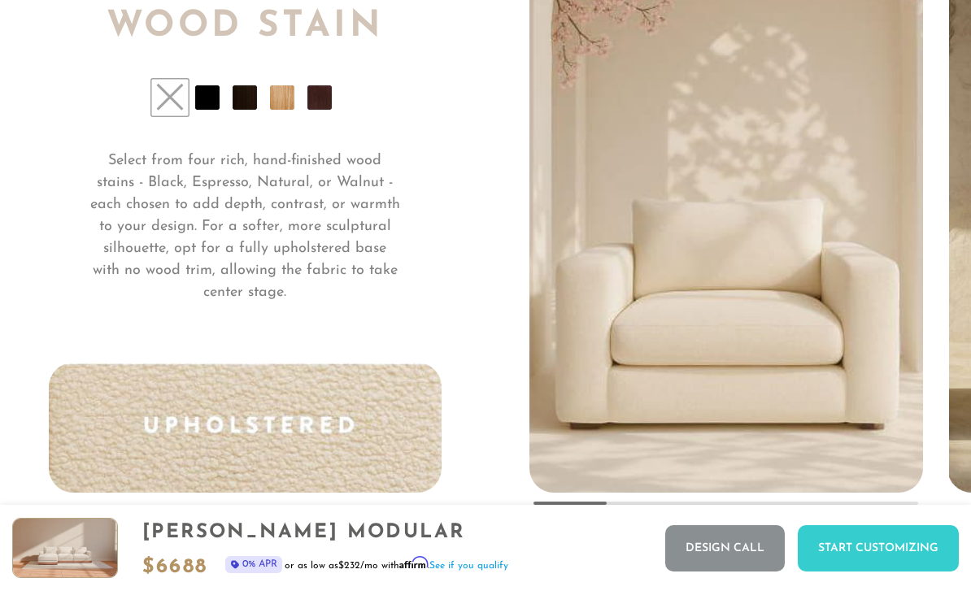
click at [318, 101] on li at bounding box center [319, 97] width 24 height 24
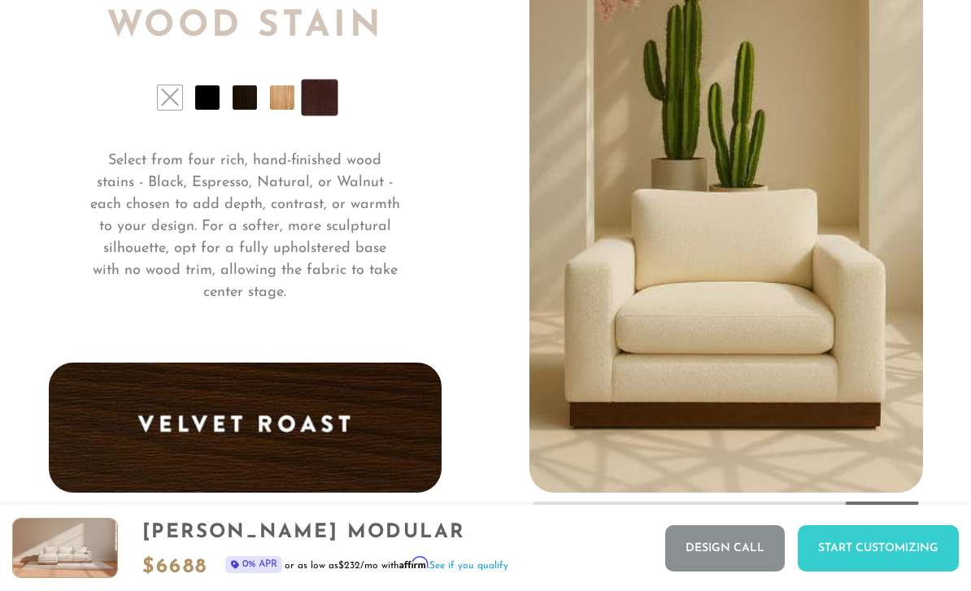
click at [287, 102] on li at bounding box center [282, 97] width 24 height 24
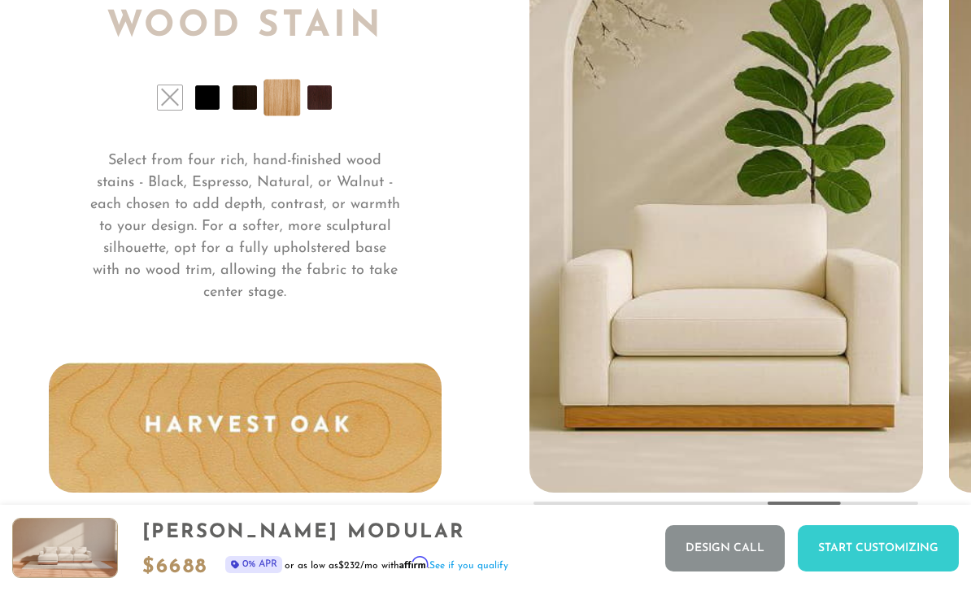
click at [245, 98] on li at bounding box center [245, 97] width 24 height 24
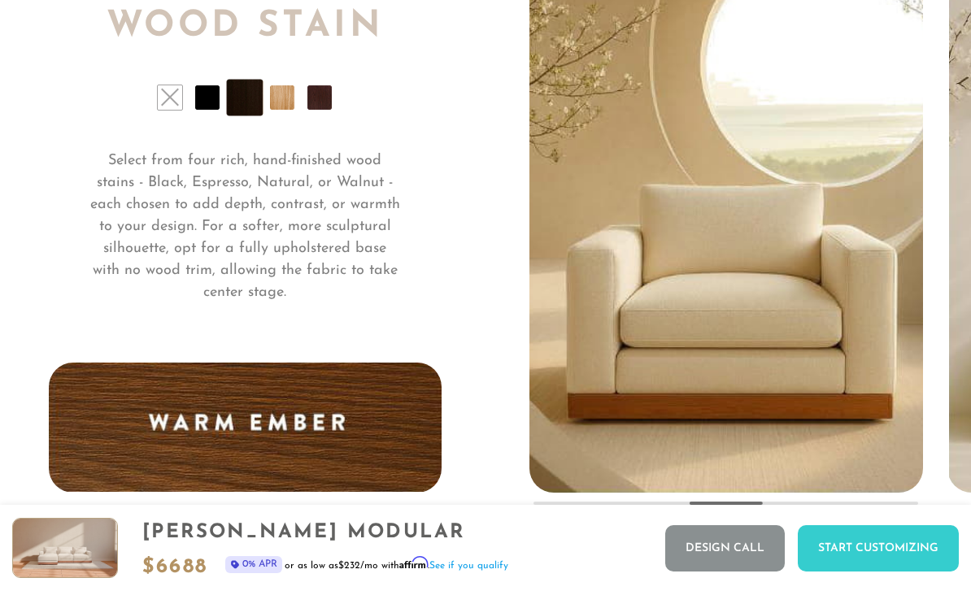
click at [330, 99] on li at bounding box center [319, 97] width 24 height 24
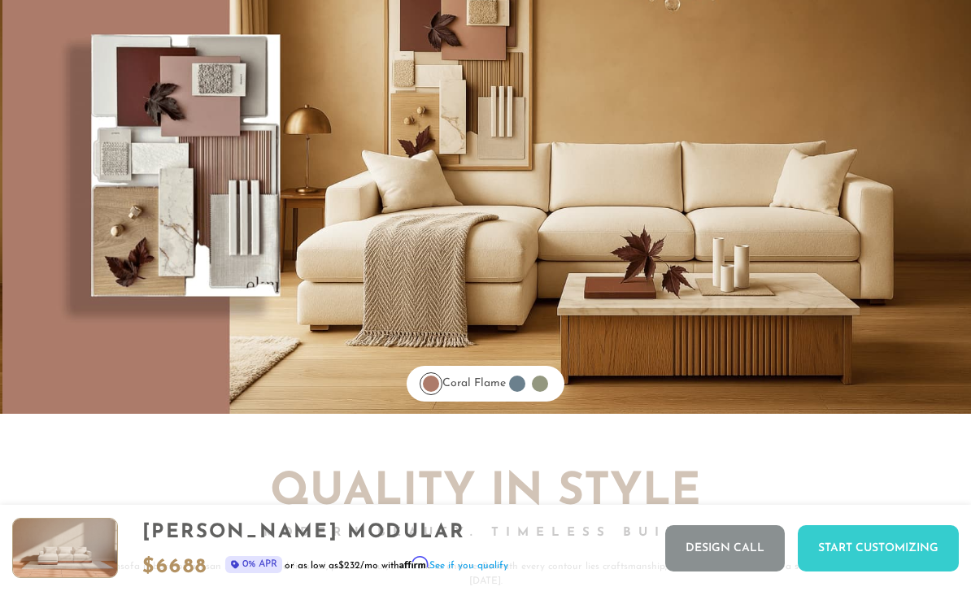
scroll to position [12449, 0]
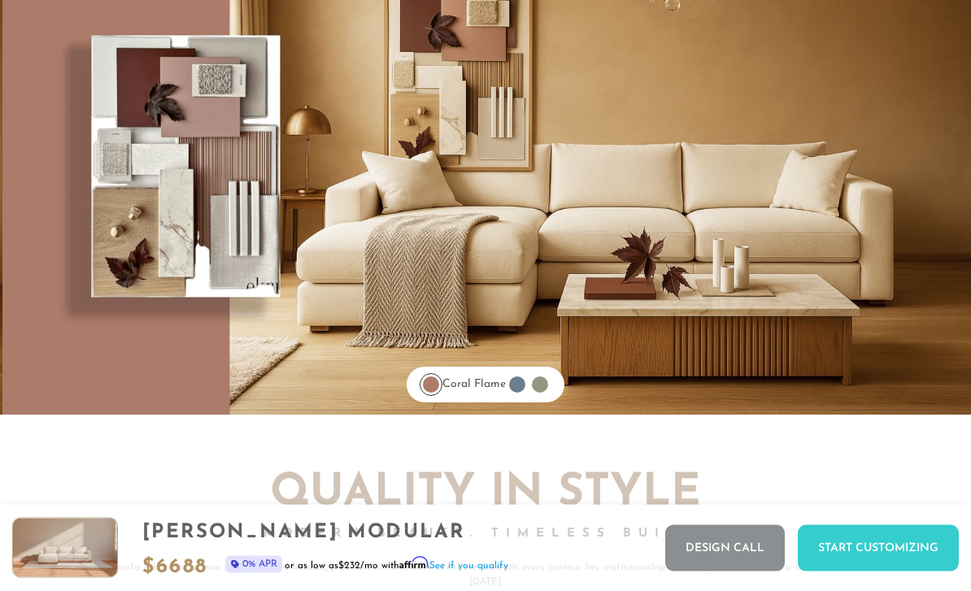
click at [526, 386] on div at bounding box center [517, 385] width 16 height 16
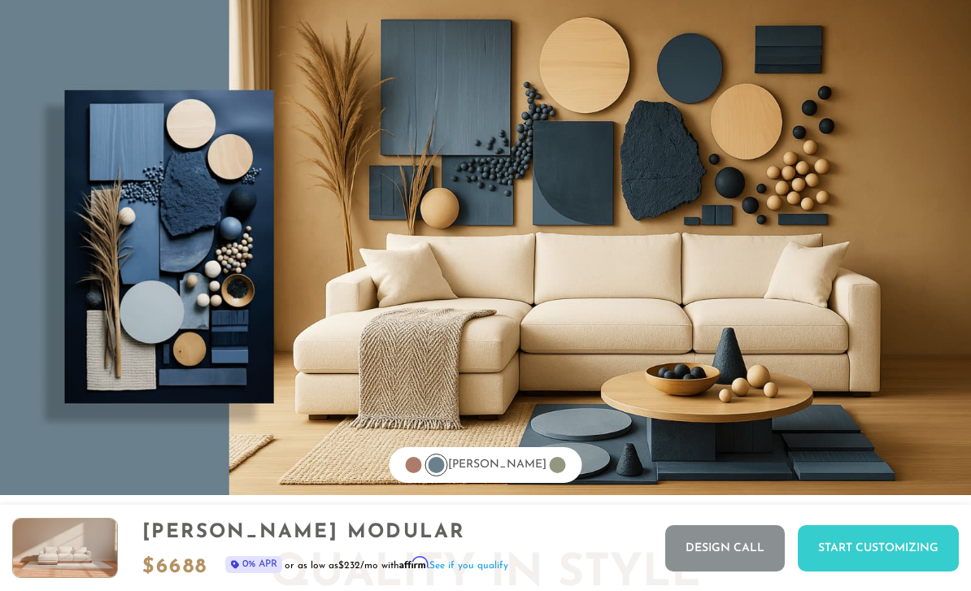
scroll to position [12369, 0]
click at [556, 474] on link "Sage Smoke" at bounding box center [558, 466] width 23 height 23
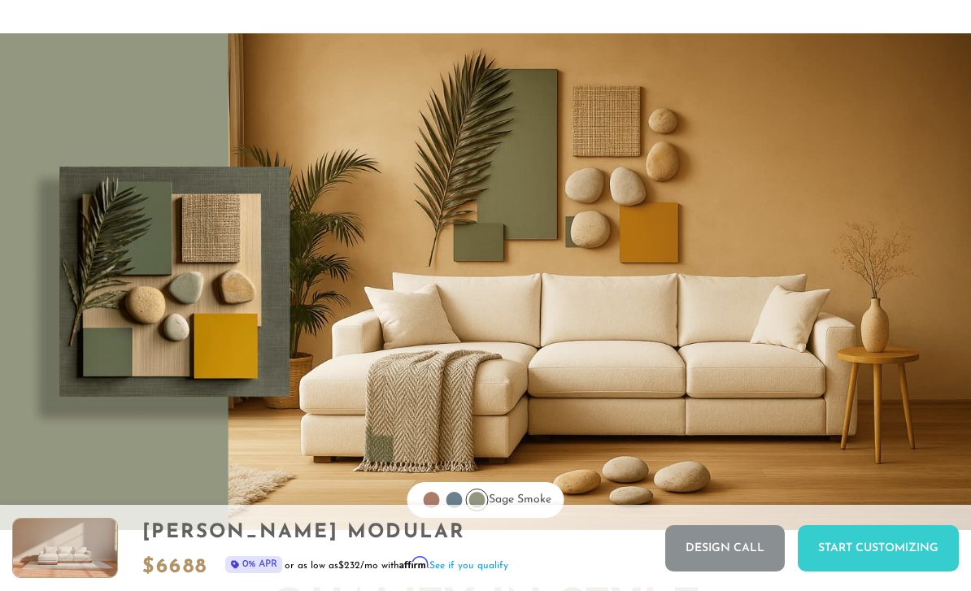
scroll to position [12332, 0]
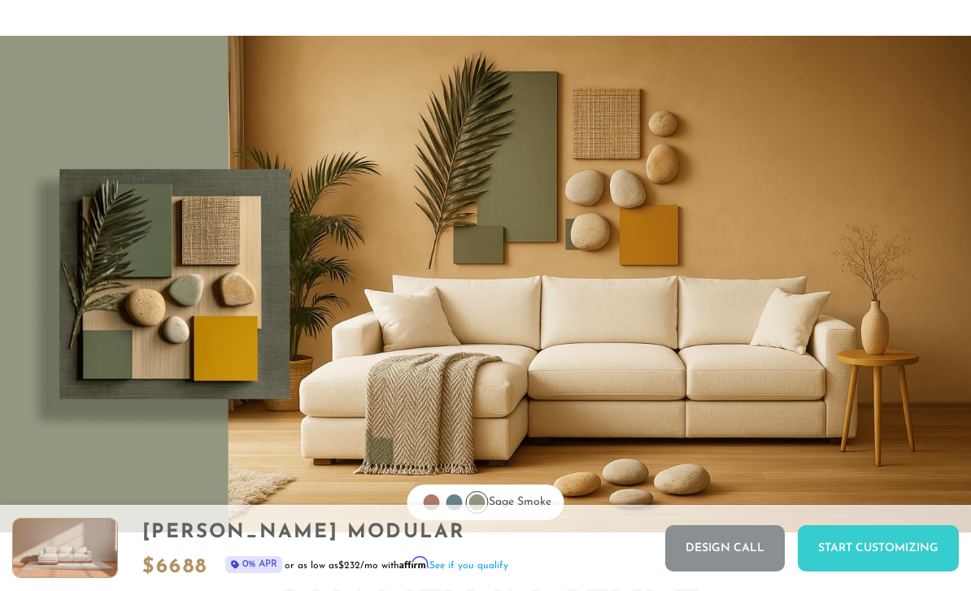
click at [427, 503] on div at bounding box center [432, 503] width 16 height 16
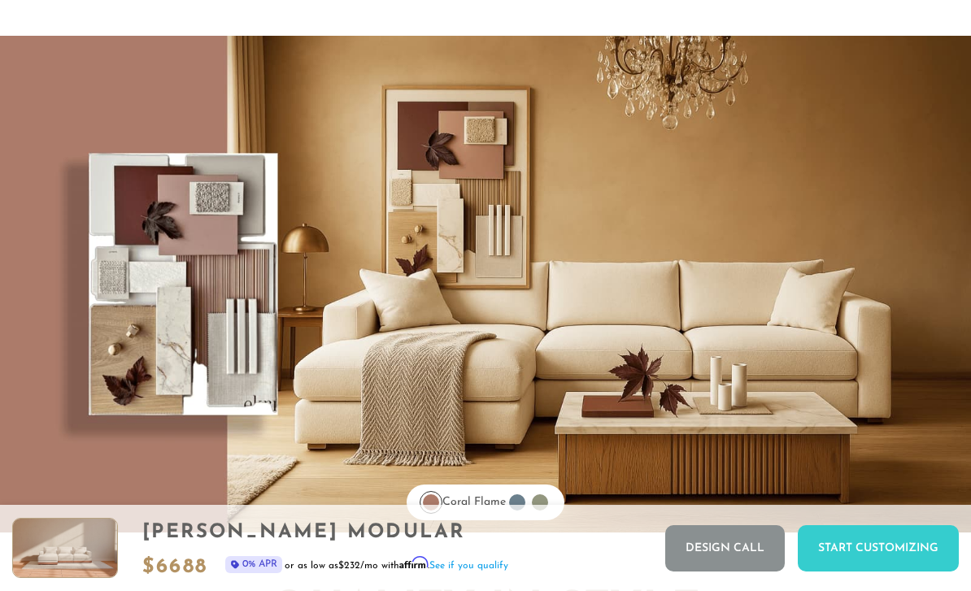
click at [526, 510] on div at bounding box center [517, 503] width 16 height 16
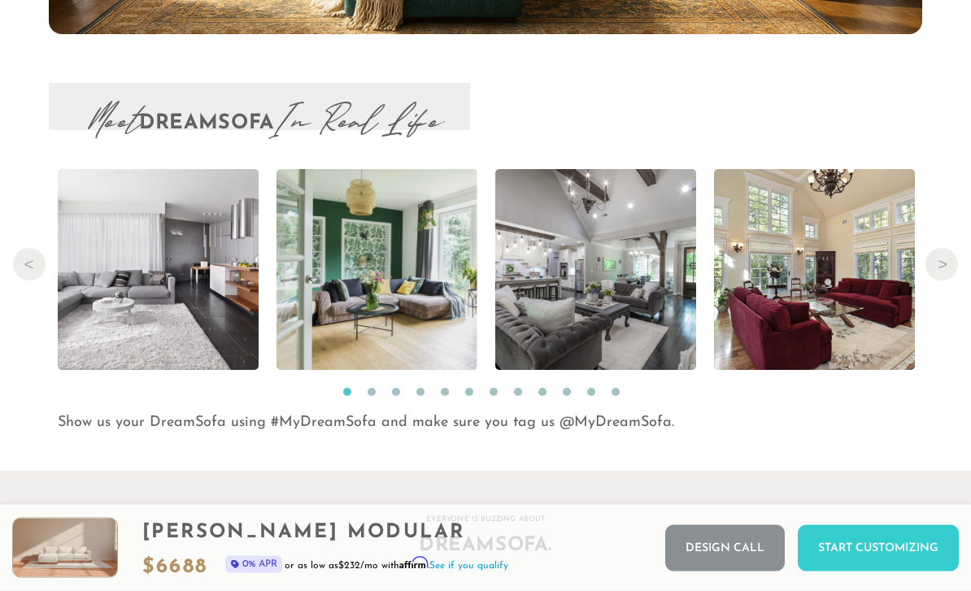
scroll to position [15859, 0]
click at [189, 320] on img at bounding box center [158, 269] width 302 height 201
click at [675, 380] on ul "1 2 3 4 5 6 7 8 9 10 11 12" at bounding box center [486, 391] width 874 height 26
click at [424, 306] on img at bounding box center [377, 269] width 201 height 201
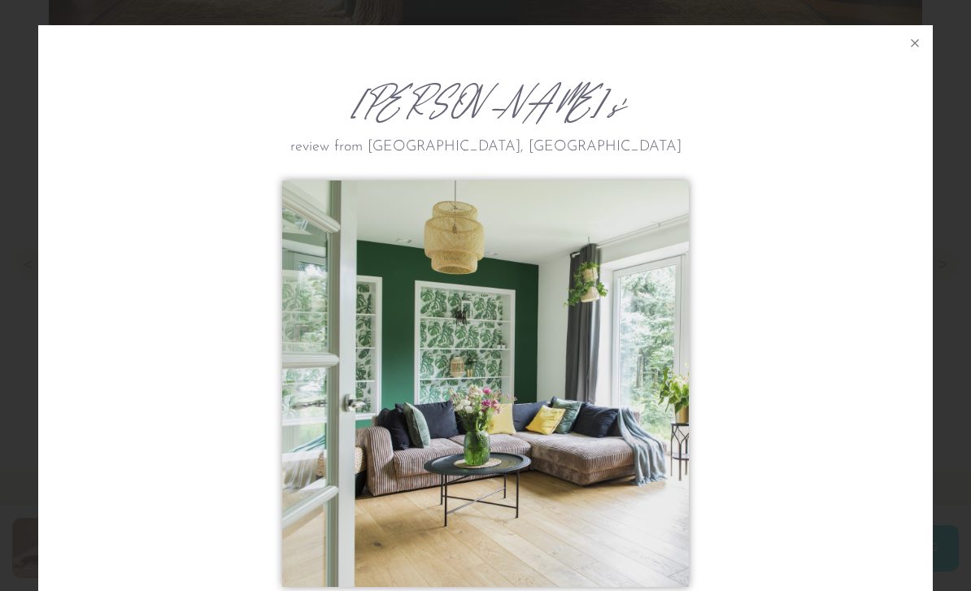
click at [924, 44] on icon at bounding box center [915, 43] width 20 height 20
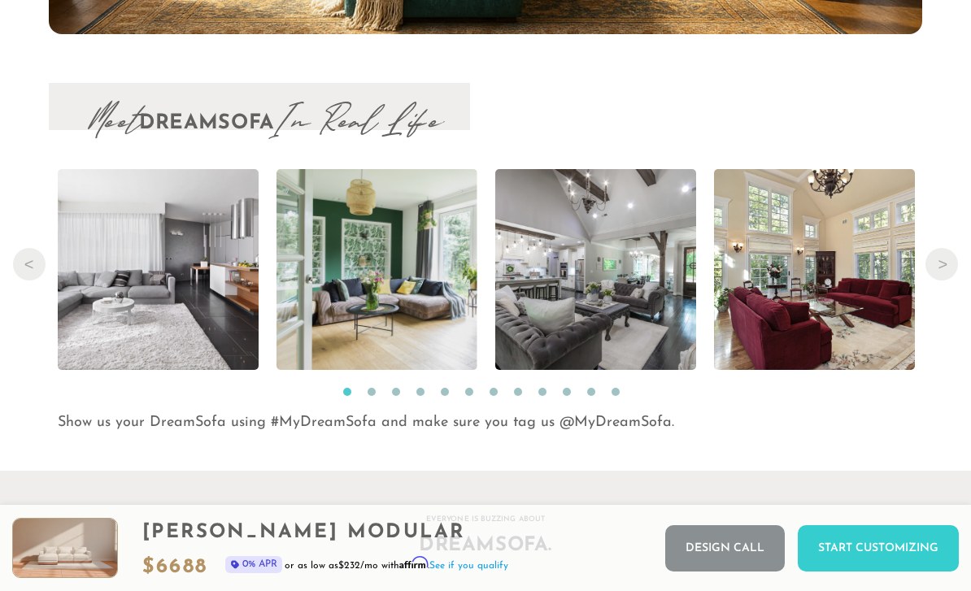
click at [639, 332] on img at bounding box center [595, 269] width 301 height 201
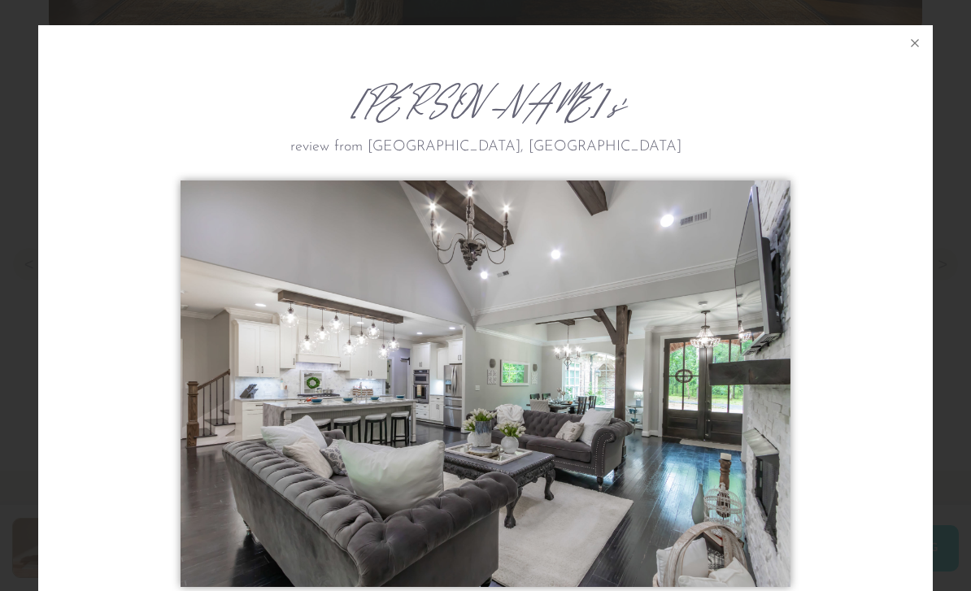
click at [920, 50] on icon at bounding box center [915, 43] width 20 height 20
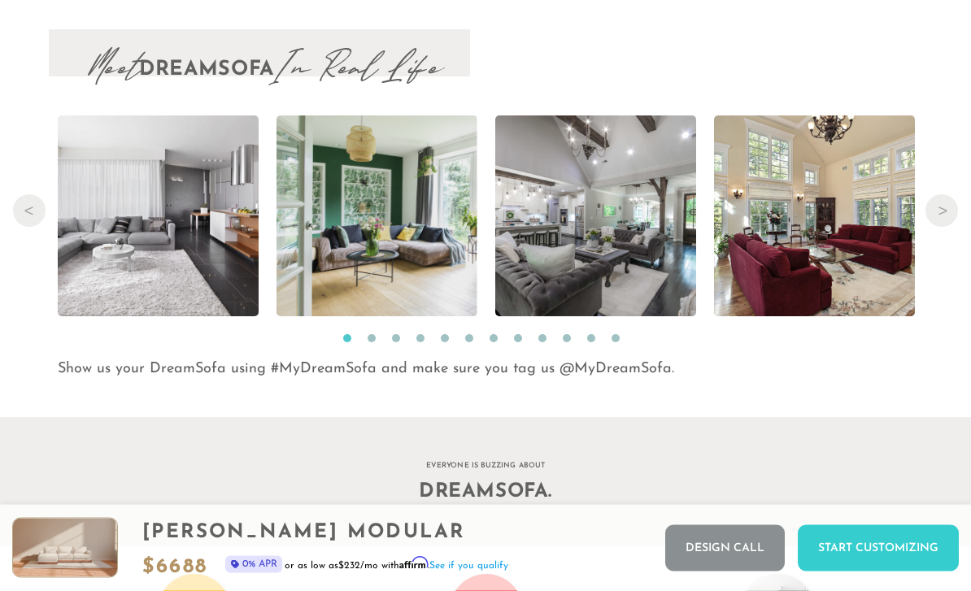
scroll to position [15904, 0]
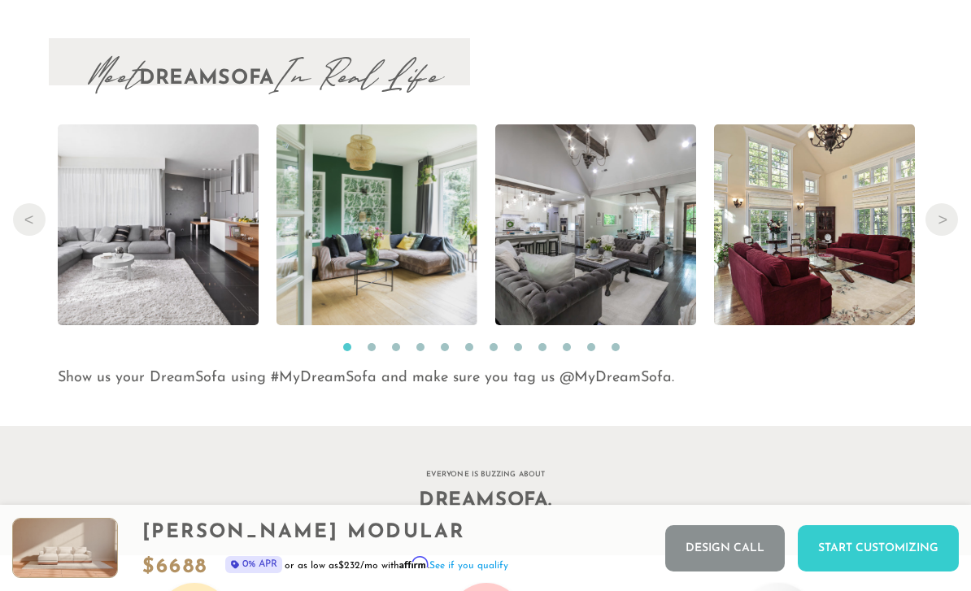
click at [948, 228] on button "Next" at bounding box center [942, 219] width 33 height 33
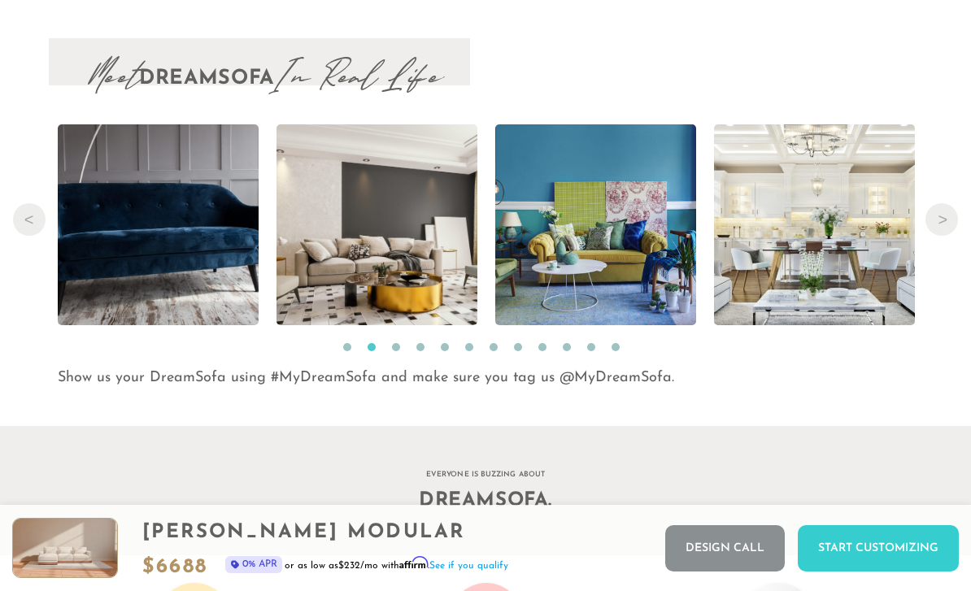
click at [941, 218] on button "Next" at bounding box center [942, 219] width 33 height 33
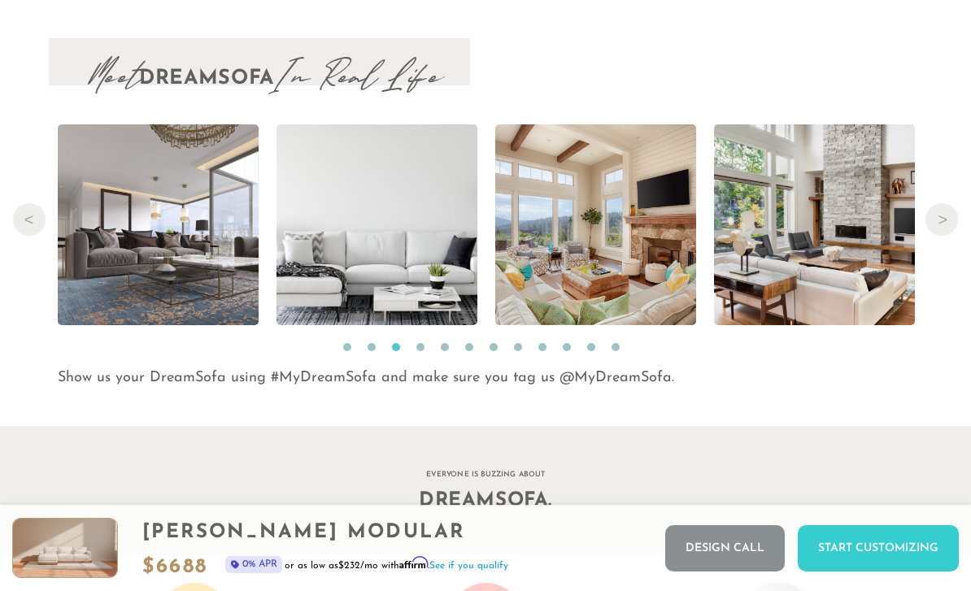
click at [949, 223] on button "Next" at bounding box center [942, 219] width 33 height 33
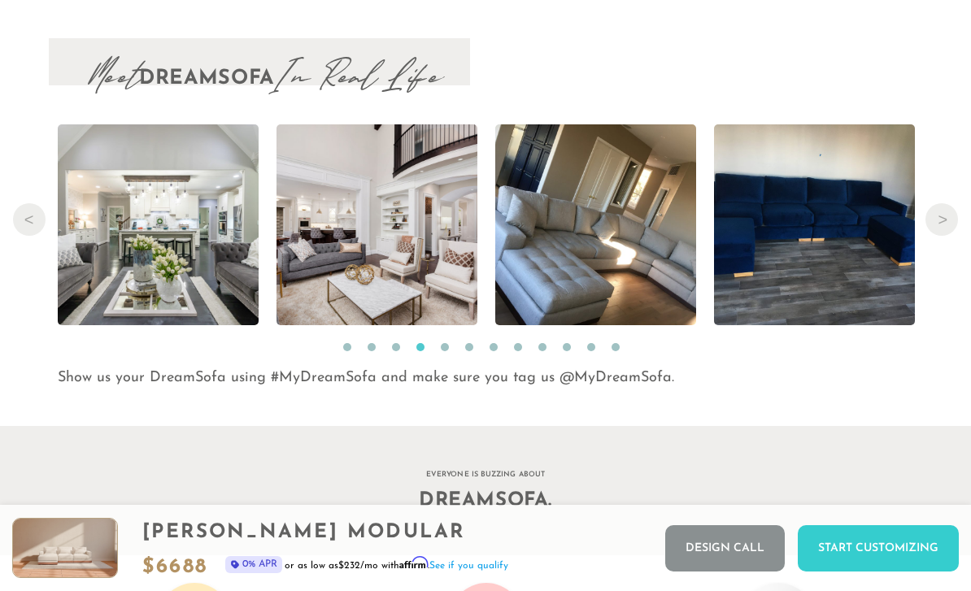
click at [944, 229] on button "Next" at bounding box center [942, 219] width 33 height 33
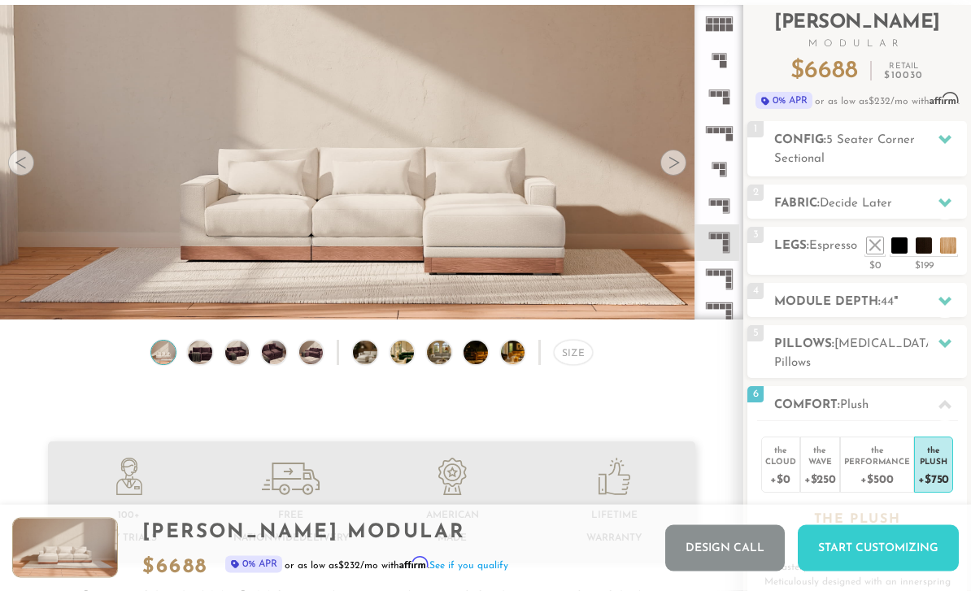
scroll to position [0, 0]
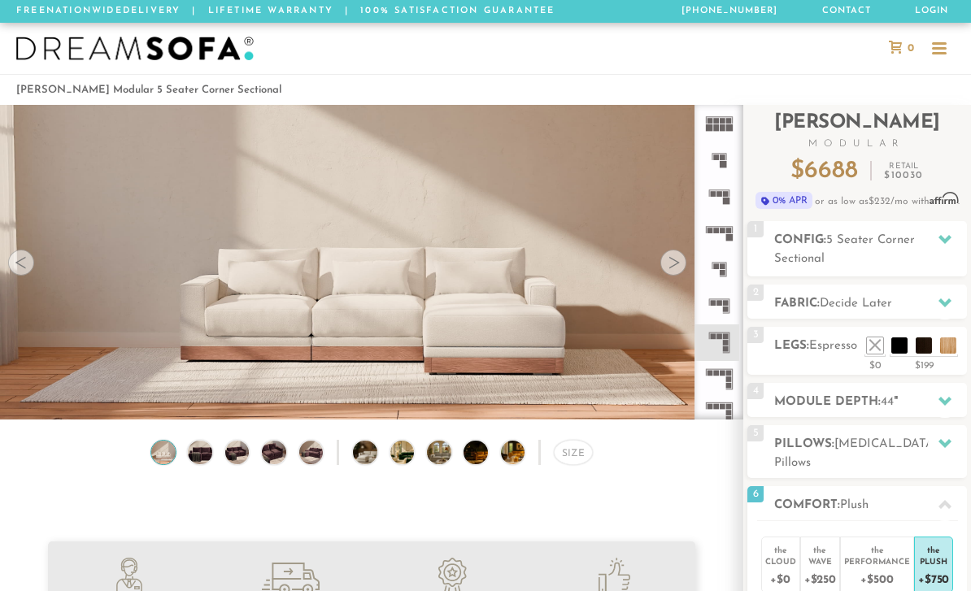
click at [953, 47] on div at bounding box center [939, 49] width 31 height 31
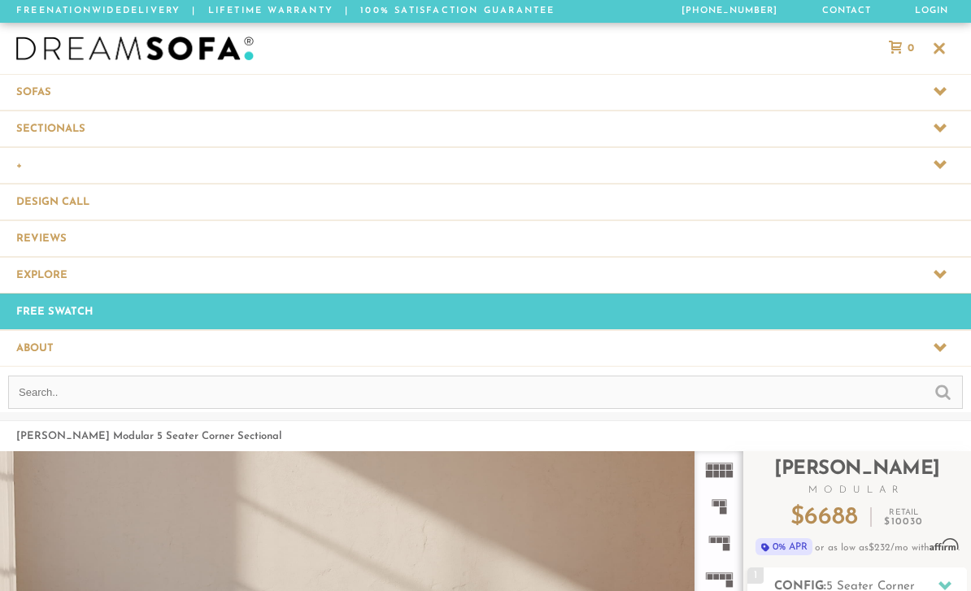
scroll to position [17681, 971]
click at [73, 128] on span at bounding box center [485, 129] width 971 height 36
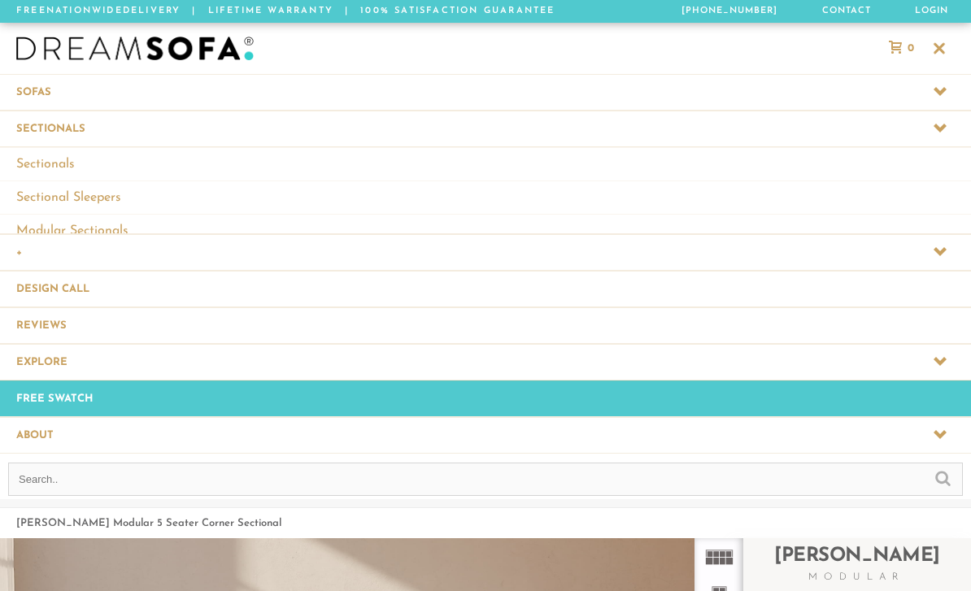
scroll to position [1, 1]
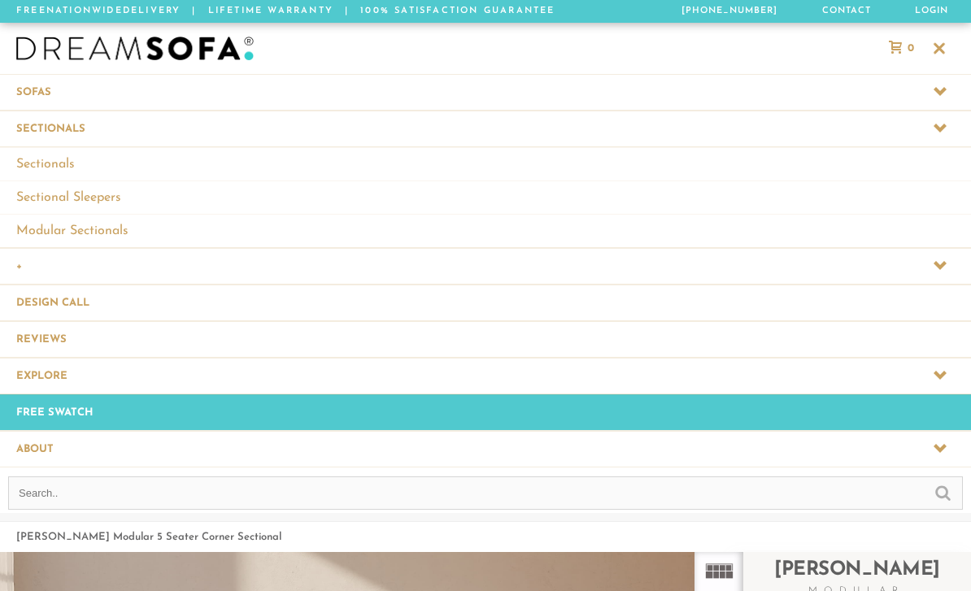
click at [98, 230] on link "Modular Sectionals" at bounding box center [485, 230] width 971 height 33
